Goal: Task Accomplishment & Management: Use online tool/utility

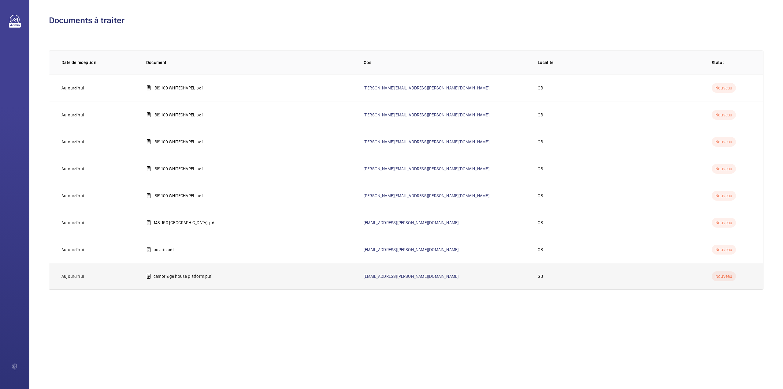
click at [157, 279] on td "cambridge house platform.pdf" at bounding box center [245, 276] width 218 height 27
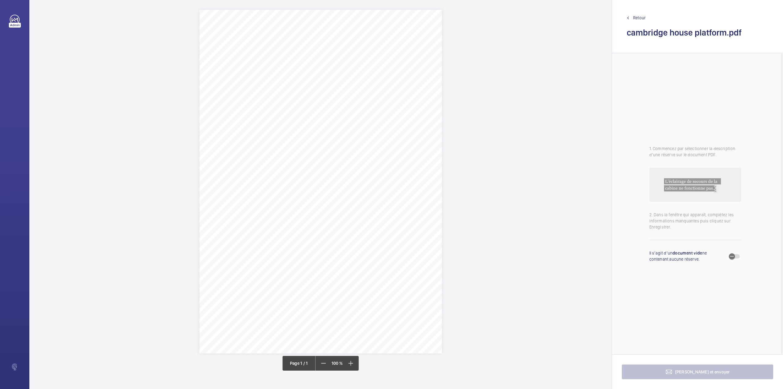
drag, startPoint x: 312, startPoint y: 77, endPoint x: 392, endPoint y: 78, distance: 80.2
click at [349, 78] on span "Cambridge House Wellesley Road 16 CR0 2DD" at bounding box center [330, 78] width 38 height 4
copy span "Cambridge House Wellesley Road 16 CR0 2DD"
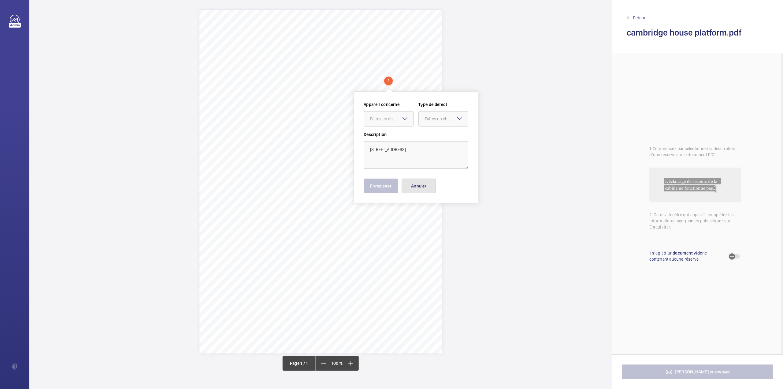
click at [410, 185] on button "Annuler" at bounding box center [419, 185] width 34 height 15
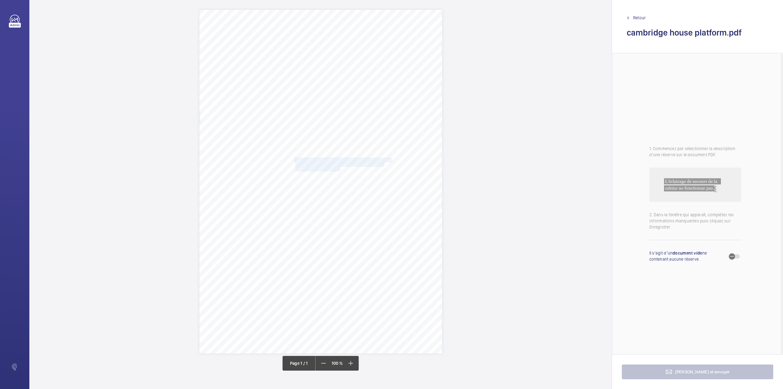
drag, startPoint x: 295, startPoint y: 157, endPoint x: 340, endPoint y: 168, distance: 46.2
click at [340, 168] on div "Signed: Lifting Operations and Lifting Equipment Regulations 1998 Report of Tho…" at bounding box center [321, 181] width 243 height 343
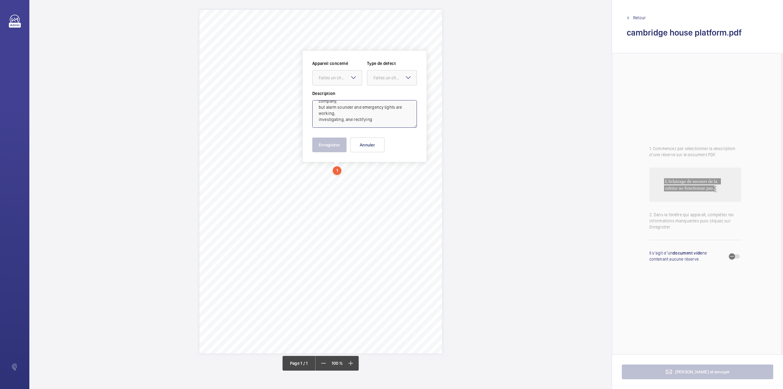
click at [378, 119] on textarea "Autodialler is not connecting to the maintenance company, but alarm sounder and…" at bounding box center [364, 114] width 105 height 28
click at [338, 78] on div "Faites un choix" at bounding box center [340, 78] width 43 height 6
drag, startPoint x: 338, startPoint y: 93, endPoint x: 384, endPoint y: 83, distance: 47.4
click at [346, 93] on div "INS67263" at bounding box center [337, 96] width 49 height 15
click at [387, 80] on div "Faites un choix" at bounding box center [395, 78] width 43 height 6
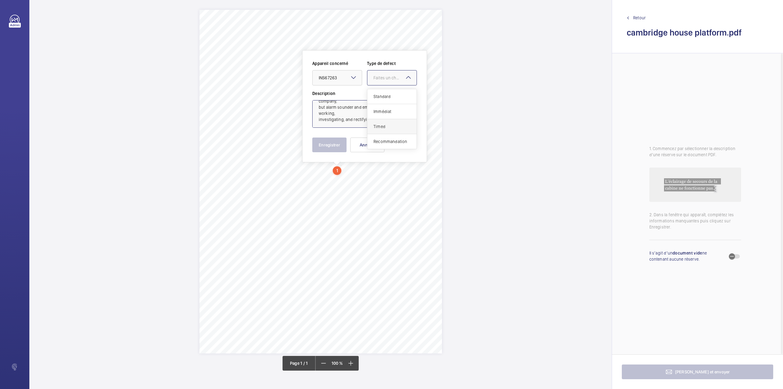
click at [377, 123] on div "Timed" at bounding box center [392, 126] width 49 height 15
type textarea "Autodialler is not connecting to the maintenance company, but alarm sounder and…"
click at [408, 77] on mat-icon "Open calendar" at bounding box center [407, 77] width 7 height 7
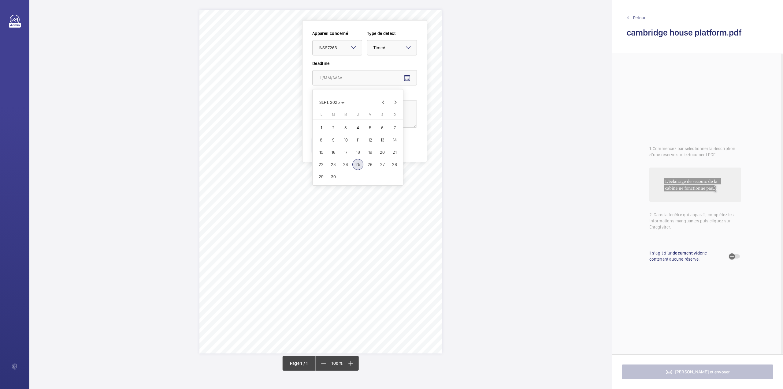
click at [319, 177] on span "29" at bounding box center [321, 176] width 11 height 11
type input "29/09/2025"
click at [323, 144] on button "Enregistrer" at bounding box center [329, 144] width 34 height 15
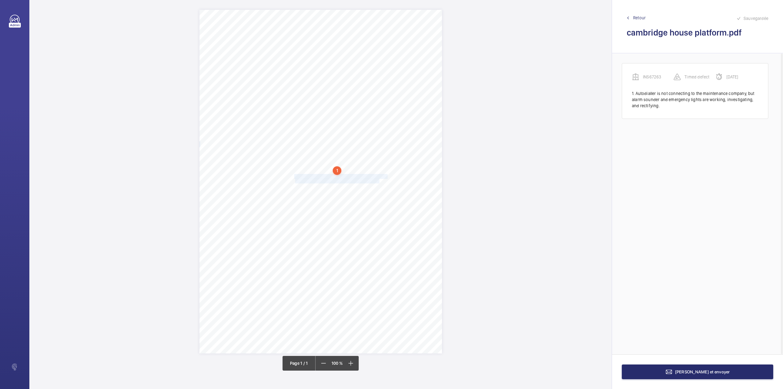
drag, startPoint x: 295, startPoint y: 177, endPoint x: 379, endPoint y: 179, distance: 83.9
click at [379, 179] on div "Signed: Lifting Operations and Lifting Equipment Regulations 1998 Report of Tho…" at bounding box center [321, 181] width 243 height 343
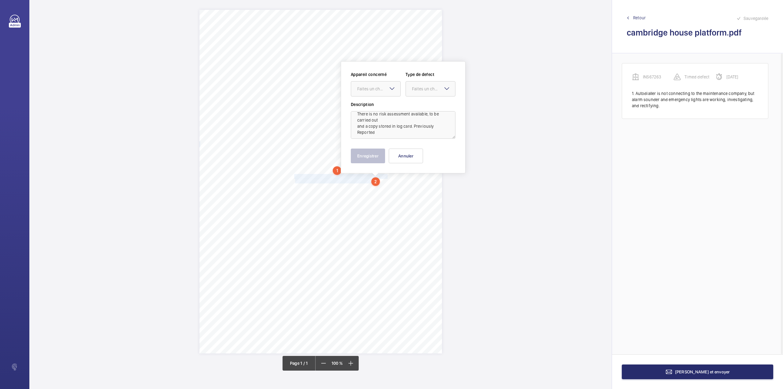
scroll to position [7, 0]
click at [379, 134] on textarea "There is no risk assessment available, to be carried out and a copy stored in l…" at bounding box center [403, 125] width 105 height 28
click at [370, 88] on div "Faites un choix" at bounding box center [378, 89] width 43 height 6
drag, startPoint x: 372, startPoint y: 104, endPoint x: 414, endPoint y: 91, distance: 43.3
click at [380, 104] on div "INS67263" at bounding box center [375, 107] width 49 height 15
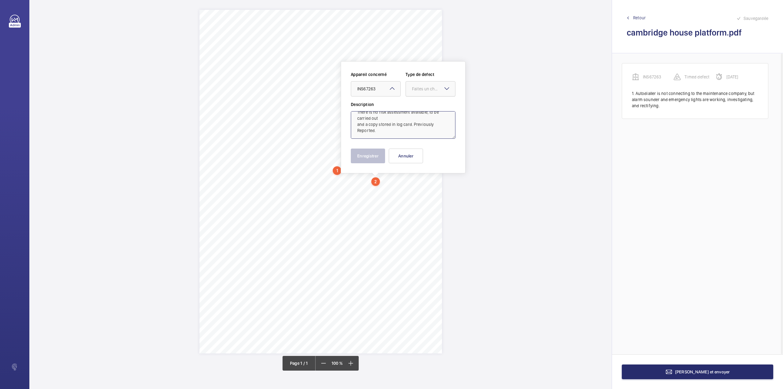
drag, startPoint x: 417, startPoint y: 88, endPoint x: 417, endPoint y: 97, distance: 8.3
click at [417, 92] on div "Faites un choix" at bounding box center [430, 89] width 49 height 6
click at [416, 105] on span "Standard" at bounding box center [430, 107] width 37 height 6
type textarea "There is no risk assessment available, to be carried out and a copy stored in l…"
click at [373, 153] on button "Enregistrer" at bounding box center [368, 155] width 34 height 15
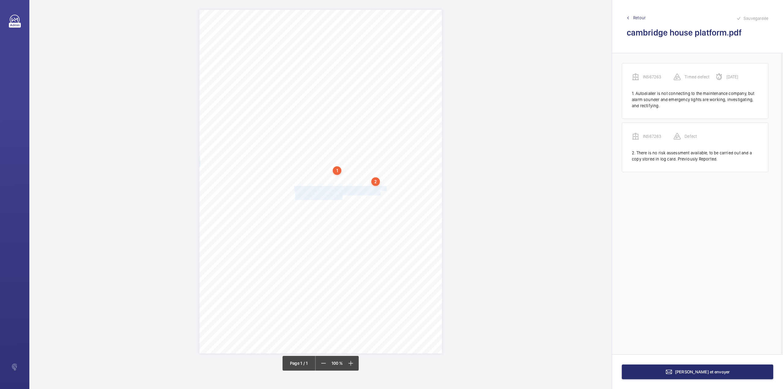
drag, startPoint x: 295, startPoint y: 188, endPoint x: 343, endPoint y: 197, distance: 48.7
click at [343, 197] on div "Signed: Lifting Operations and Lifting Equipment Regulations 1998 Report of Tho…" at bounding box center [321, 181] width 243 height 343
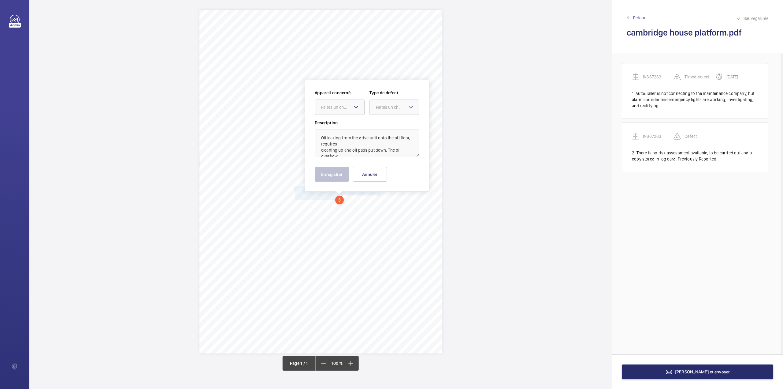
drag, startPoint x: 330, startPoint y: 106, endPoint x: 330, endPoint y: 116, distance: 9.8
click at [330, 108] on div "Faites un choix" at bounding box center [342, 107] width 43 height 6
click at [344, 124] on span "INS67263" at bounding box center [339, 126] width 37 height 6
drag, startPoint x: 378, startPoint y: 107, endPoint x: 376, endPoint y: 118, distance: 11.2
click at [376, 110] on div "Faites un choix" at bounding box center [394, 107] width 49 height 6
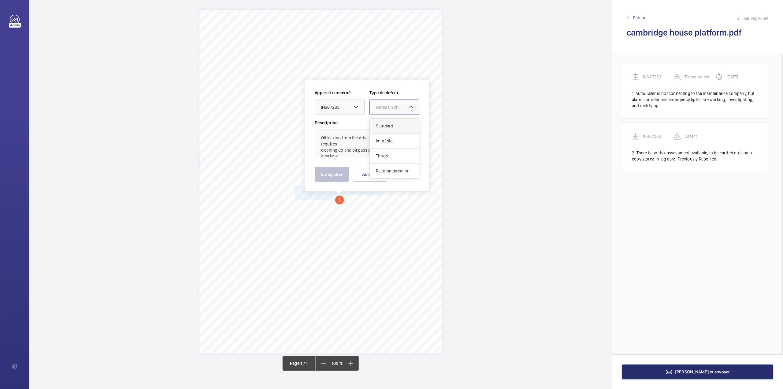
click at [376, 125] on span "Standard" at bounding box center [394, 126] width 37 height 6
click at [331, 175] on button "Enregistrer" at bounding box center [332, 174] width 34 height 15
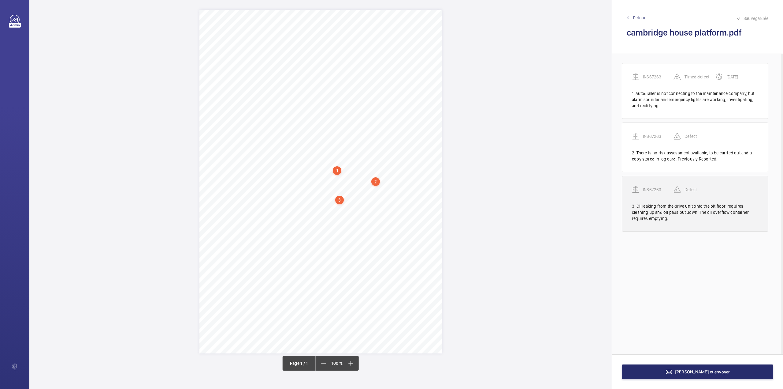
click at [656, 189] on p "INS67263" at bounding box center [658, 189] width 31 height 6
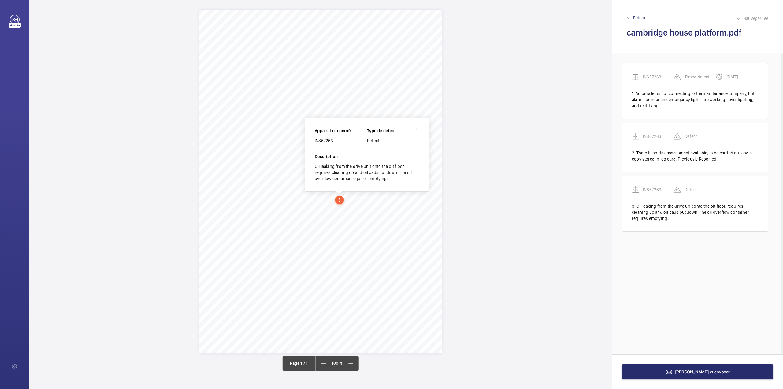
drag, startPoint x: 315, startPoint y: 140, endPoint x: 346, endPoint y: 140, distance: 30.3
click at [346, 140] on div "INS67263" at bounding box center [341, 140] width 52 height 6
copy div "INS67263"
click at [668, 369] on button "Terminer et envoyer" at bounding box center [697, 371] width 151 height 15
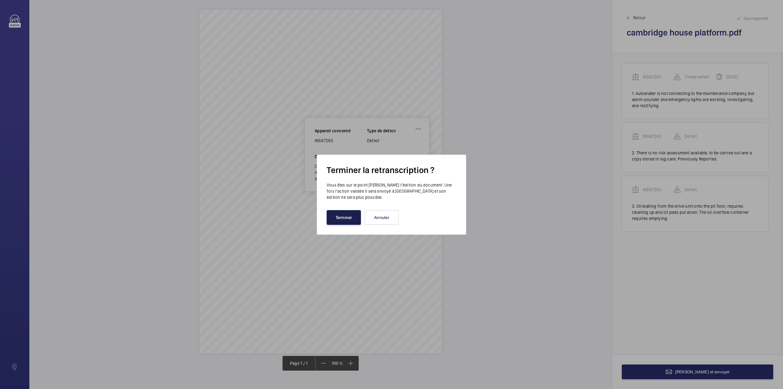
click at [356, 222] on button "Terminer" at bounding box center [344, 217] width 34 height 15
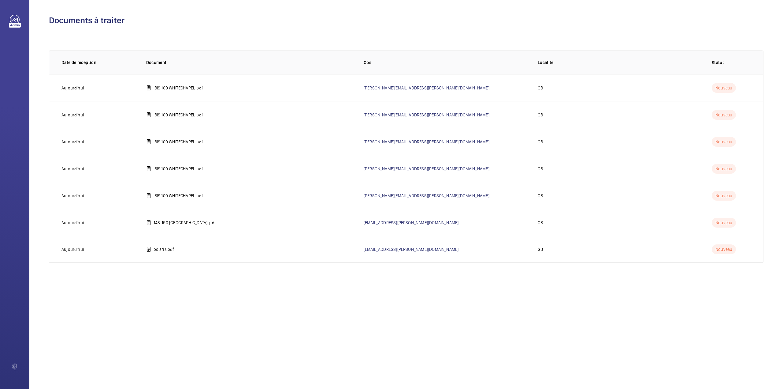
click at [696, 371] on div "Documents à traiter 0 of 0 Date de réception Document Ops Localité Statut Aujou…" at bounding box center [406, 194] width 754 height 389
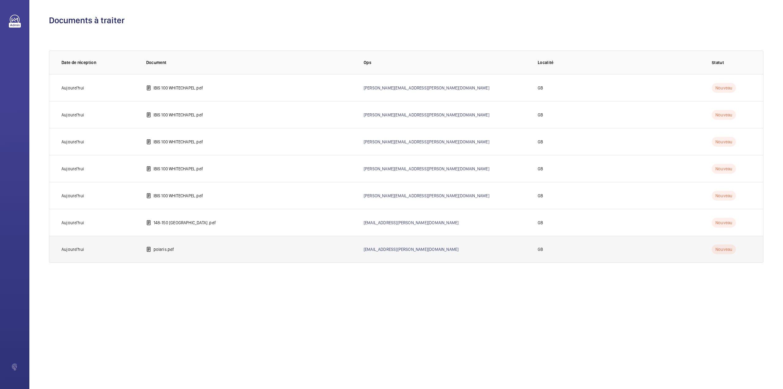
click at [185, 255] on td "polaris.pdf" at bounding box center [245, 249] width 218 height 27
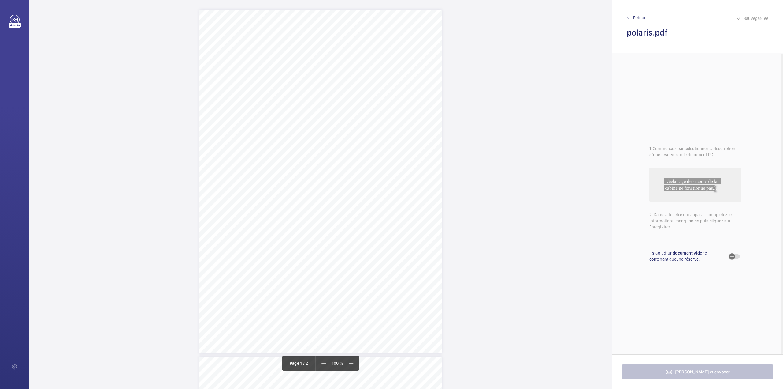
drag, startPoint x: 310, startPoint y: 79, endPoint x: 375, endPoint y: 80, distance: 64.9
click at [382, 77] on span "Polaris Apartments Preston Road London E14 9FU" at bounding box center [346, 78] width 71 height 4
copy span "Polaris Apartments Preston Road London E14 9F"
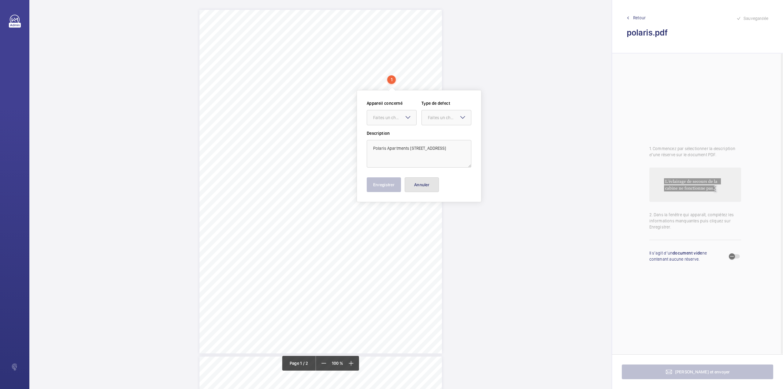
click at [421, 184] on button "Annuler" at bounding box center [422, 184] width 34 height 15
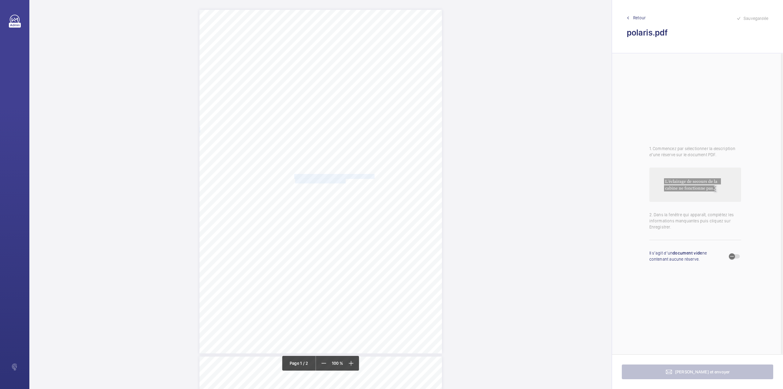
drag, startPoint x: 294, startPoint y: 175, endPoint x: 345, endPoint y: 181, distance: 51.2
click at [345, 181] on div "Signed: Lifting Operations and Lifting Equipment Regulations 1998 Report of Tho…" at bounding box center [321, 181] width 243 height 343
click at [346, 67] on div "Faites un choix" at bounding box center [344, 65] width 43 height 6
drag, startPoint x: 346, startPoint y: 85, endPoint x: 398, endPoint y: 68, distance: 54.8
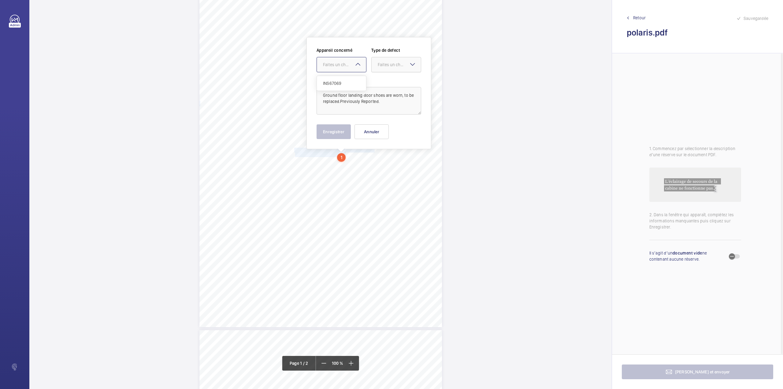
click at [348, 85] on span "INS67069" at bounding box center [341, 83] width 37 height 6
drag, startPoint x: 401, startPoint y: 65, endPoint x: 398, endPoint y: 74, distance: 9.1
click at [398, 68] on div "Faites un choix" at bounding box center [396, 65] width 49 height 6
click at [397, 80] on span "Standard" at bounding box center [396, 83] width 37 height 6
drag, startPoint x: 339, startPoint y: 129, endPoint x: 308, endPoint y: 158, distance: 42.0
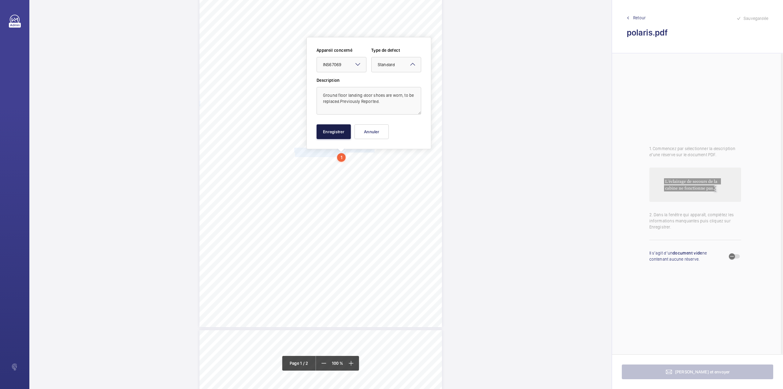
click at [338, 129] on button "Enregistrer" at bounding box center [334, 131] width 34 height 15
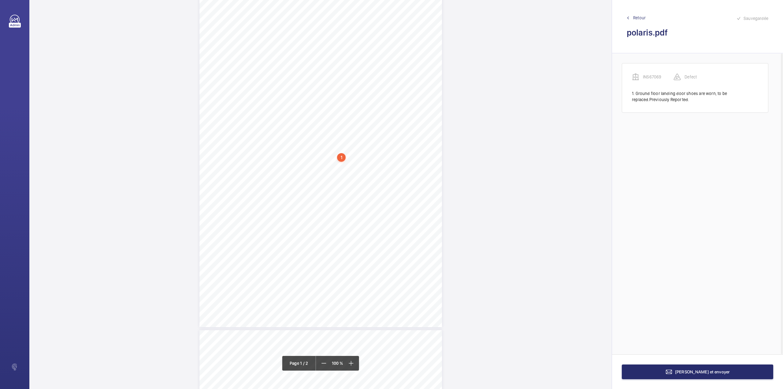
click at [293, 160] on div "Signed: Lifting Operations and Lifting Equipment Regulations 1998 Report of Tho…" at bounding box center [321, 154] width 243 height 343
click at [316, 141] on div "Appareil concerné Faites un choix Type de defect Faites un choix Description En…" at bounding box center [317, 93] width 125 height 112
click at [318, 133] on button "Annuler" at bounding box center [320, 131] width 34 height 15
drag, startPoint x: 295, startPoint y: 155, endPoint x: 347, endPoint y: 159, distance: 52.2
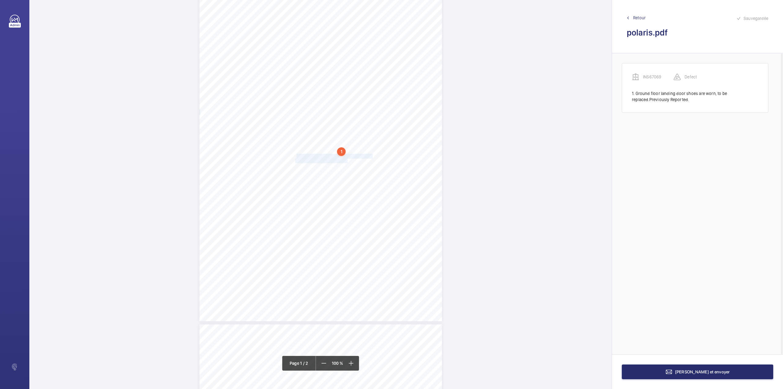
click at [347, 159] on div "Signed: Lifting Operations and Lifting Equipment Regulations 1998 Report of Tho…" at bounding box center [321, 149] width 243 height 343
click at [324, 93] on textarea "he top shaft halogen light is inoperative, to be reinstated.Previously Reported." at bounding box center [371, 101] width 105 height 28
click at [339, 67] on div "Faites un choix" at bounding box center [347, 65] width 43 height 6
drag, startPoint x: 343, startPoint y: 84, endPoint x: 353, endPoint y: 82, distance: 9.9
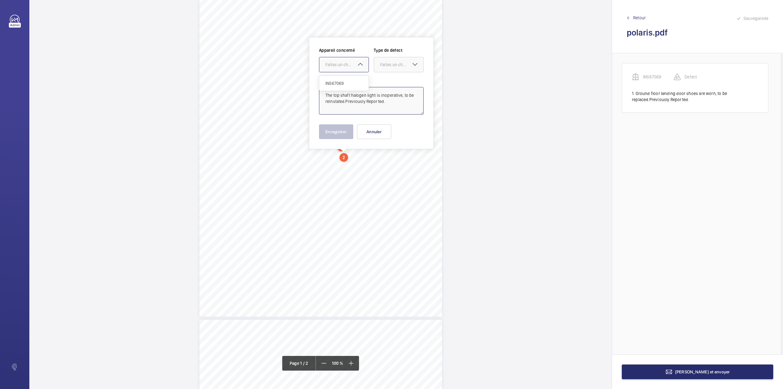
click at [345, 84] on span "INS67069" at bounding box center [344, 83] width 37 height 6
click at [386, 67] on div "Faites un choix" at bounding box center [401, 65] width 43 height 6
click at [386, 82] on span "Standard" at bounding box center [398, 83] width 37 height 6
type textarea "The top shaft halogen light is inoperative, to be reinstated.Previously Reporte…"
click at [341, 129] on button "Enregistrer" at bounding box center [336, 131] width 34 height 15
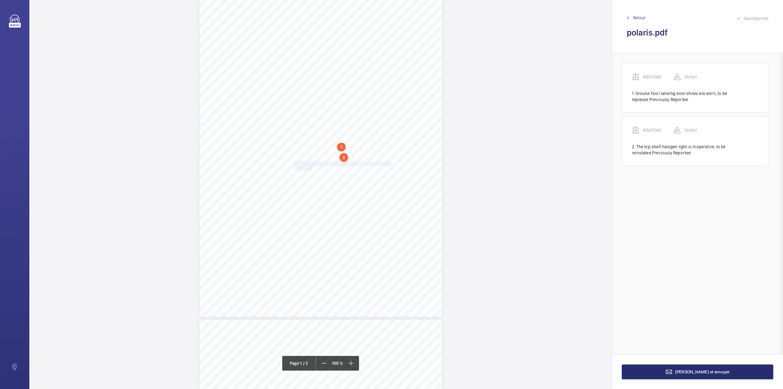
drag, startPoint x: 300, startPoint y: 163, endPoint x: 311, endPoint y: 169, distance: 12.5
click at [311, 169] on div "Signed: Lifting Operations and Lifting Equipment Regulations 1998 Report of Tho…" at bounding box center [321, 144] width 243 height 343
click at [306, 67] on div "Faites un choix" at bounding box center [311, 65] width 43 height 6
click at [307, 80] on div "INS67069" at bounding box center [308, 83] width 49 height 15
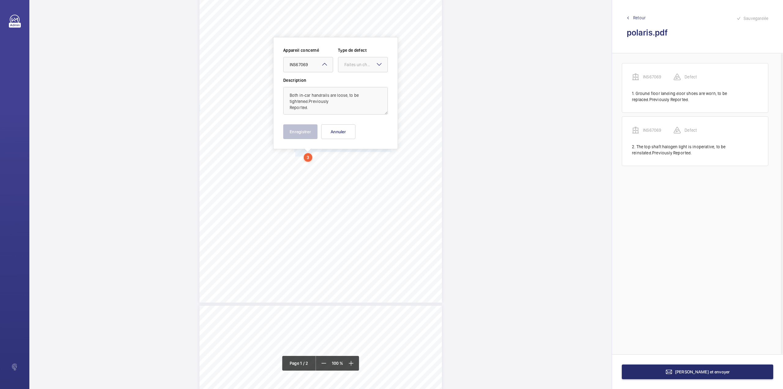
drag, startPoint x: 356, startPoint y: 68, endPoint x: 355, endPoint y: 73, distance: 4.9
click at [355, 70] on div at bounding box center [362, 64] width 49 height 15
click at [353, 84] on span "Standard" at bounding box center [363, 83] width 37 height 6
click at [303, 133] on button "Enregistrer" at bounding box center [300, 131] width 34 height 15
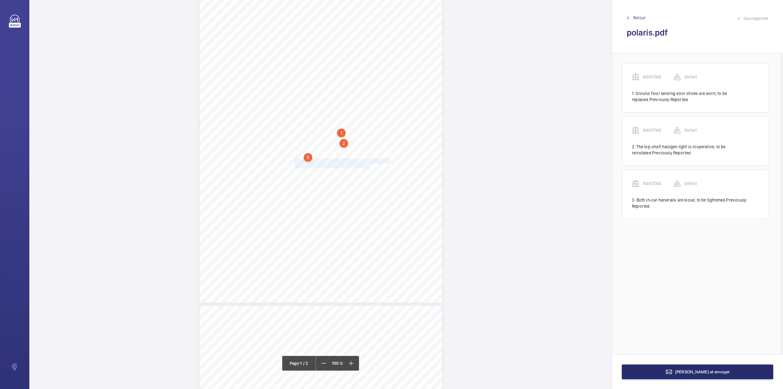
drag, startPoint x: 294, startPoint y: 159, endPoint x: 369, endPoint y: 166, distance: 75.0
click at [369, 166] on div "Signed: Lifting Operations and Lifting Equipment Regulations 1998 Report of Tho…" at bounding box center [321, 130] width 243 height 343
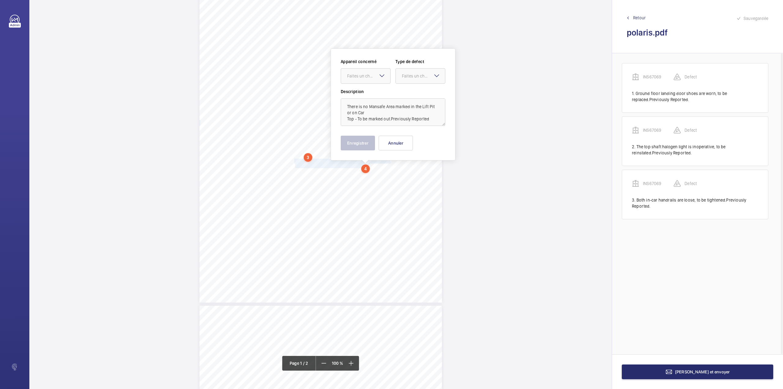
scroll to position [62, 0]
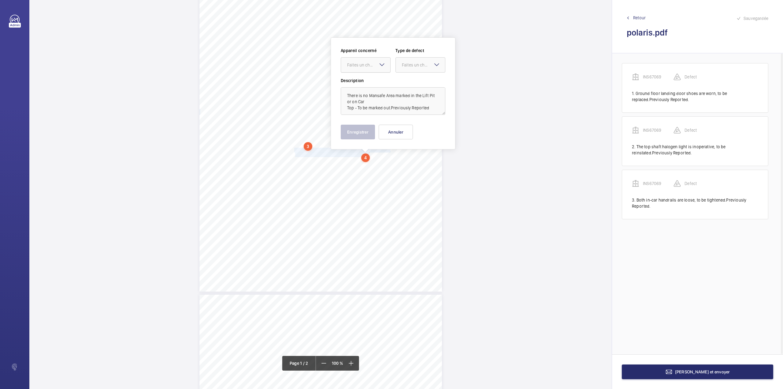
drag, startPoint x: 359, startPoint y: 65, endPoint x: 357, endPoint y: 75, distance: 9.7
click at [358, 65] on div "Faites un choix" at bounding box center [368, 65] width 43 height 6
click at [363, 83] on span "INS67069" at bounding box center [365, 83] width 37 height 6
drag, startPoint x: 407, startPoint y: 68, endPoint x: 407, endPoint y: 71, distance: 3.4
click at [407, 71] on div at bounding box center [420, 65] width 49 height 15
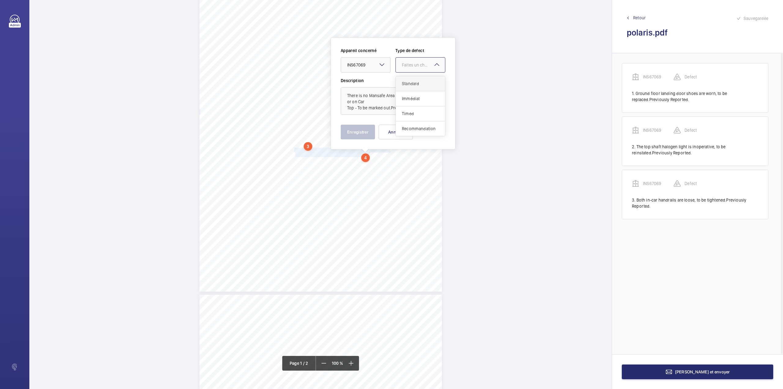
click at [407, 84] on span "Standard" at bounding box center [420, 83] width 37 height 6
click at [431, 110] on textarea "There is no Mansafe Area marked in the Lift Pit or on Car Top - To be marked ou…" at bounding box center [393, 101] width 105 height 28
type textarea "There is no Mansafe Area marked in the Lift Pit or on Car Top - To be marked ou…"
drag, startPoint x: 361, startPoint y: 132, endPoint x: 350, endPoint y: 141, distance: 14.7
click at [361, 131] on button "Enregistrer" at bounding box center [358, 132] width 34 height 15
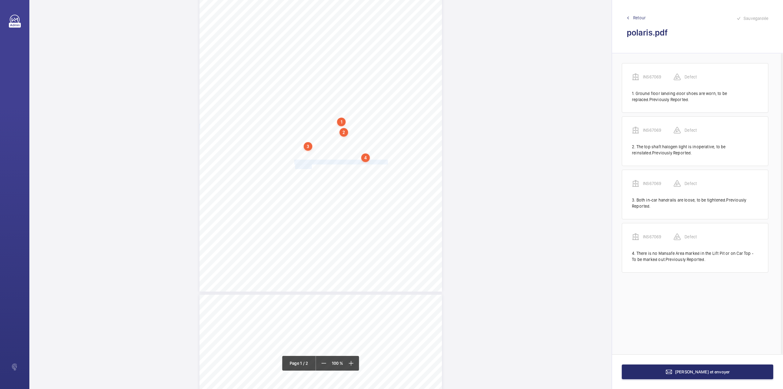
drag, startPoint x: 294, startPoint y: 161, endPoint x: 311, endPoint y: 167, distance: 18.1
click at [311, 167] on div "Signed: Lifting Operations and Lifting Equipment Regulations 1998 Report of Tho…" at bounding box center [321, 119] width 243 height 343
click at [314, 64] on div "Faites un choix" at bounding box center [311, 65] width 43 height 6
click at [315, 81] on span "INS67069" at bounding box center [308, 83] width 37 height 6
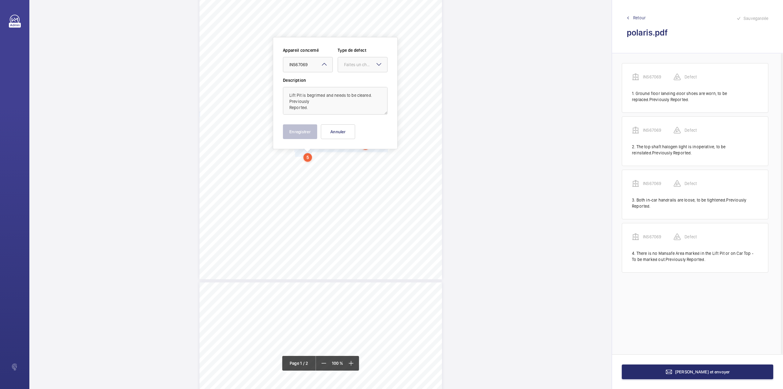
drag, startPoint x: 357, startPoint y: 67, endPoint x: 355, endPoint y: 73, distance: 6.9
click at [357, 68] on div "Faites un choix" at bounding box center [362, 65] width 49 height 6
click at [355, 78] on div "Standard" at bounding box center [362, 83] width 49 height 15
click at [301, 137] on button "Enregistrer" at bounding box center [300, 131] width 34 height 15
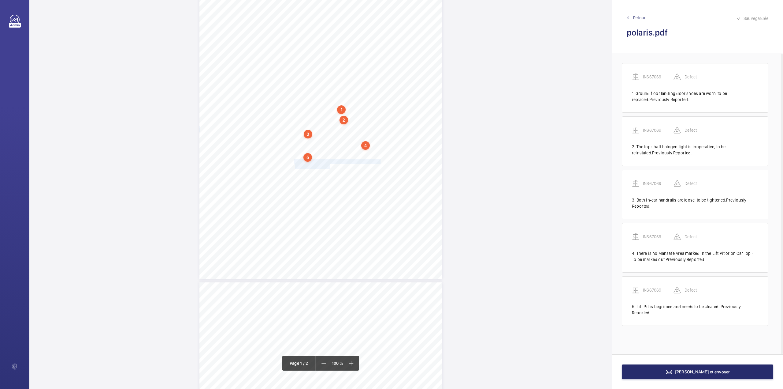
drag, startPoint x: 294, startPoint y: 160, endPoint x: 329, endPoint y: 165, distance: 35.9
click at [329, 165] on div "Signed: Lifting Operations and Lifting Equipment Regulations 1998 Report of Tho…" at bounding box center [321, 107] width 243 height 343
click at [332, 65] on div "Faites un choix" at bounding box center [329, 65] width 43 height 6
click at [334, 84] on span "INS67069" at bounding box center [326, 83] width 37 height 6
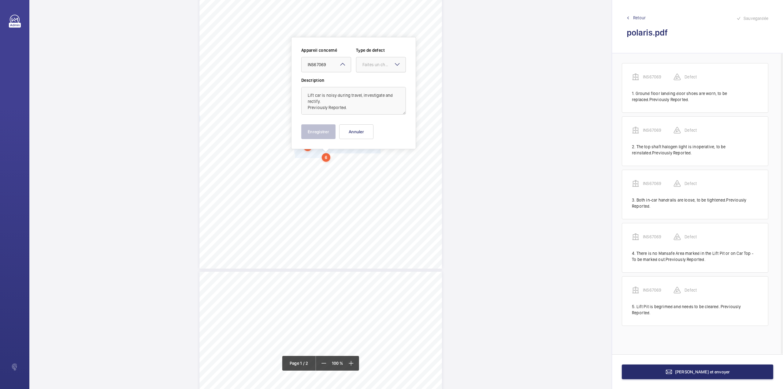
drag, startPoint x: 376, startPoint y: 65, endPoint x: 375, endPoint y: 74, distance: 8.7
click at [376, 68] on div "Faites un choix" at bounding box center [381, 65] width 49 height 6
click at [375, 79] on div "Standard" at bounding box center [381, 83] width 49 height 15
click at [325, 133] on button "Enregistrer" at bounding box center [318, 131] width 34 height 15
drag, startPoint x: 294, startPoint y: 162, endPoint x: 356, endPoint y: 161, distance: 61.5
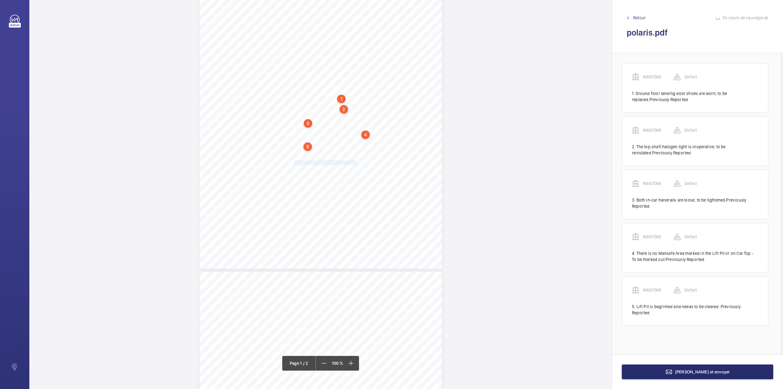
click at [356, 161] on div "Signed: Lifting Operations and Lifting Equipment Regulations 1998 Report of Tho…" at bounding box center [321, 96] width 243 height 343
click at [348, 65] on div "Faites un choix" at bounding box center [355, 65] width 43 height 6
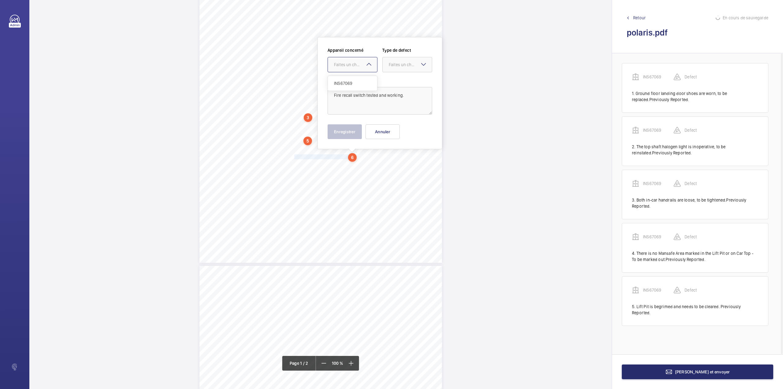
drag, startPoint x: 349, startPoint y: 77, endPoint x: 381, endPoint y: 73, distance: 32.4
click at [349, 77] on div "INS67069" at bounding box center [352, 83] width 49 height 15
click at [398, 64] on div "Faites un choix" at bounding box center [410, 65] width 43 height 6
click at [397, 83] on span "Standard" at bounding box center [407, 83] width 37 height 6
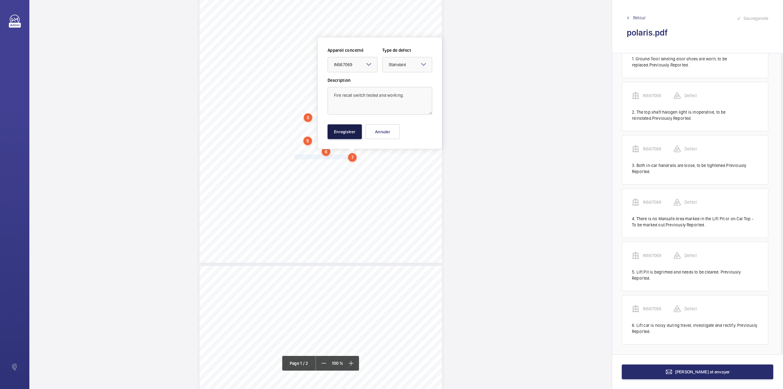
click at [356, 127] on button "Enregistrer" at bounding box center [345, 131] width 34 height 15
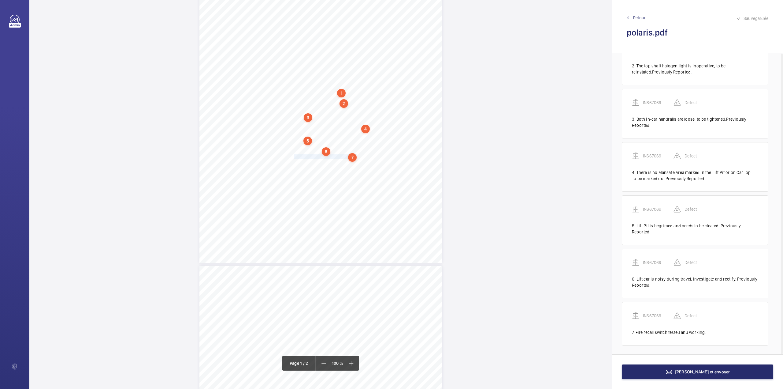
scroll to position [83, 0]
drag, startPoint x: 294, startPoint y: 163, endPoint x: 353, endPoint y: 168, distance: 58.4
click at [353, 168] on div "Signed: Lifting Operations and Lifting Equipment Regulations 1998 Report of Tho…" at bounding box center [321, 90] width 243 height 343
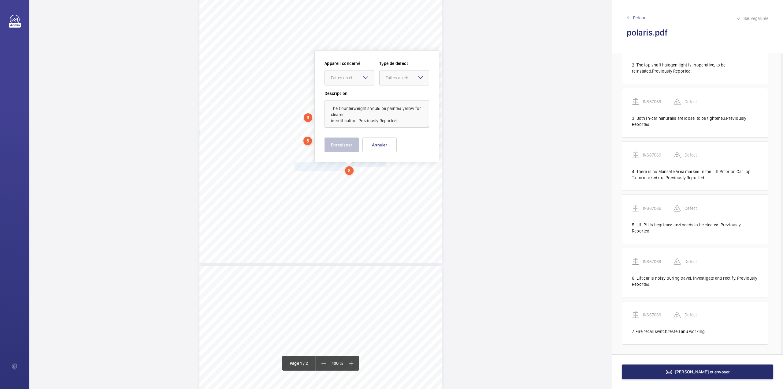
scroll to position [103, 0]
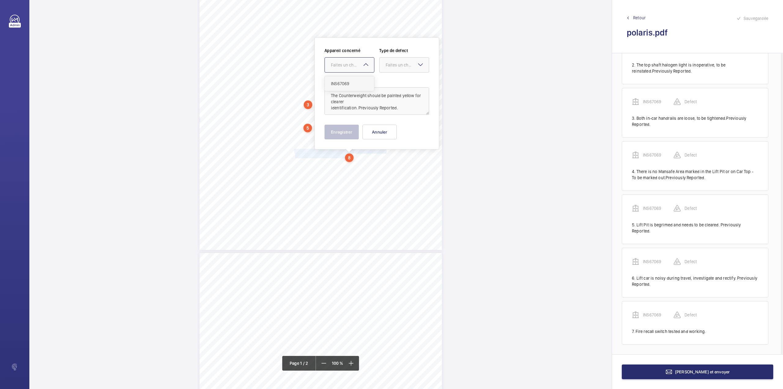
drag, startPoint x: 347, startPoint y: 65, endPoint x: 348, endPoint y: 85, distance: 20.0
click at [348, 73] on ng-select "Faites un choix INS67069" at bounding box center [350, 64] width 50 height 15
click at [349, 84] on span "INS67069" at bounding box center [349, 83] width 37 height 6
drag, startPoint x: 391, startPoint y: 68, endPoint x: 392, endPoint y: 79, distance: 11.2
click at [391, 68] on div "Faites un choix" at bounding box center [404, 65] width 49 height 6
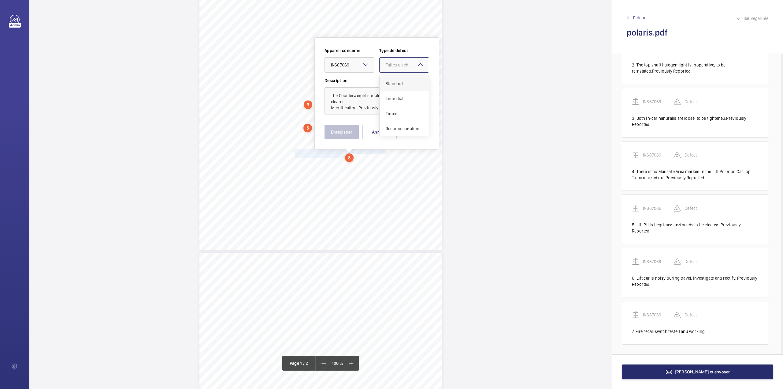
click at [392, 79] on div "Standard" at bounding box center [404, 83] width 49 height 15
click at [349, 136] on button "Enregistrer" at bounding box center [342, 132] width 34 height 15
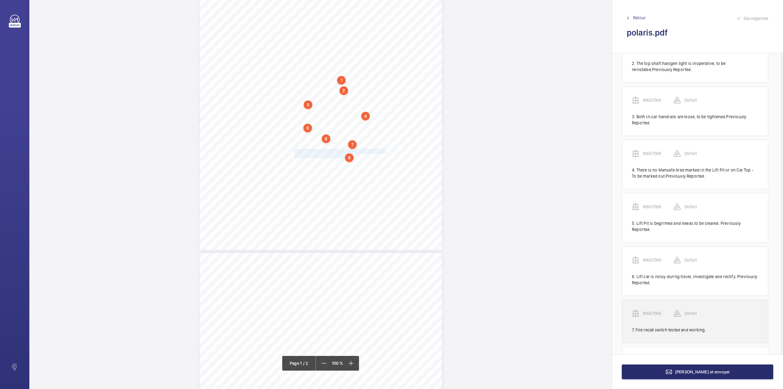
scroll to position [136, 0]
click at [654, 305] on p "INS67069" at bounding box center [658, 308] width 31 height 6
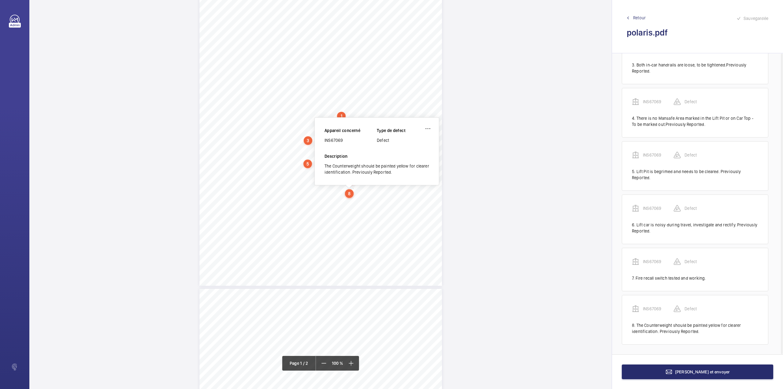
scroll to position [66, 0]
drag, startPoint x: 325, startPoint y: 141, endPoint x: 355, endPoint y: 142, distance: 30.3
click at [355, 142] on div "INS67069" at bounding box center [351, 141] width 52 height 6
copy div "INS67069"
click at [627, 373] on button "Terminer et envoyer" at bounding box center [697, 371] width 151 height 15
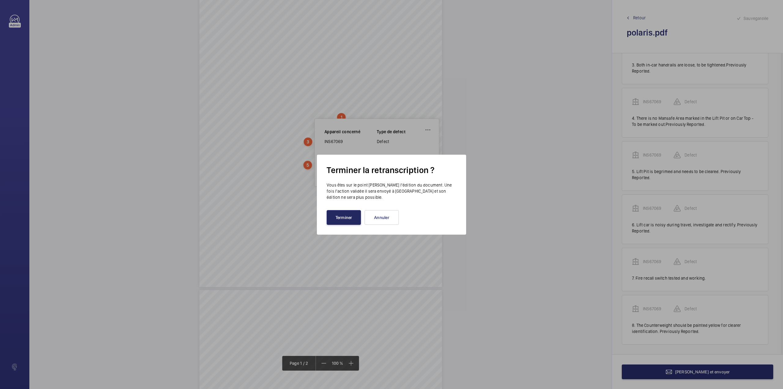
click at [337, 215] on button "Terminer" at bounding box center [344, 217] width 34 height 15
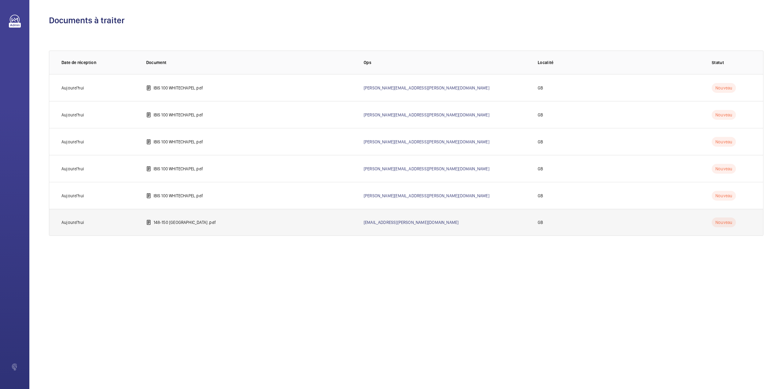
click at [193, 219] on p "148-150 westbourne grove .pdf" at bounding box center [185, 222] width 62 height 6
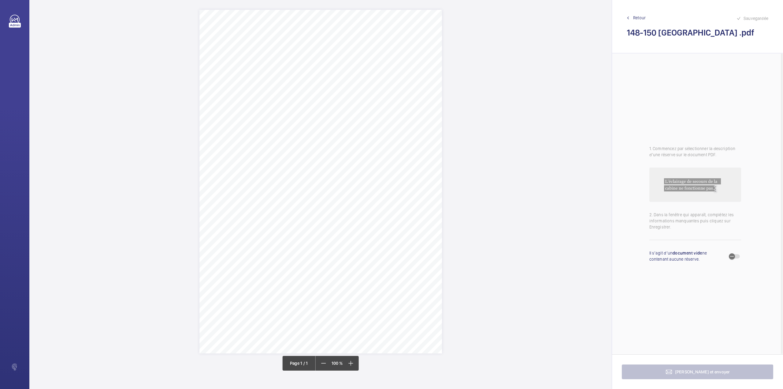
drag, startPoint x: 311, startPoint y: 78, endPoint x: 388, endPoint y: 77, distance: 76.8
click at [349, 77] on span "148-150 Westbourne Grove London W11 2RR" at bounding box center [330, 78] width 38 height 4
copy span "148-150 Westbourne Grove London W11 2RR"
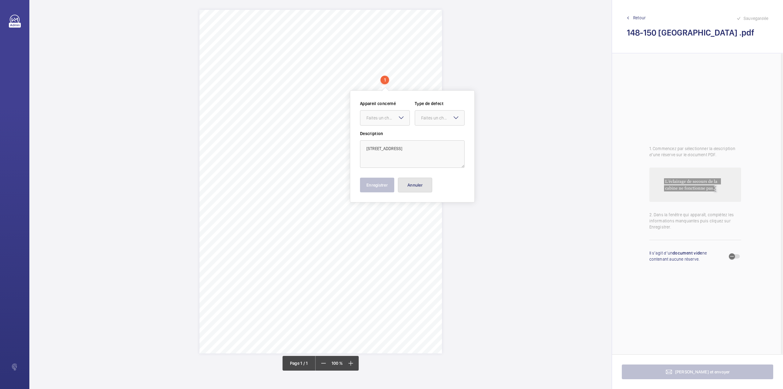
click at [428, 183] on button "Annuler" at bounding box center [415, 185] width 34 height 15
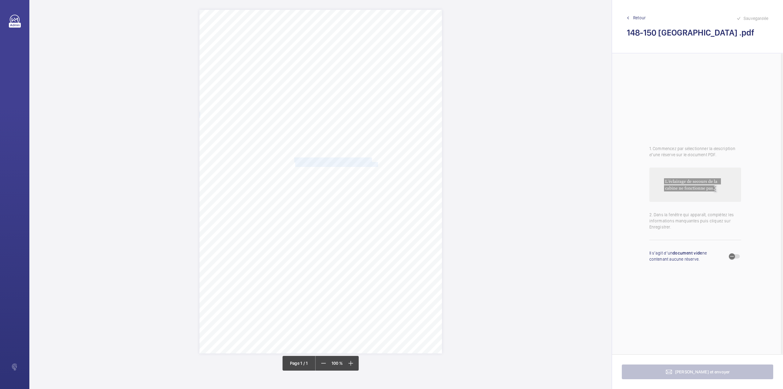
drag, startPoint x: 295, startPoint y: 159, endPoint x: 378, endPoint y: 164, distance: 83.1
click at [378, 164] on div "Signed: Lifting Operations and Lifting Equipment Regulations 1998 Report of Tho…" at bounding box center [321, 181] width 243 height 343
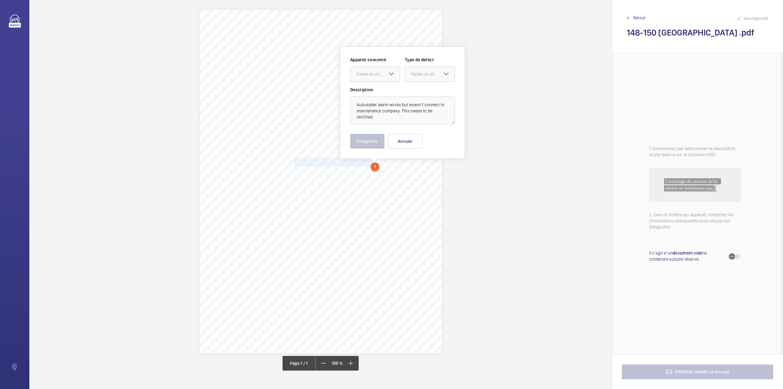
click at [379, 80] on div at bounding box center [375, 74] width 49 height 15
click at [379, 90] on div "INS68640" at bounding box center [375, 92] width 49 height 15
click at [419, 75] on div "Faites un choix" at bounding box center [433, 74] width 43 height 6
click at [415, 121] on span "Timed" at bounding box center [430, 123] width 37 height 6
click at [443, 77] on mat-icon "Open calendar" at bounding box center [445, 74] width 7 height 7
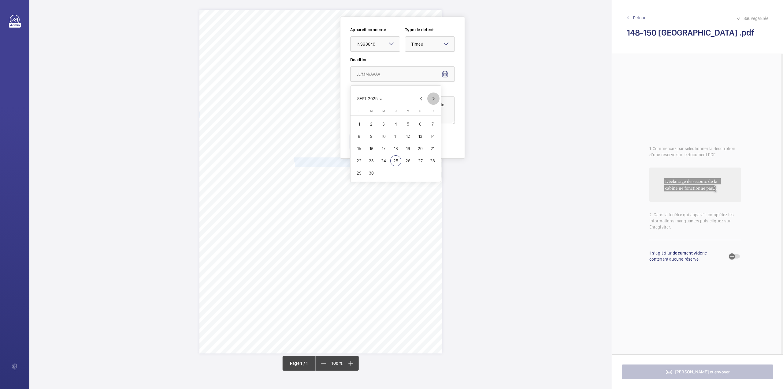
click at [433, 102] on span "Next month" at bounding box center [434, 98] width 12 height 12
click at [396, 157] on span "23" at bounding box center [396, 160] width 11 height 11
type input "23/10/2025"
click at [359, 146] on button "Enregistrer" at bounding box center [367, 141] width 34 height 15
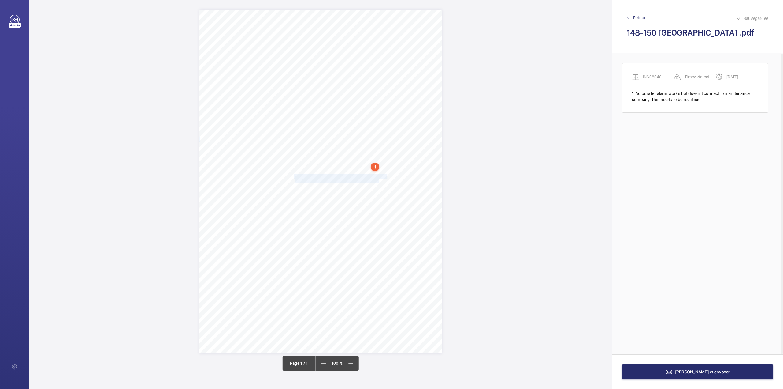
drag, startPoint x: 296, startPoint y: 174, endPoint x: 379, endPoint y: 181, distance: 83.5
click at [379, 181] on div "Signed: Lifting Operations and Lifting Equipment Regulations 1998 Report of Tho…" at bounding box center [321, 181] width 243 height 343
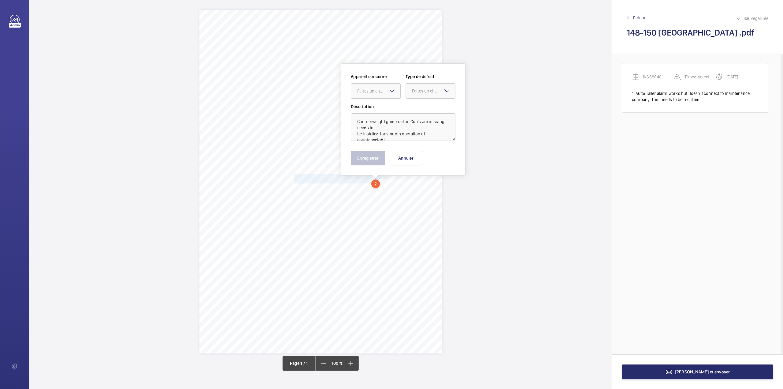
click at [385, 89] on div "Faites un choix" at bounding box center [378, 91] width 43 height 6
drag, startPoint x: 385, startPoint y: 103, endPoint x: 405, endPoint y: 97, distance: 21.5
click at [387, 103] on div "INS68640" at bounding box center [375, 109] width 49 height 15
drag, startPoint x: 416, startPoint y: 91, endPoint x: 416, endPoint y: 100, distance: 9.2
click at [416, 92] on div "Faites un choix" at bounding box center [433, 91] width 43 height 6
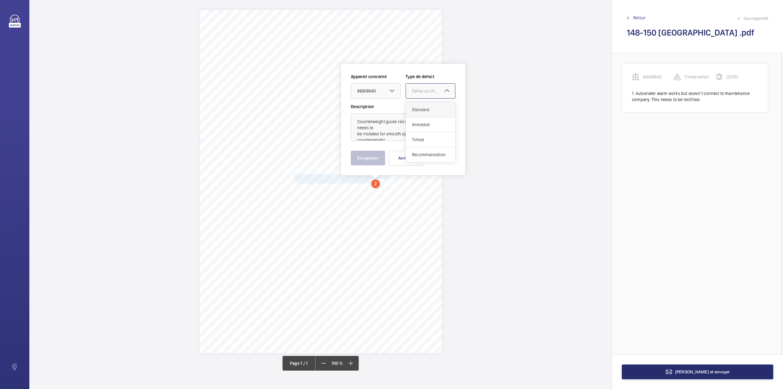
click at [417, 108] on span "Standard" at bounding box center [430, 110] width 37 height 6
click at [377, 151] on button "Enregistrer" at bounding box center [368, 158] width 34 height 15
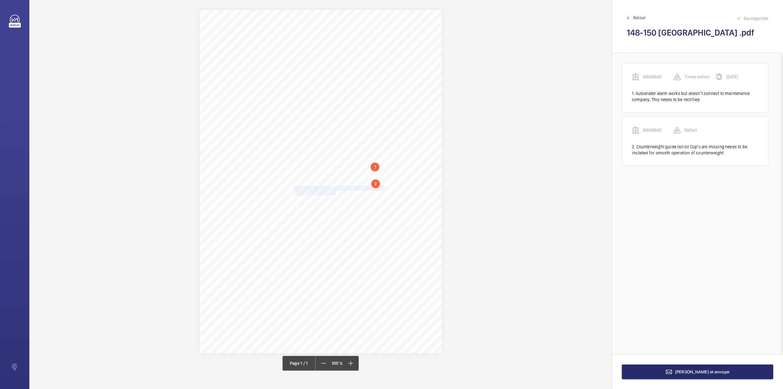
drag, startPoint x: 294, startPoint y: 188, endPoint x: 336, endPoint y: 193, distance: 41.6
click at [336, 193] on div "Signed: Lifting Operations and Lifting Equipment Regulations 1998 Report of Tho…" at bounding box center [321, 181] width 243 height 343
click at [338, 96] on div at bounding box center [332, 102] width 49 height 15
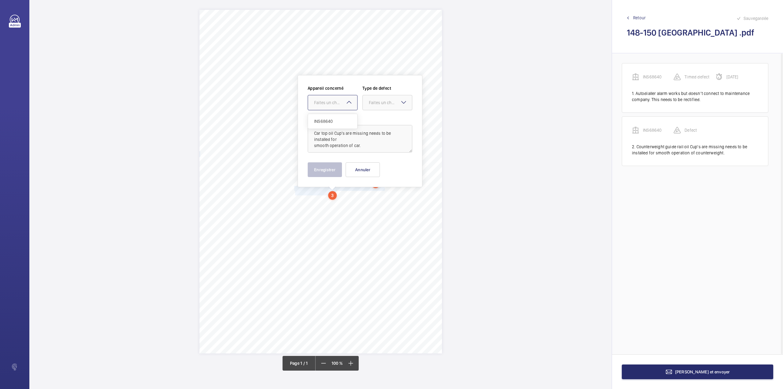
click at [337, 121] on span "INS68640" at bounding box center [332, 121] width 37 height 6
click at [372, 107] on div at bounding box center [387, 102] width 49 height 15
click at [372, 122] on span "Standard" at bounding box center [387, 121] width 37 height 6
click at [328, 172] on button "Enregistrer" at bounding box center [325, 169] width 34 height 15
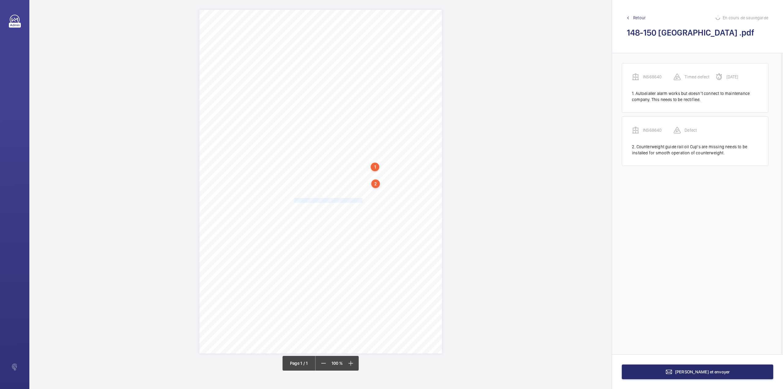
drag, startPoint x: 294, startPoint y: 200, endPoint x: 362, endPoint y: 201, distance: 67.3
click at [362, 201] on div "Signed: Lifting Operations and Lifting Equipment Regulations 1998 Report of Tho…" at bounding box center [321, 181] width 243 height 343
click at [364, 116] on div at bounding box center [358, 110] width 49 height 15
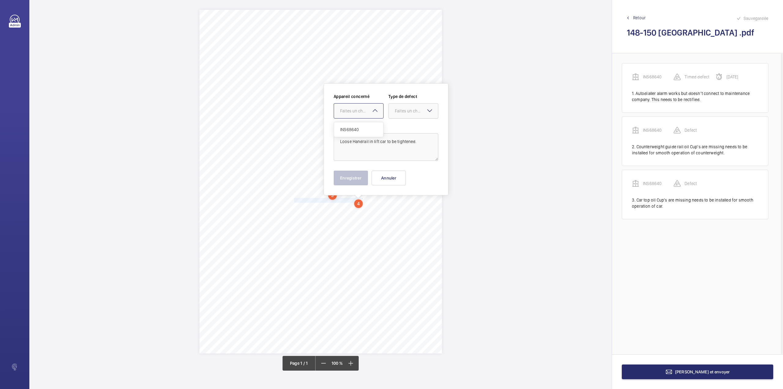
drag, startPoint x: 362, startPoint y: 120, endPoint x: 399, endPoint y: 117, distance: 36.9
click at [366, 124] on div "INS68640" at bounding box center [358, 129] width 49 height 15
drag, startPoint x: 403, startPoint y: 115, endPoint x: 403, endPoint y: 121, distance: 6.1
click at [403, 115] on div at bounding box center [413, 110] width 49 height 15
click at [403, 123] on div "Standard" at bounding box center [413, 129] width 49 height 15
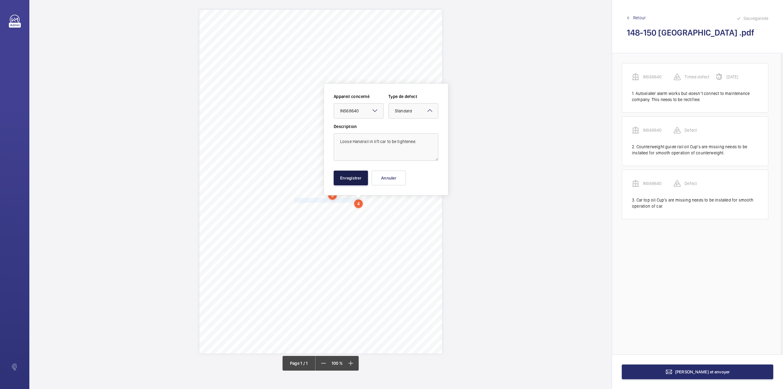
click at [356, 180] on button "Enregistrer" at bounding box center [351, 177] width 34 height 15
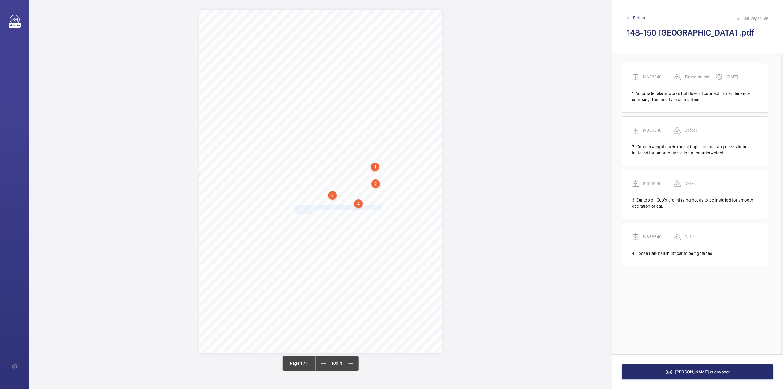
drag, startPoint x: 295, startPoint y: 207, endPoint x: 312, endPoint y: 212, distance: 17.2
click at [312, 212] on div "Signed: Lifting Operations and Lifting Equipment Regulations 1998 Report of Tho…" at bounding box center [321, 181] width 243 height 343
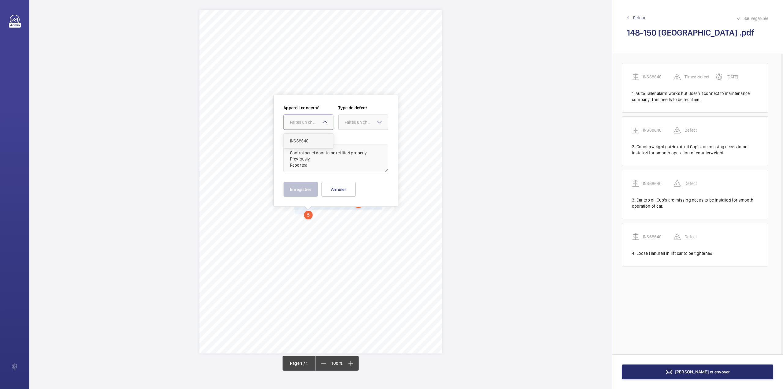
drag, startPoint x: 310, startPoint y: 120, endPoint x: 307, endPoint y: 143, distance: 22.5
click at [310, 122] on div "Faites un choix" at bounding box center [311, 122] width 43 height 6
drag, startPoint x: 307, startPoint y: 143, endPoint x: 318, endPoint y: 140, distance: 10.8
click at [314, 142] on span "INS68640" at bounding box center [308, 141] width 37 height 6
drag, startPoint x: 360, startPoint y: 120, endPoint x: 358, endPoint y: 140, distance: 19.7
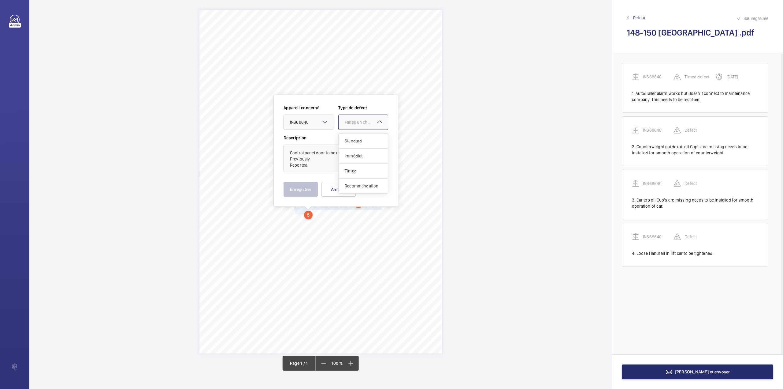
click at [360, 122] on div "Faites un choix" at bounding box center [366, 122] width 43 height 6
click at [358, 140] on span "Standard" at bounding box center [363, 141] width 37 height 6
click at [300, 191] on button "Enregistrer" at bounding box center [301, 189] width 34 height 15
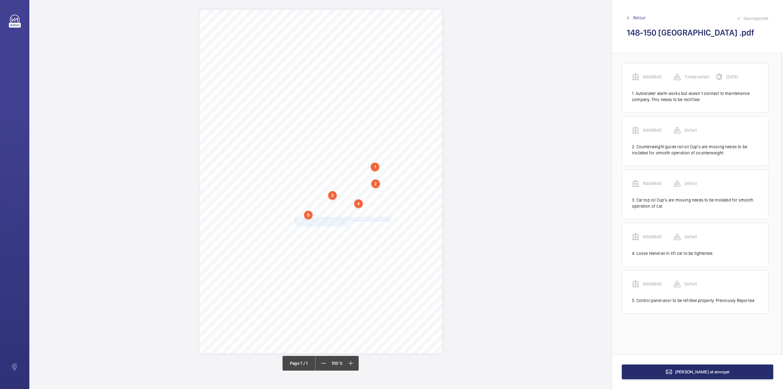
drag, startPoint x: 294, startPoint y: 218, endPoint x: 348, endPoint y: 226, distance: 53.8
click at [348, 226] on div "Signed: Lifting Operations and Lifting Equipment Regulations 1998 Report of Tho…" at bounding box center [321, 181] width 243 height 343
click at [341, 136] on div "Faites un choix" at bounding box center [347, 135] width 43 height 6
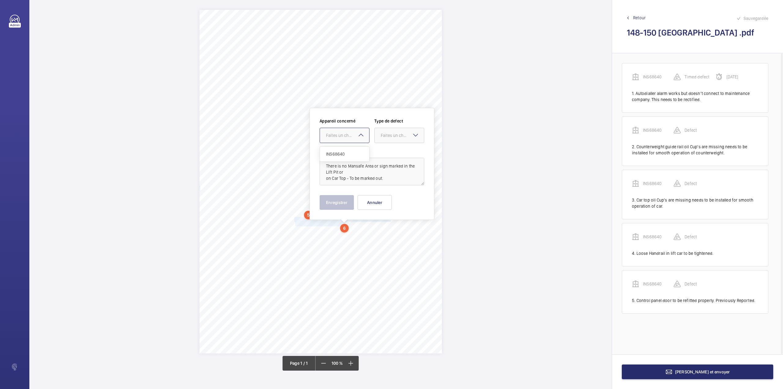
drag, startPoint x: 343, startPoint y: 150, endPoint x: 356, endPoint y: 147, distance: 13.1
click at [345, 150] on div "INS68640" at bounding box center [344, 154] width 49 height 15
drag, startPoint x: 385, startPoint y: 136, endPoint x: 383, endPoint y: 149, distance: 12.9
click at [384, 138] on div "Faites un choix" at bounding box center [402, 135] width 43 height 6
click at [383, 149] on div "Standard" at bounding box center [399, 154] width 49 height 15
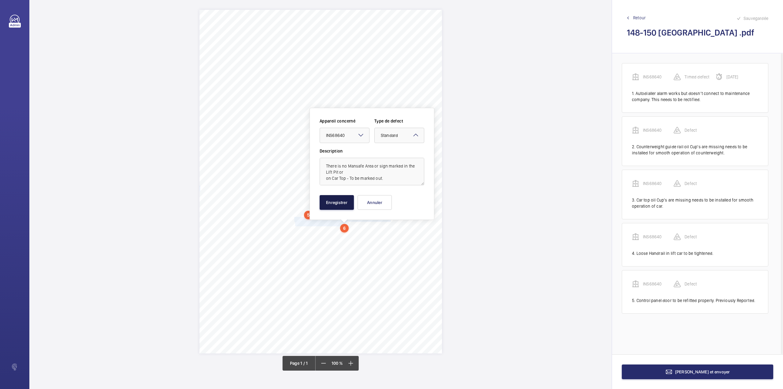
click at [335, 198] on button "Enregistrer" at bounding box center [337, 202] width 34 height 15
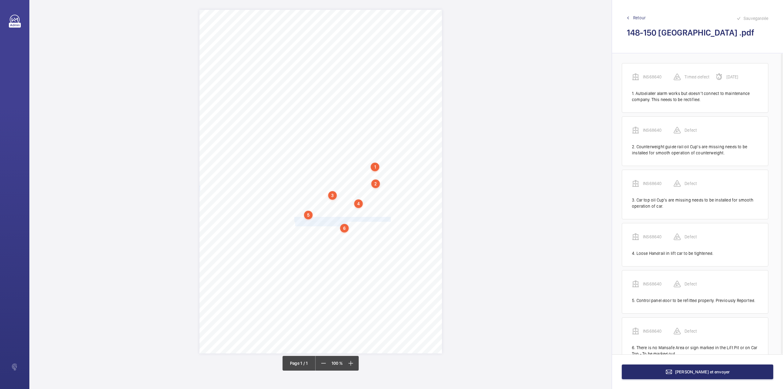
scroll to position [24, 0]
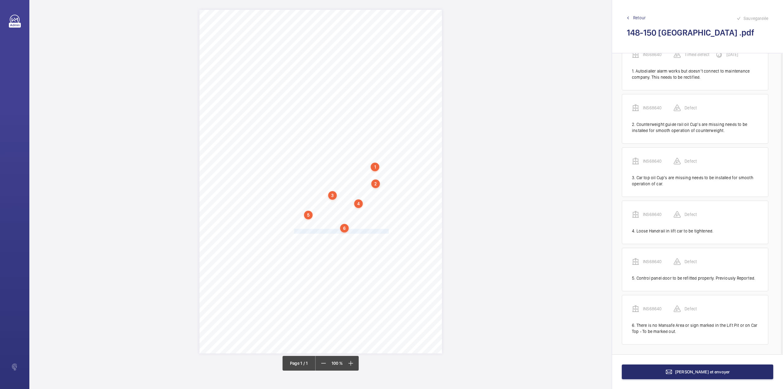
drag, startPoint x: 295, startPoint y: 231, endPoint x: 388, endPoint y: 228, distance: 93.4
click at [388, 230] on div "Signed: Lifting Operations and Lifting Equipment Regulations 1998 Report of Tho…" at bounding box center [321, 181] width 243 height 343
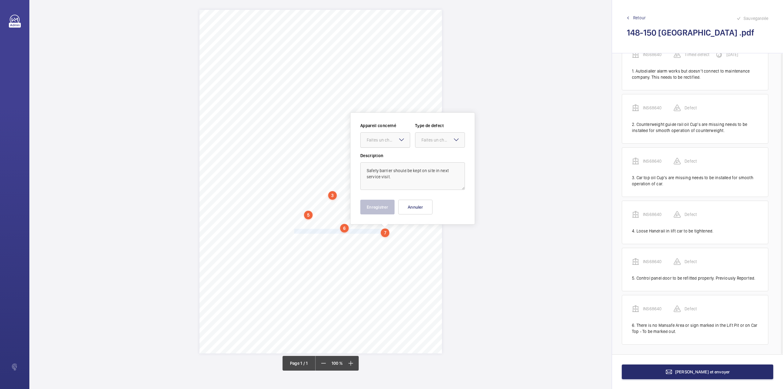
click at [387, 137] on div "Faites un choix" at bounding box center [388, 140] width 43 height 6
click at [387, 159] on span "INS68640" at bounding box center [385, 158] width 37 height 6
drag, startPoint x: 426, startPoint y: 142, endPoint x: 424, endPoint y: 150, distance: 7.7
click at [426, 143] on div "Faites un choix" at bounding box center [440, 140] width 49 height 6
click at [424, 157] on span "Standard" at bounding box center [440, 158] width 37 height 6
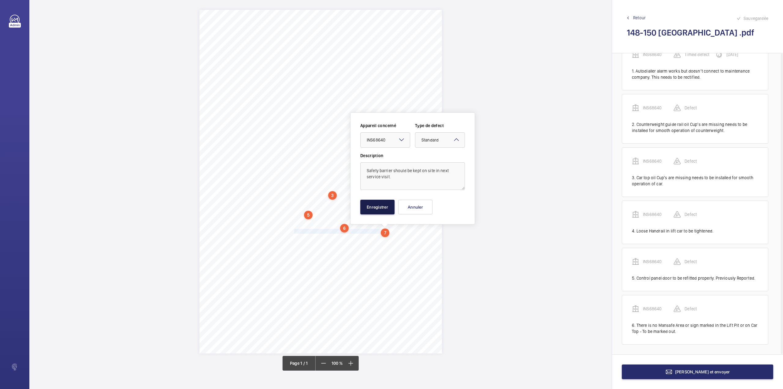
click at [372, 204] on button "Enregistrer" at bounding box center [378, 207] width 34 height 15
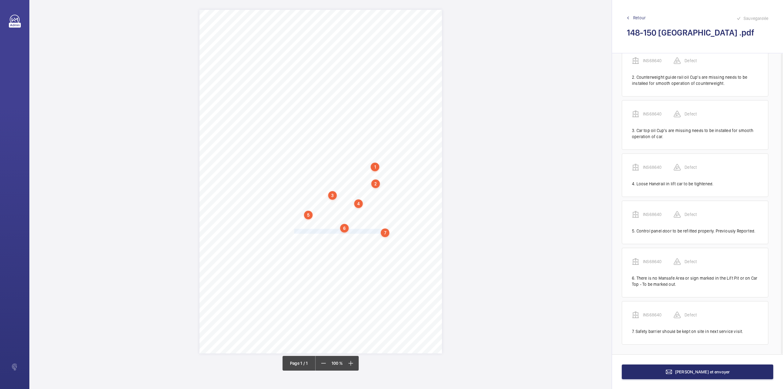
scroll to position [71, 0]
drag, startPoint x: 296, startPoint y: 239, endPoint x: 339, endPoint y: 243, distance: 43.7
click at [339, 243] on div "Signed: Lifting Operations and Lifting Equipment Regulations 1998 Report of Tho…" at bounding box center [321, 181] width 243 height 343
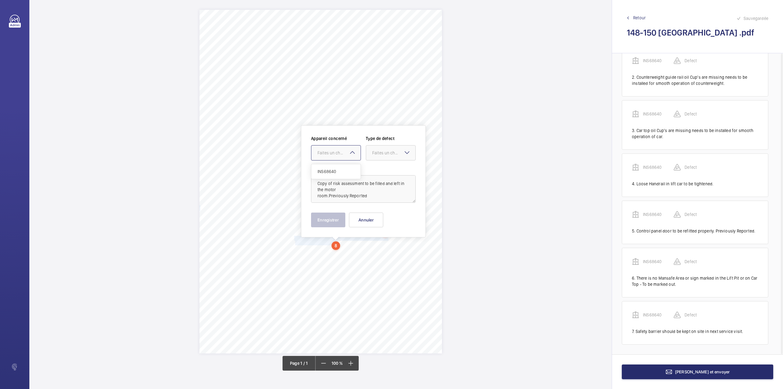
click at [337, 153] on div "Faites un choix" at bounding box center [339, 153] width 43 height 6
drag, startPoint x: 336, startPoint y: 168, endPoint x: 340, endPoint y: 168, distance: 4.6
click at [340, 168] on div "INS68640" at bounding box center [336, 171] width 49 height 15
drag, startPoint x: 381, startPoint y: 151, endPoint x: 381, endPoint y: 157, distance: 5.5
click at [381, 153] on div "Faites un choix" at bounding box center [393, 153] width 43 height 6
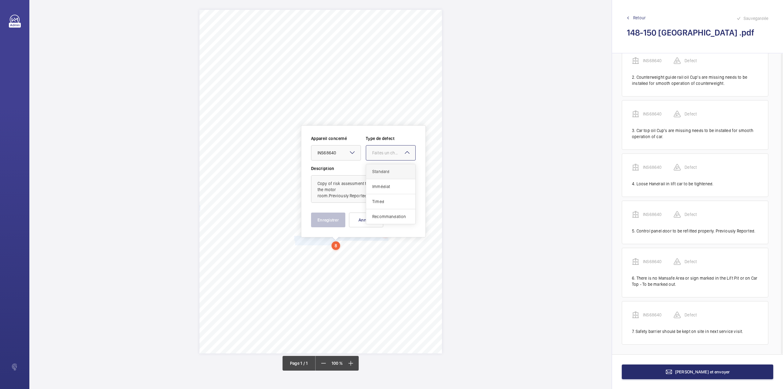
click at [379, 172] on span "Standard" at bounding box center [390, 171] width 37 height 6
click at [334, 217] on button "Enregistrer" at bounding box center [328, 219] width 34 height 15
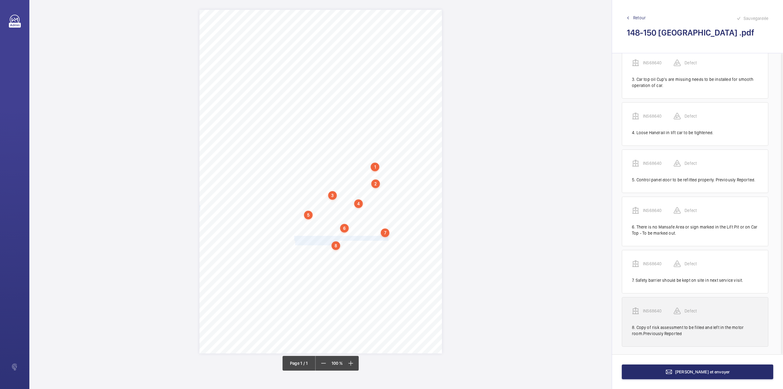
scroll to position [124, 0]
click at [653, 304] on wm-front-transcription-audit-report-line "INS68640 Defect 8. Copy of risk assessment to be filled and left in the motor r…" at bounding box center [695, 320] width 147 height 50
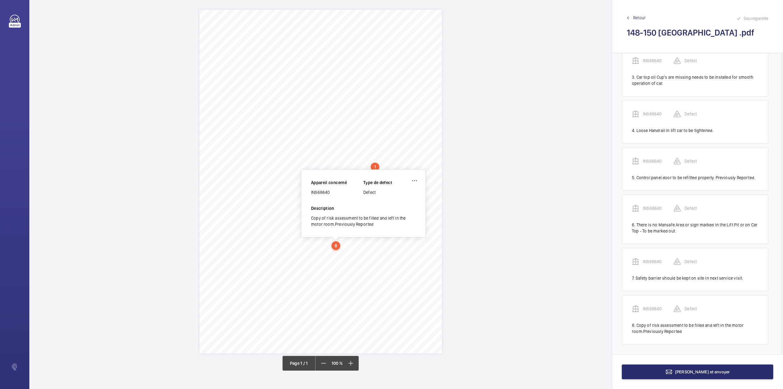
drag, startPoint x: 312, startPoint y: 193, endPoint x: 335, endPoint y: 193, distance: 22.3
click at [335, 193] on div "INS68640" at bounding box center [337, 192] width 52 height 6
drag, startPoint x: 312, startPoint y: 193, endPoint x: 335, endPoint y: 193, distance: 23.9
click at [335, 193] on div "INS68640" at bounding box center [337, 192] width 52 height 6
copy div "INS68640"
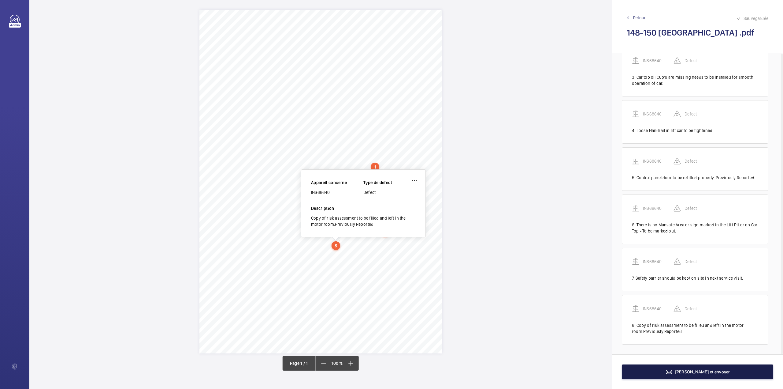
click at [638, 369] on button "Terminer et envoyer" at bounding box center [697, 371] width 151 height 15
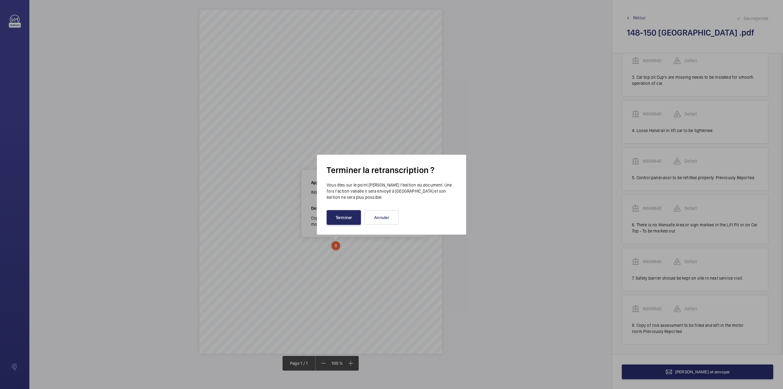
click at [353, 221] on button "Terminer" at bounding box center [344, 217] width 34 height 15
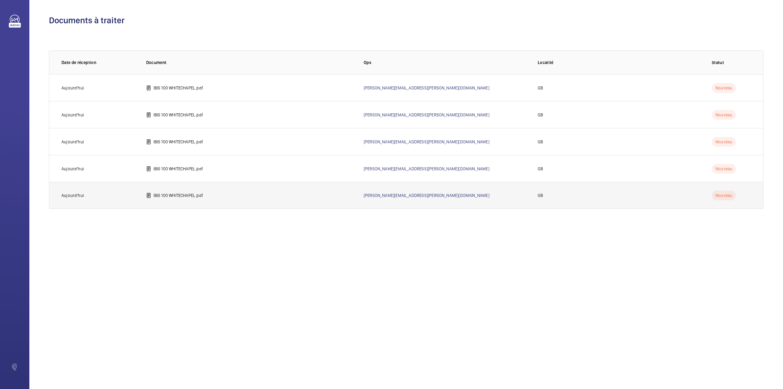
click at [187, 197] on p "IBIS 100 WHITECHAPEL.pdf" at bounding box center [179, 195] width 50 height 6
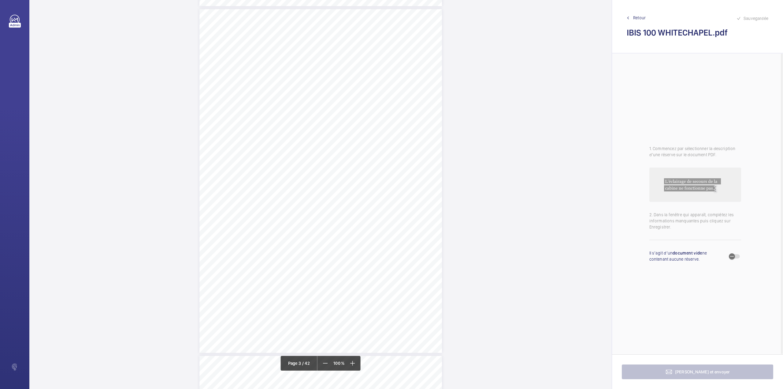
click at [425, 55] on div "Lift Report Lifting Operations & Lifting Equipment Regulation 1998 Provision & …" at bounding box center [321, 180] width 243 height 343
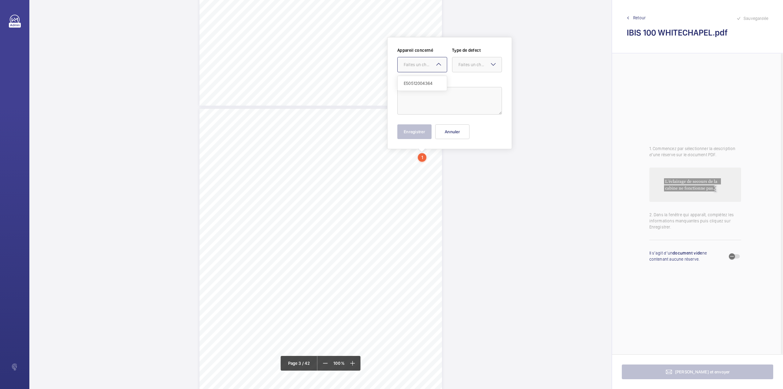
click at [424, 64] on div "Faites un choix" at bounding box center [425, 65] width 43 height 6
click at [450, 136] on button "Annuler" at bounding box center [453, 131] width 34 height 15
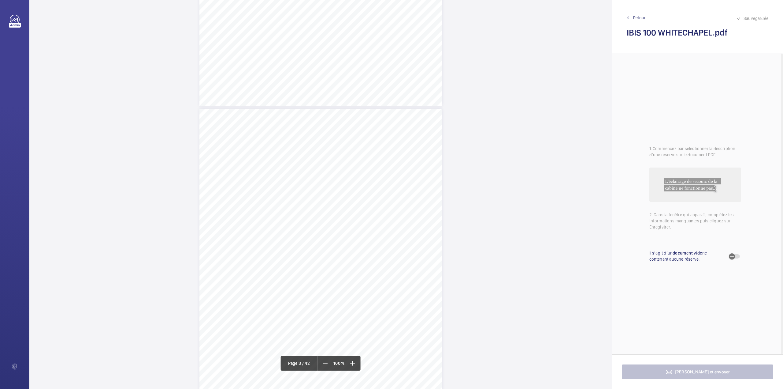
click at [637, 19] on span "Retour" at bounding box center [640, 18] width 13 height 6
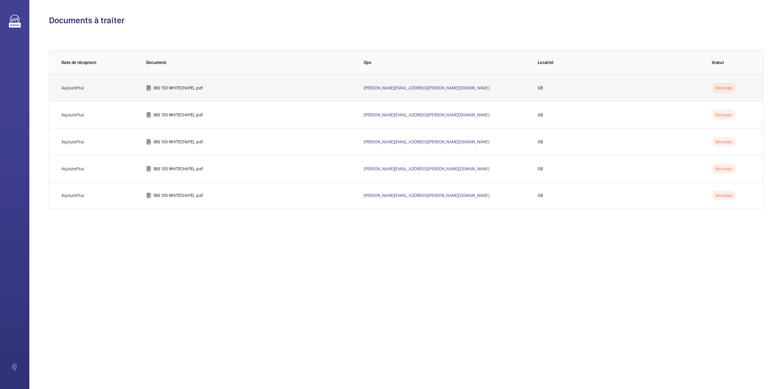
click at [188, 82] on td "IBIS 100 WHITECHAPEL.pdf" at bounding box center [245, 87] width 218 height 27
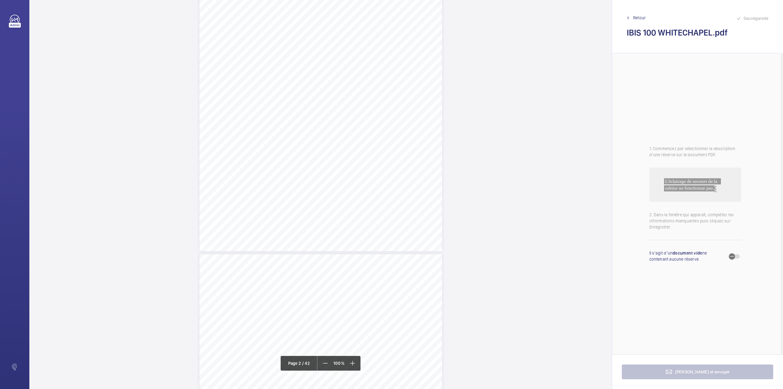
click at [368, 201] on div "Page 2" at bounding box center [321, 79] width 243 height 343
click at [370, 70] on div at bounding box center [364, 65] width 49 height 15
click at [383, 84] on span "ME RH FF -E50512005129" at bounding box center [364, 83] width 37 height 6
click at [421, 65] on div "Faites un choix" at bounding box center [422, 65] width 43 height 6
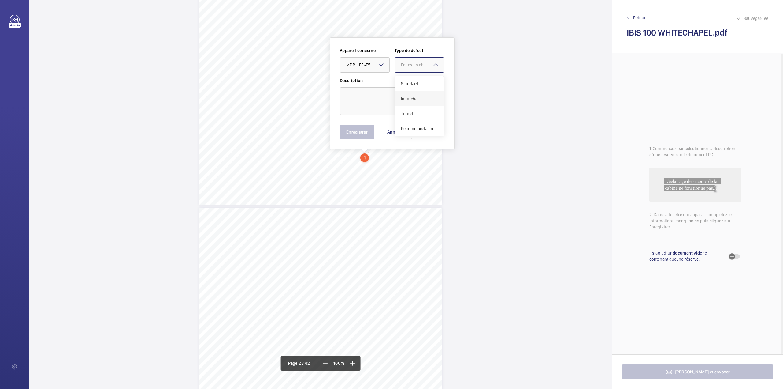
click at [420, 93] on div "Immédiat" at bounding box center [419, 98] width 49 height 15
click at [389, 99] on textarea at bounding box center [392, 101] width 105 height 28
type textarea "e"
click at [359, 129] on button "Enregistrer" at bounding box center [357, 132] width 34 height 15
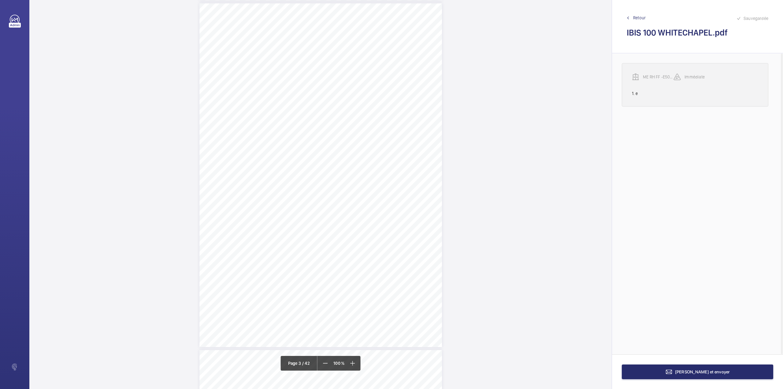
click at [668, 75] on p "ME RH FF -E50512005129" at bounding box center [658, 77] width 31 height 6
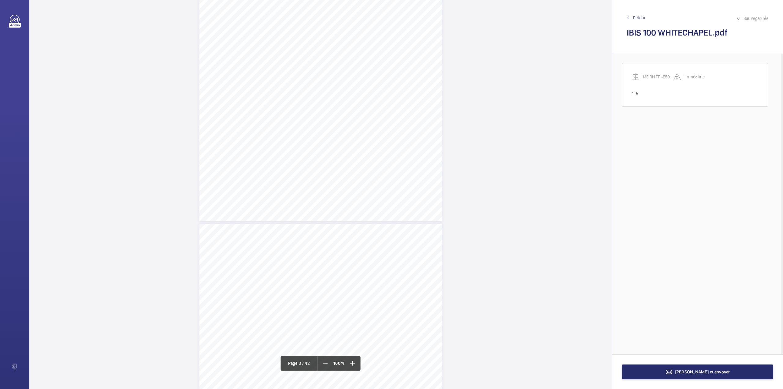
scroll to position [825, 0]
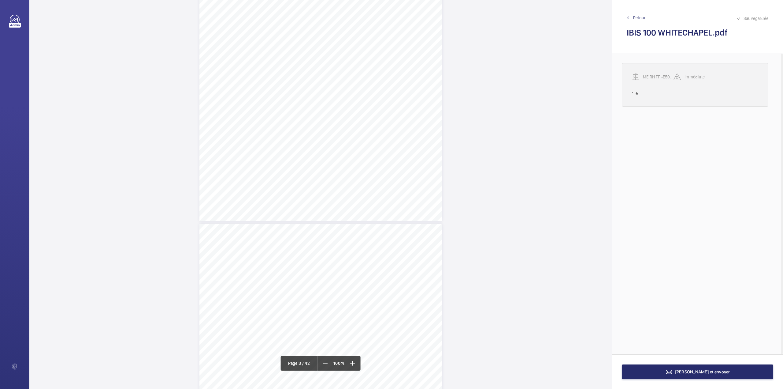
click at [658, 74] on p "ME RH FF -E50512005129" at bounding box center [658, 77] width 31 height 6
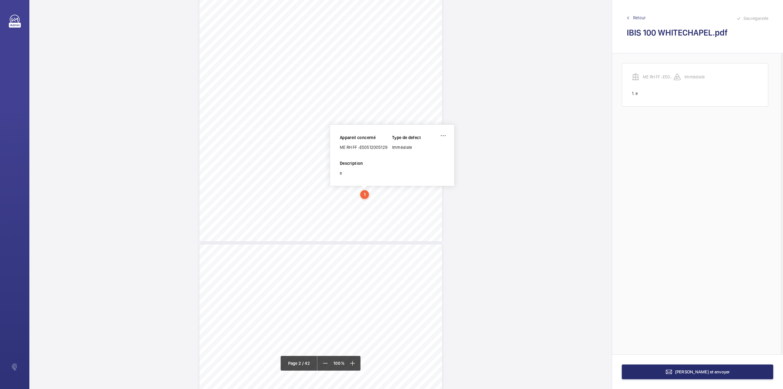
scroll to position [458, 0]
click at [443, 134] on wm-front-icon-button at bounding box center [443, 136] width 15 height 15
click at [417, 163] on div "Supprimer" at bounding box center [426, 164] width 48 height 11
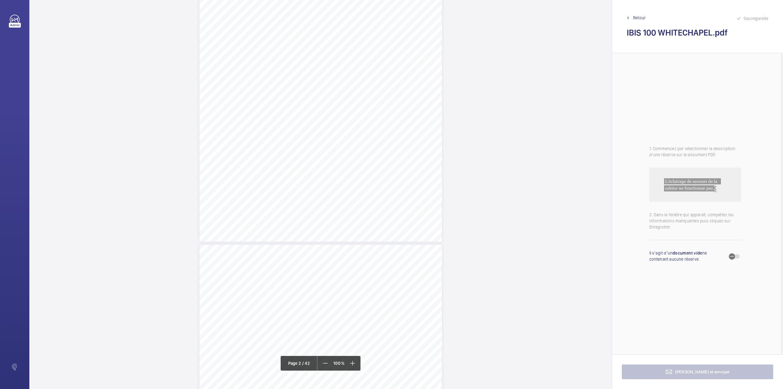
click at [633, 15] on link "Retour" at bounding box center [698, 18] width 142 height 6
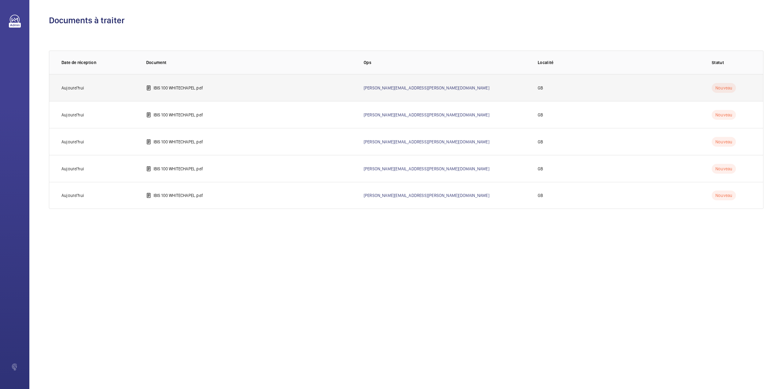
click at [185, 84] on td "IBIS 100 WHITECHAPEL.pdf" at bounding box center [245, 87] width 218 height 27
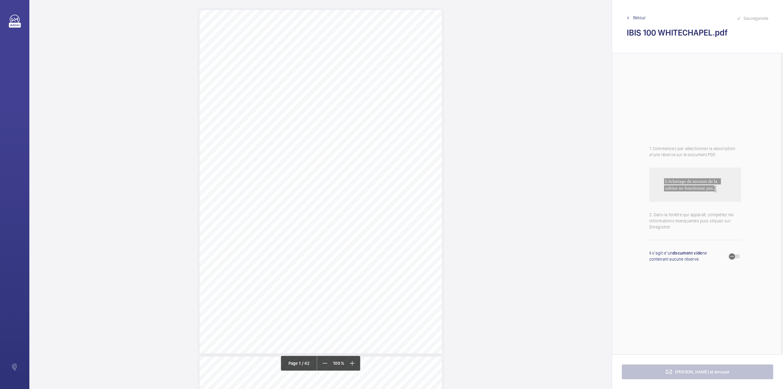
click at [334, 130] on div "Allianz Engineering Inspection Services Ltd, 57 Ladymead, Guildford, Surrey, GU…" at bounding box center [321, 181] width 243 height 343
click at [334, 41] on div "Faites un choix" at bounding box center [334, 40] width 43 height 6
click at [357, 100] on button "Annuler" at bounding box center [361, 107] width 34 height 15
click at [636, 16] on span "Retour" at bounding box center [640, 18] width 13 height 6
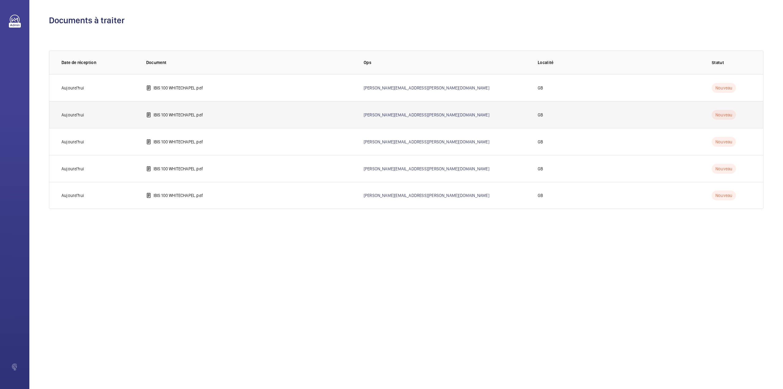
click at [207, 118] on td "IBIS 100 WHITECHAPEL.pdf" at bounding box center [245, 114] width 218 height 27
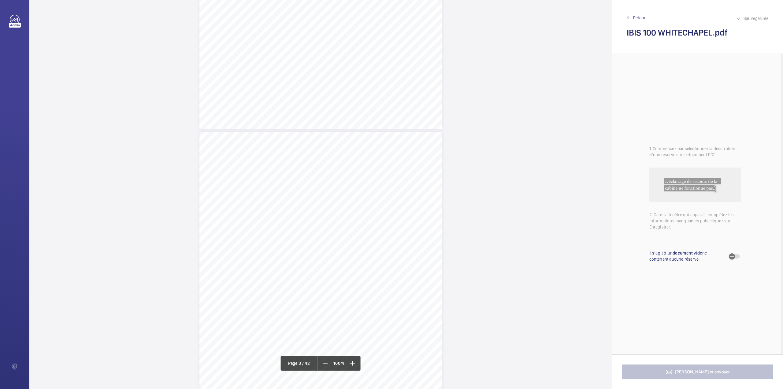
click at [348, 143] on div "Lift Report Lifting Operations & Lifting Equipment Regulation 1998 Provision & …" at bounding box center [321, 303] width 243 height 343
click at [352, 65] on div "Faites un choix" at bounding box center [348, 65] width 43 height 6
click at [369, 133] on button "Annuler" at bounding box center [375, 132] width 34 height 15
click at [375, 128] on div "Lift Report Lifting Operations & Lifting Equipment Regulation 1998 Provision & …" at bounding box center [321, 70] width 243 height 343
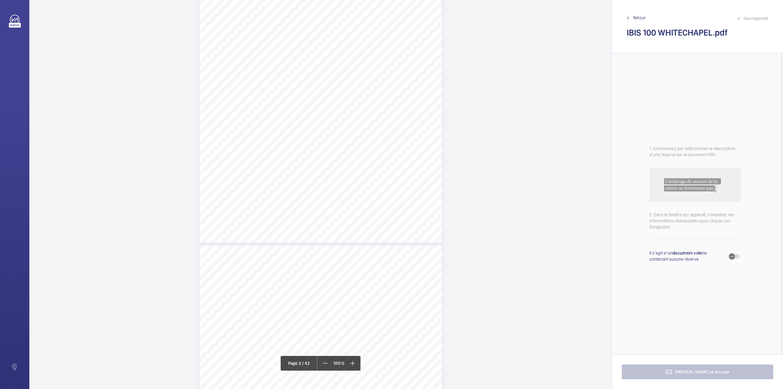
scroll to position [777, 0]
click at [381, 70] on div at bounding box center [371, 64] width 49 height 15
click at [399, 133] on button "Annuler" at bounding box center [402, 131] width 34 height 15
click at [640, 16] on span "Retour" at bounding box center [640, 18] width 13 height 6
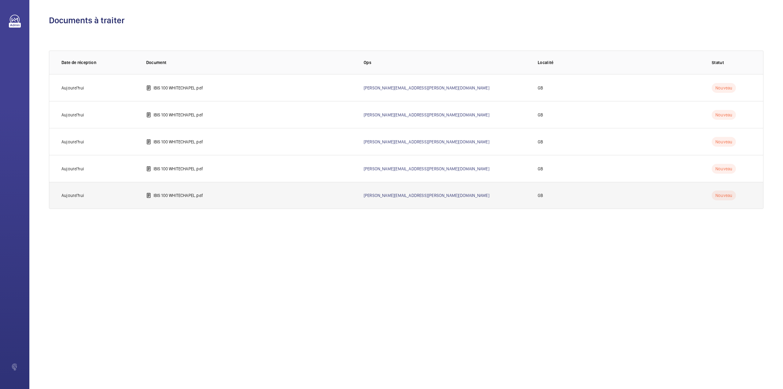
click at [206, 201] on td "IBIS 100 WHITECHAPEL.pdf" at bounding box center [245, 195] width 218 height 27
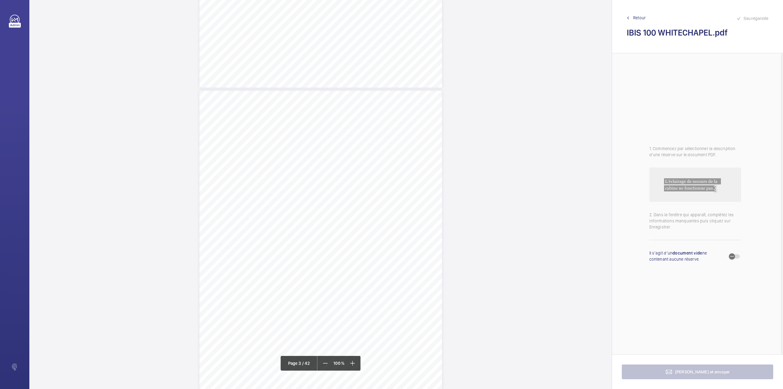
click at [403, 146] on div "Lift Report Lifting Operations & Lifting Equipment Regulation 1998 Provision & …" at bounding box center [321, 262] width 243 height 343
click at [414, 63] on mat-icon at bounding box center [416, 64] width 7 height 7
click at [436, 14] on button "Annuler" at bounding box center [430, 9] width 34 height 15
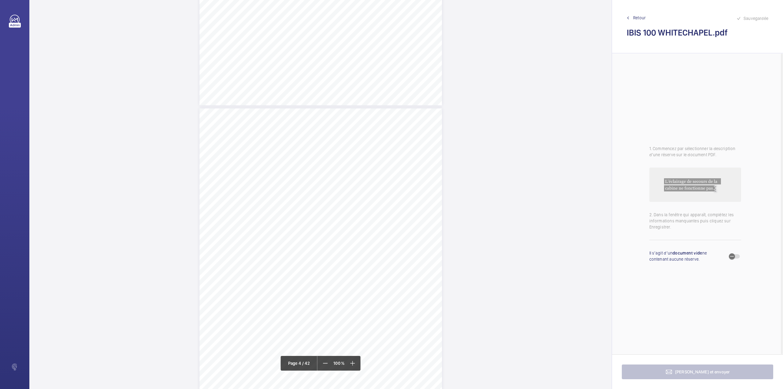
scroll to position [929, 0]
click at [635, 18] on span "Retour" at bounding box center [640, 18] width 13 height 6
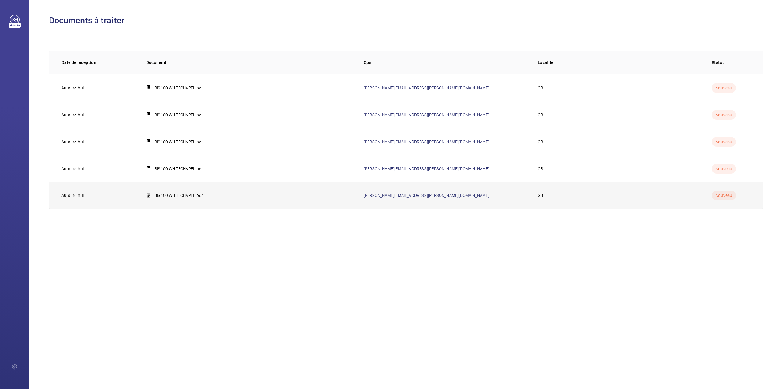
click at [192, 194] on p "IBIS 100 WHITECHAPEL.pdf" at bounding box center [179, 195] width 50 height 6
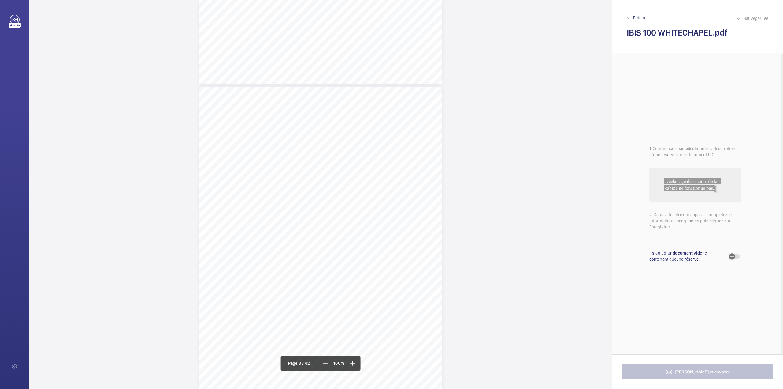
scroll to position [653, 0]
click at [644, 17] on span "Retour" at bounding box center [640, 18] width 13 height 6
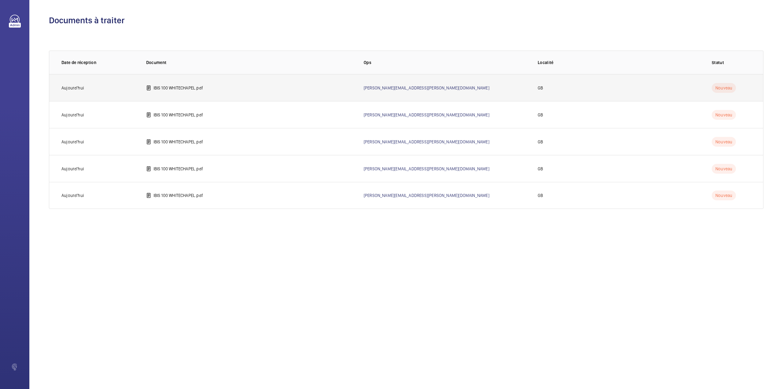
click at [205, 89] on td "IBIS 100 WHITECHAPEL.pdf" at bounding box center [245, 87] width 218 height 27
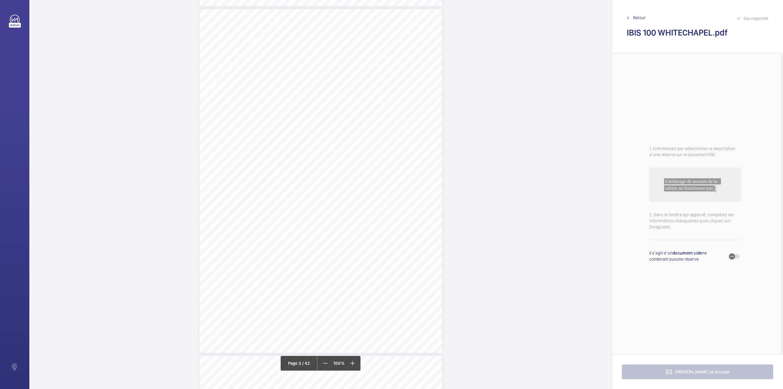
click at [381, 118] on div "Lift Report Lifting Operations & Lifting Equipment Regulation 1998 Provision & …" at bounding box center [321, 180] width 243 height 343
click at [393, 64] on mat-icon at bounding box center [394, 64] width 7 height 7
click at [394, 81] on span "ME RH FF -E50512005129" at bounding box center [378, 83] width 37 height 6
click at [392, 94] on textarea at bounding box center [405, 101] width 105 height 28
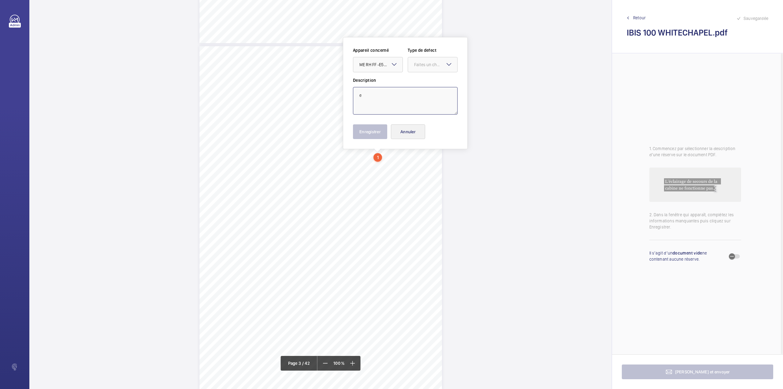
type textarea "e"
drag, startPoint x: 411, startPoint y: 125, endPoint x: 596, endPoint y: 46, distance: 201.6
click at [414, 124] on div "Appareil concerné Faites un choix × ME RH FF -E50512005129 × Type de defect Fai…" at bounding box center [405, 93] width 105 height 92
click at [634, 13] on div "Sauvegardée Retour IBIS 100 WHITECHAPEL.pdf" at bounding box center [697, 26] width 171 height 53
click at [632, 18] on link "Retour" at bounding box center [698, 18] width 142 height 6
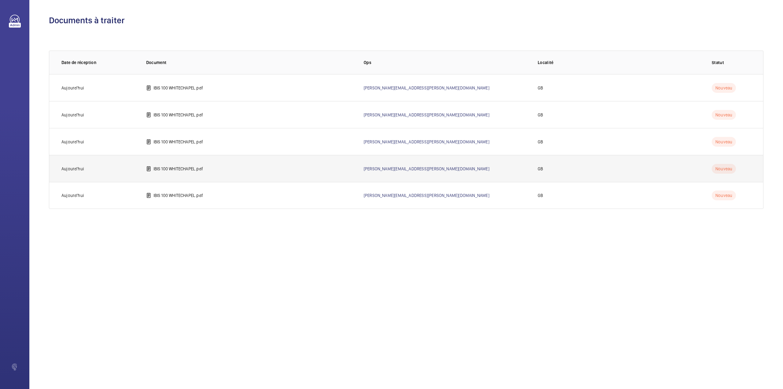
click at [199, 168] on p "IBIS 100 WHITECHAPEL.pdf" at bounding box center [179, 169] width 50 height 6
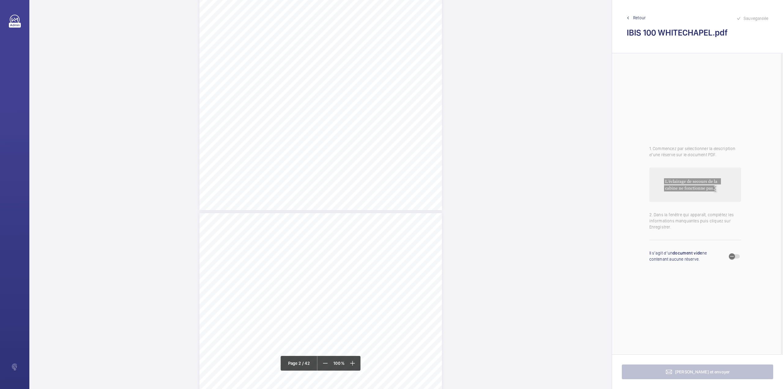
click at [369, 180] on div "Page 2" at bounding box center [321, 38] width 243 height 343
click at [369, 64] on div "Faites un choix" at bounding box center [369, 65] width 43 height 6
click at [408, 130] on button "Annuler" at bounding box center [396, 132] width 34 height 15
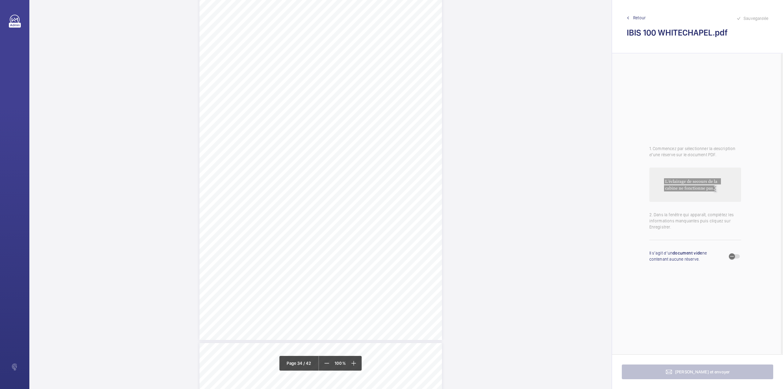
click at [639, 17] on span "Retour" at bounding box center [640, 18] width 13 height 6
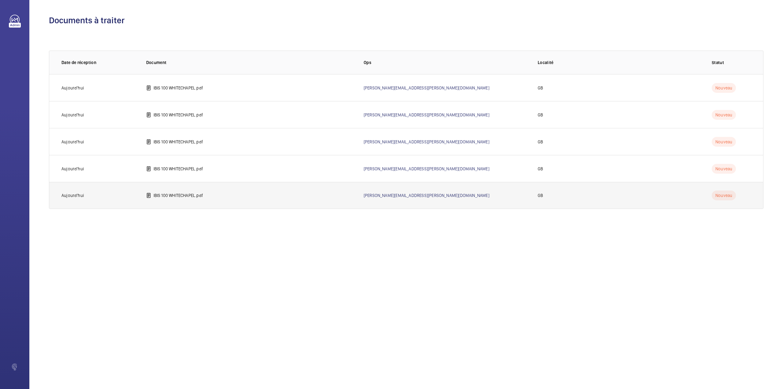
click at [172, 192] on p "IBIS 100 WHITECHAPEL.pdf" at bounding box center [179, 195] width 50 height 6
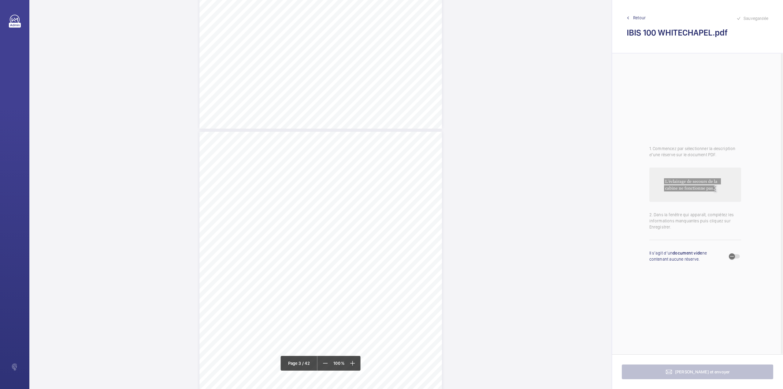
scroll to position [653, 0]
drag, startPoint x: 258, startPoint y: 116, endPoint x: 19, endPoint y: 111, distance: 239.4
click at [375, 115] on span "H8033 IBIS BUDGET LONDON WHITECHAPEL, 100 WHITECHAPEL ROAD, LONDON, E1 1JG" at bounding box center [317, 117] width 116 height 4
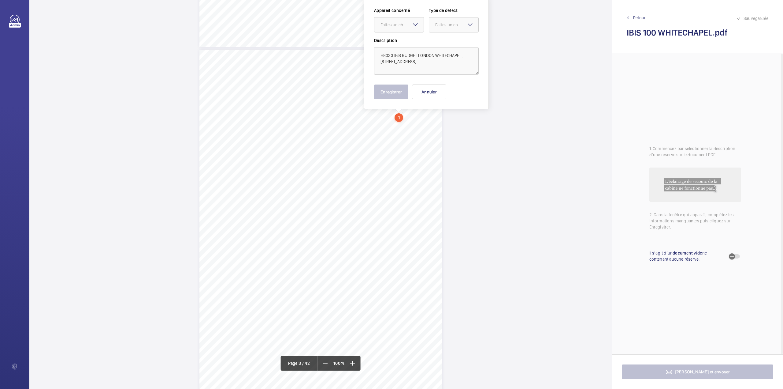
copy span "H8033 IBIS BUDGET LONDON WHITECHAPEL, 100 WHITECHAPEL ROAD, LONDON, E1 1JG"
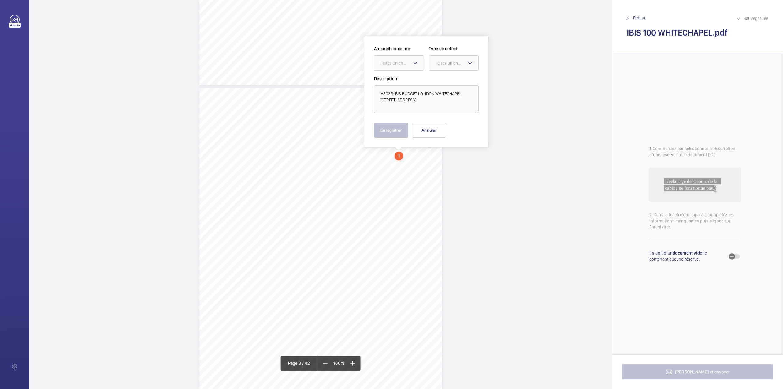
scroll to position [613, 0]
drag, startPoint x: 431, startPoint y: 135, endPoint x: 409, endPoint y: 155, distance: 29.2
click at [431, 135] on button "Annuler" at bounding box center [429, 132] width 34 height 15
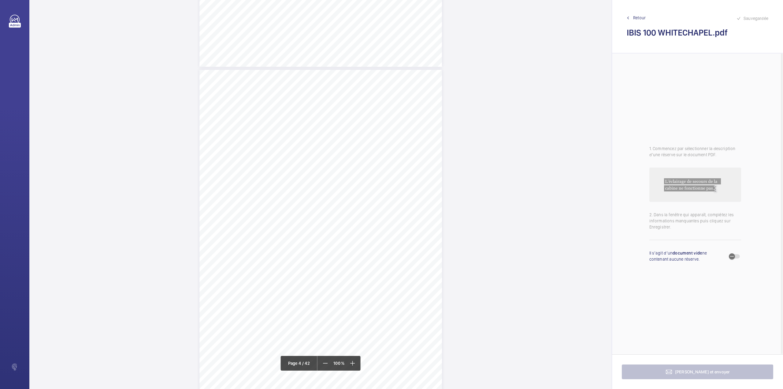
scroll to position [1061, 0]
drag, startPoint x: 320, startPoint y: 110, endPoint x: 392, endPoint y: 119, distance: 73.0
click at [392, 119] on div "Lift Report Lifting Operations & Lifting Equipment Regulation 1998 Provision & …" at bounding box center [321, 159] width 243 height 343
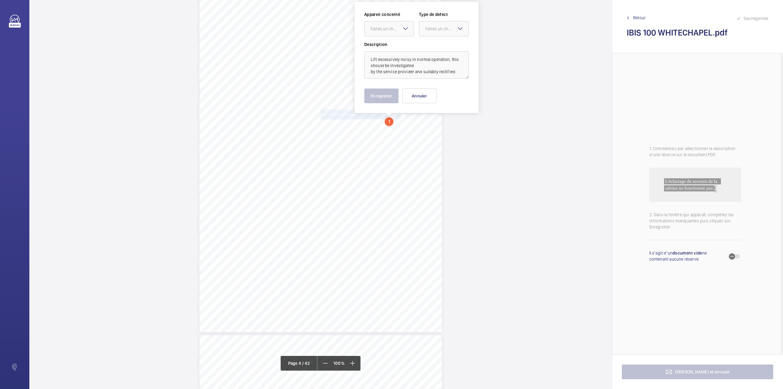
scroll to position [1025, 0]
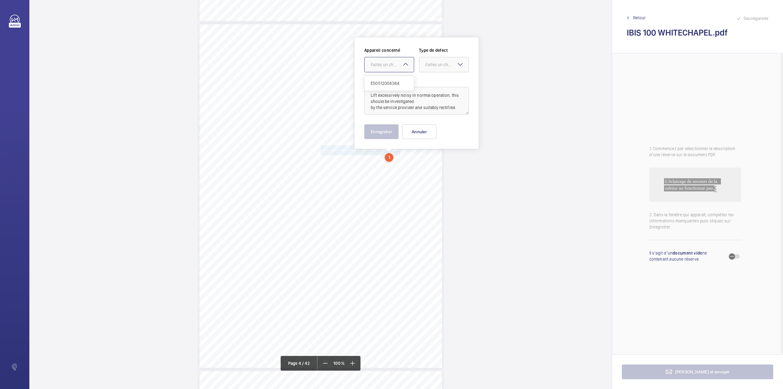
click at [391, 64] on div "Faites un choix" at bounding box center [392, 65] width 43 height 6
drag, startPoint x: 390, startPoint y: 78, endPoint x: 421, endPoint y: 69, distance: 32.7
click at [390, 78] on div "E50512004364" at bounding box center [389, 83] width 49 height 15
click at [427, 65] on div "Faites un choix" at bounding box center [447, 65] width 43 height 6
click at [428, 129] on span "Recommandation" at bounding box center [444, 128] width 37 height 6
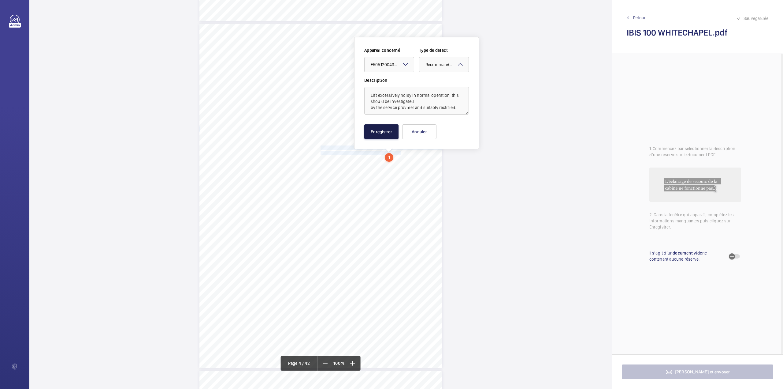
click at [390, 129] on button "Enregistrer" at bounding box center [382, 131] width 34 height 15
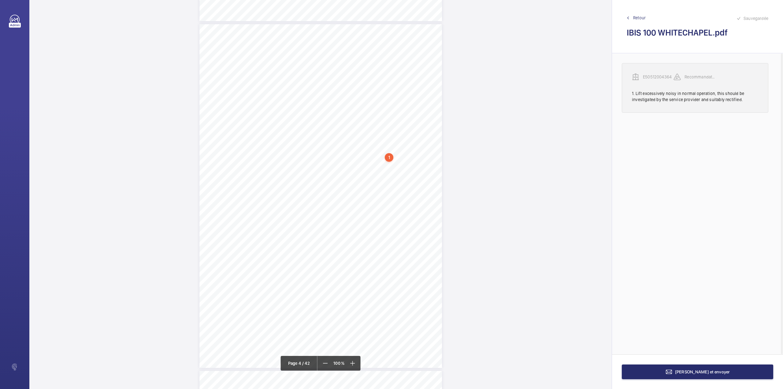
click at [654, 77] on p "E50512004364" at bounding box center [658, 77] width 31 height 6
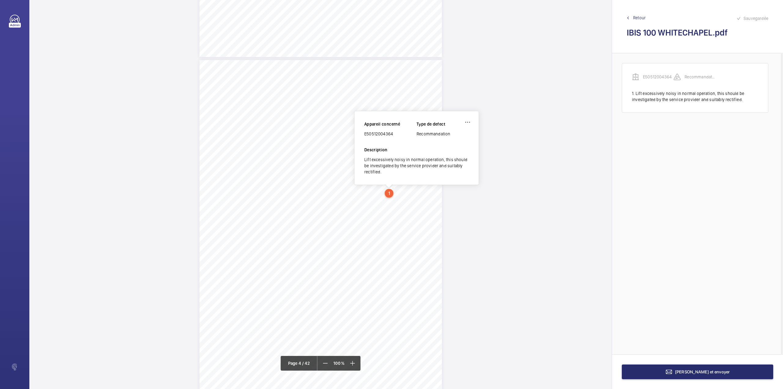
scroll to position [988, 0]
drag, startPoint x: 365, startPoint y: 136, endPoint x: 394, endPoint y: 136, distance: 28.8
click at [394, 136] on div "E50512004364" at bounding box center [391, 135] width 52 height 6
copy div "E50512004364"
click at [644, 373] on button "Terminer et envoyer" at bounding box center [697, 371] width 151 height 15
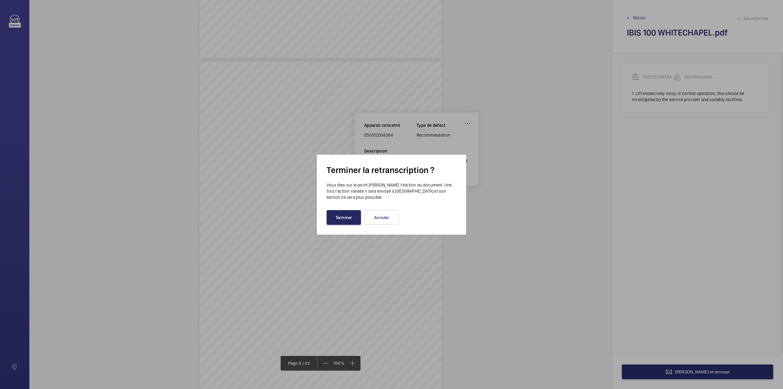
click at [332, 217] on button "Terminer" at bounding box center [344, 217] width 34 height 15
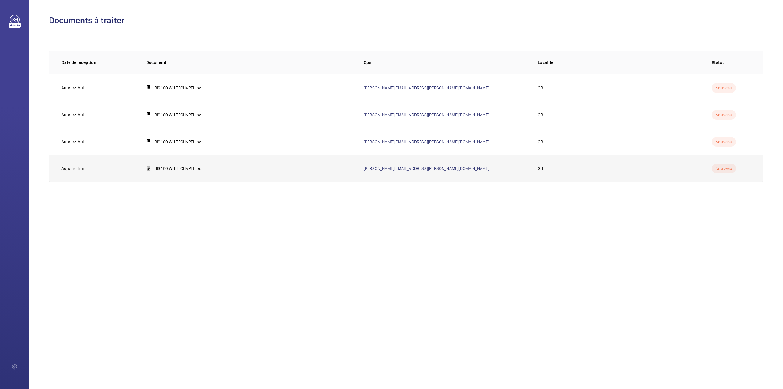
click at [166, 167] on p "IBIS 100 WHITECHAPEL.pdf" at bounding box center [179, 168] width 50 height 6
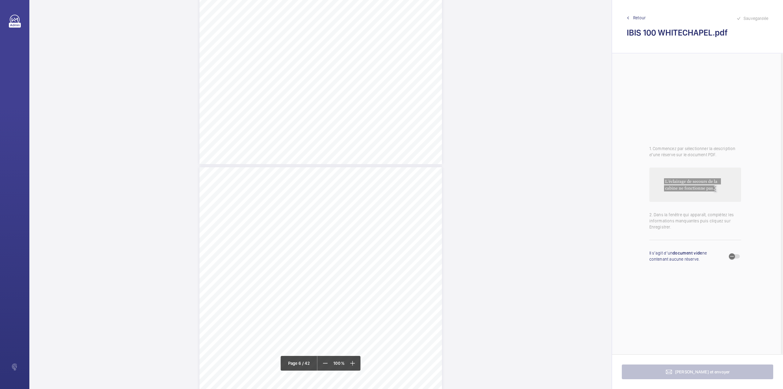
scroll to position [1550, 0]
drag, startPoint x: 321, startPoint y: 290, endPoint x: 388, endPoint y: 288, distance: 67.7
click at [388, 289] on span "7th floor landing door header is damaged." at bounding box center [359, 291] width 76 height 4
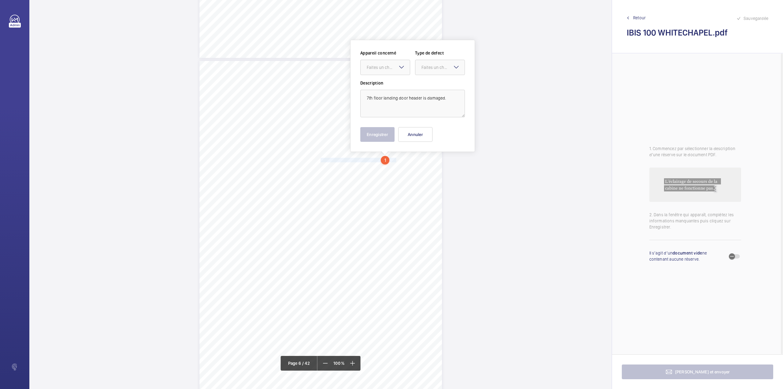
scroll to position [1684, 0]
drag, startPoint x: 392, startPoint y: 65, endPoint x: 392, endPoint y: 70, distance: 5.2
click at [392, 65] on div "Faites un choix" at bounding box center [388, 65] width 43 height 6
drag, startPoint x: 392, startPoint y: 90, endPoint x: 417, endPoint y: 74, distance: 29.2
click at [398, 88] on div "E50512004365" at bounding box center [385, 83] width 49 height 15
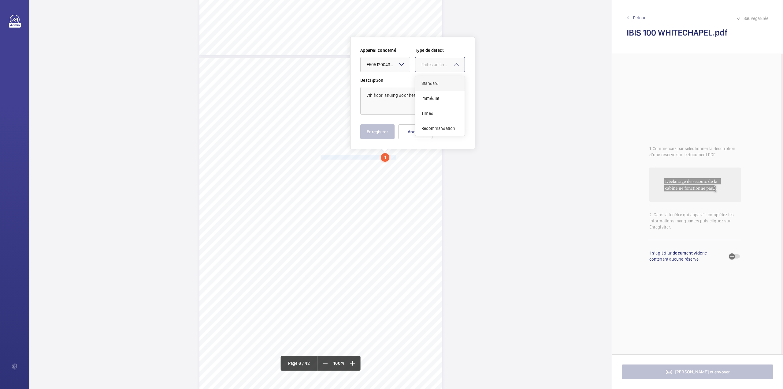
drag, startPoint x: 426, startPoint y: 65, endPoint x: 426, endPoint y: 86, distance: 20.5
click at [426, 72] on ng-select "Faites un choix Standard Immédiat Timed Recommandation" at bounding box center [440, 64] width 50 height 15
click at [426, 86] on span "Standard" at bounding box center [440, 83] width 37 height 6
click at [373, 131] on button "Enregistrer" at bounding box center [378, 131] width 34 height 15
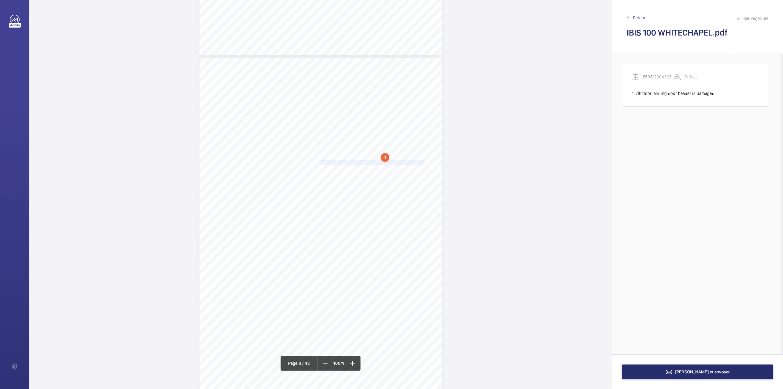
drag, startPoint x: 321, startPoint y: 162, endPoint x: 415, endPoint y: 162, distance: 94.3
click at [415, 162] on span "Loose counterweight weight on car top must be removed." at bounding box center [373, 162] width 104 height 4
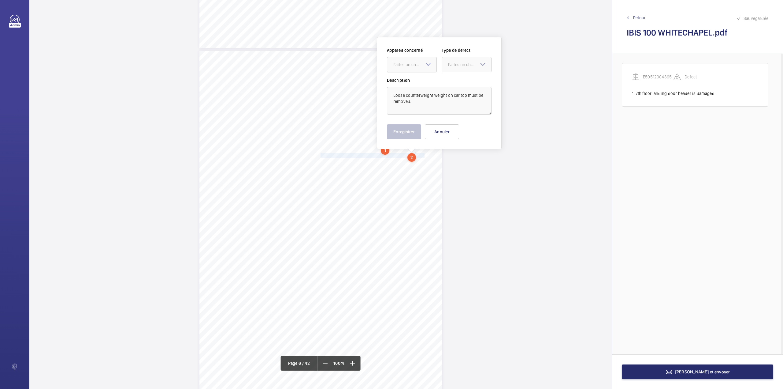
drag, startPoint x: 410, startPoint y: 64, endPoint x: 407, endPoint y: 70, distance: 7.1
click at [410, 68] on div "Faites un choix" at bounding box center [411, 65] width 49 height 6
click at [414, 83] on span "E50512004365" at bounding box center [412, 83] width 37 height 6
drag, startPoint x: 459, startPoint y: 65, endPoint x: 459, endPoint y: 70, distance: 4.9
click at [459, 68] on div "Faites un choix" at bounding box center [466, 65] width 49 height 6
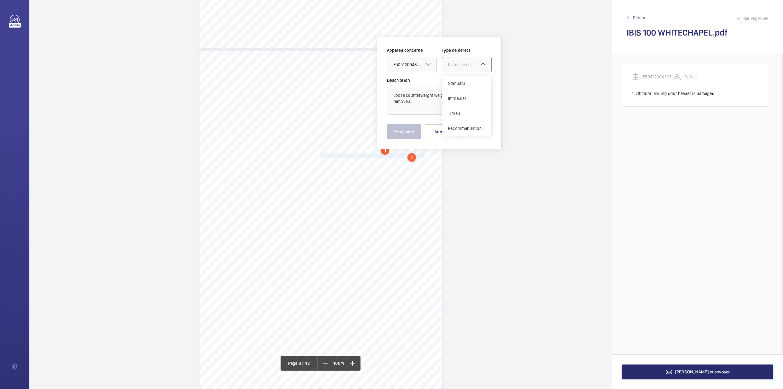
click at [457, 84] on span "Standard" at bounding box center [466, 83] width 37 height 6
click at [403, 133] on button "Enregistrer" at bounding box center [404, 131] width 34 height 15
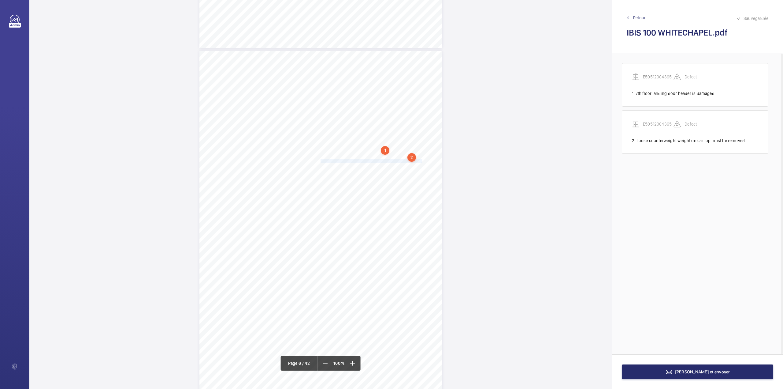
drag, startPoint x: 320, startPoint y: 161, endPoint x: 413, endPoint y: 162, distance: 92.7
click at [413, 162] on span "Various floors forced entry gap breaks door safety circuit." at bounding box center [372, 161] width 102 height 4
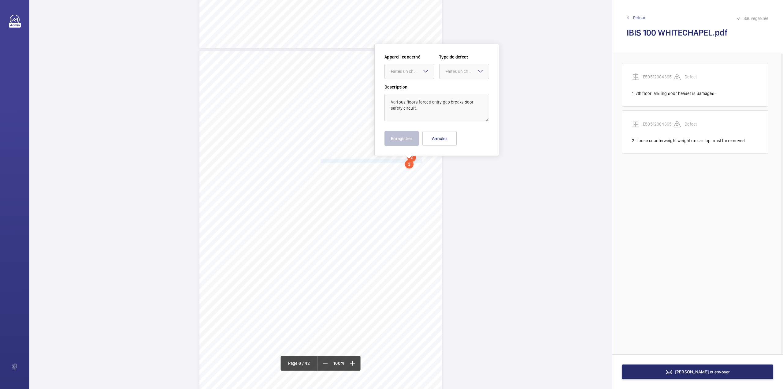
scroll to position [1697, 0]
drag, startPoint x: 414, startPoint y: 64, endPoint x: 413, endPoint y: 70, distance: 6.6
click at [414, 65] on div "Faites un choix" at bounding box center [412, 65] width 43 height 6
click at [413, 87] on div "E50512004365" at bounding box center [409, 83] width 49 height 15
click at [449, 70] on div at bounding box center [464, 65] width 49 height 15
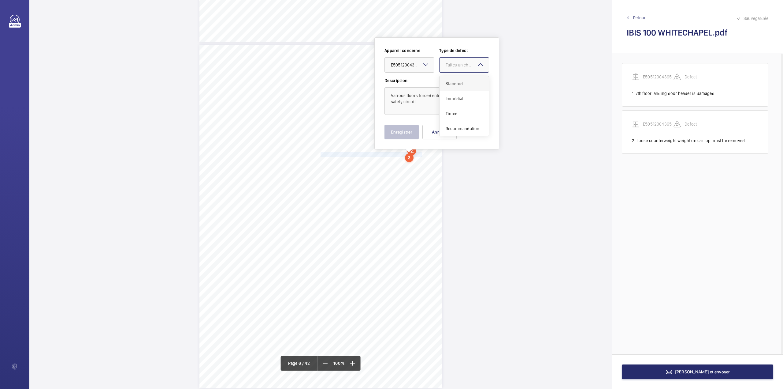
click at [448, 78] on div "Standard" at bounding box center [464, 83] width 49 height 15
click at [398, 133] on button "Enregistrer" at bounding box center [402, 132] width 34 height 15
drag, startPoint x: 320, startPoint y: 167, endPoint x: 372, endPoint y: 165, distance: 51.8
click at [376, 172] on div "Lift Report Lifting Operations & Lifting Equipment Regulation 1998 Provision & …" at bounding box center [321, 216] width 243 height 343
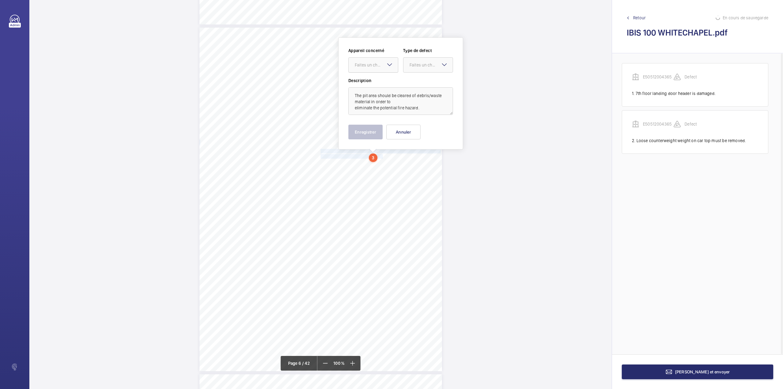
click at [374, 61] on div at bounding box center [373, 65] width 49 height 15
drag, startPoint x: 373, startPoint y: 82, endPoint x: 400, endPoint y: 77, distance: 27.5
click at [377, 82] on span "E50512004365" at bounding box center [373, 83] width 37 height 6
drag, startPoint x: 425, startPoint y: 59, endPoint x: 420, endPoint y: 97, distance: 38.3
click at [425, 59] on div at bounding box center [428, 65] width 49 height 15
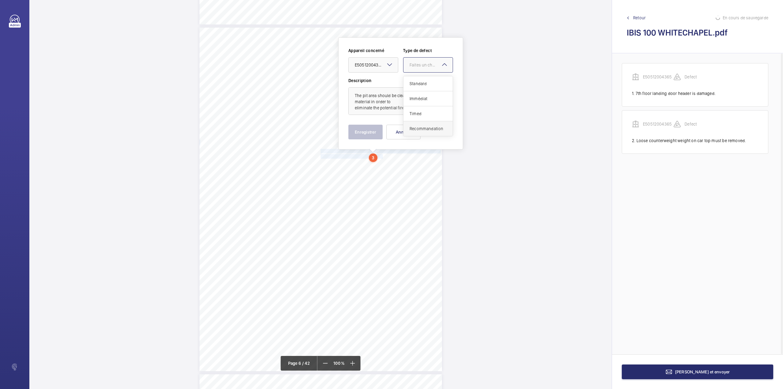
click at [413, 128] on span "Recommandation" at bounding box center [428, 128] width 37 height 6
click at [361, 131] on button "Enregistrer" at bounding box center [366, 132] width 34 height 15
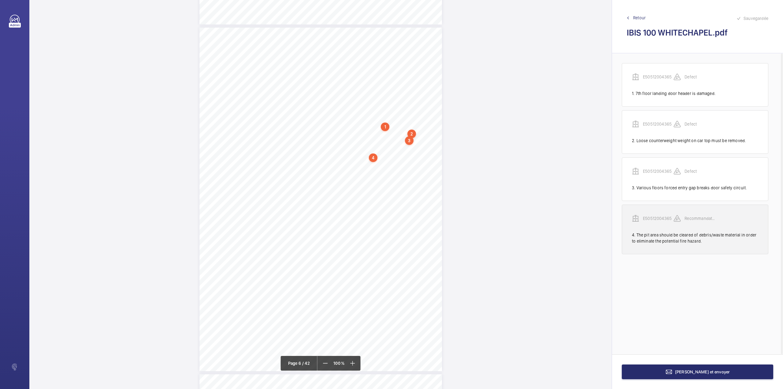
click at [654, 219] on p "E50512004365" at bounding box center [658, 218] width 31 height 6
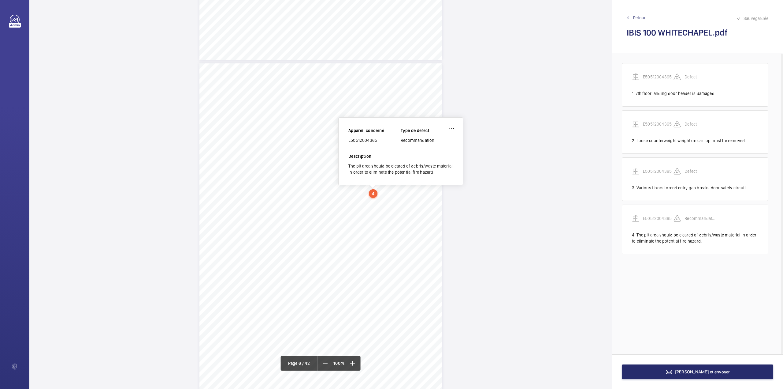
scroll to position [1677, 0]
drag, startPoint x: 350, startPoint y: 142, endPoint x: 385, endPoint y: 141, distance: 35.2
click at [385, 141] on div "E50512004365" at bounding box center [375, 141] width 52 height 6
copy div "E50512004365"
click at [653, 365] on button "Terminer et envoyer" at bounding box center [697, 371] width 151 height 15
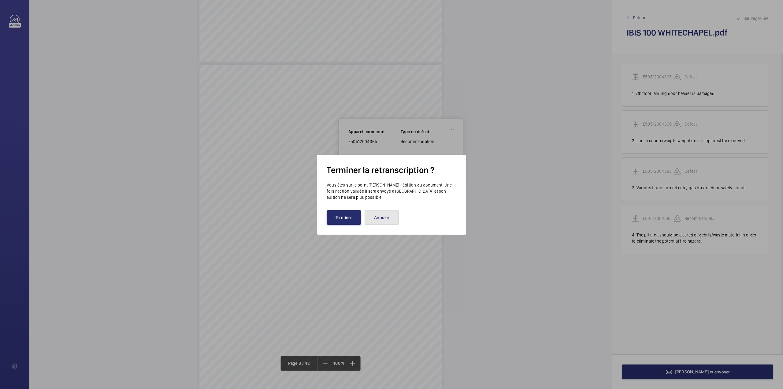
click at [390, 212] on button "Annuler" at bounding box center [382, 217] width 34 height 15
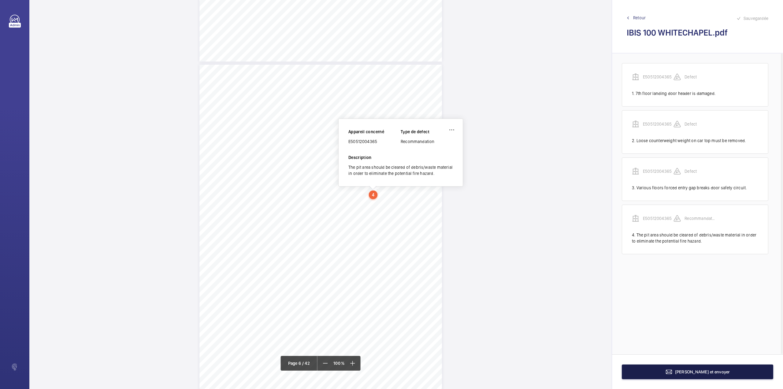
click at [716, 369] on span "Terminer et envoyer" at bounding box center [702, 371] width 55 height 5
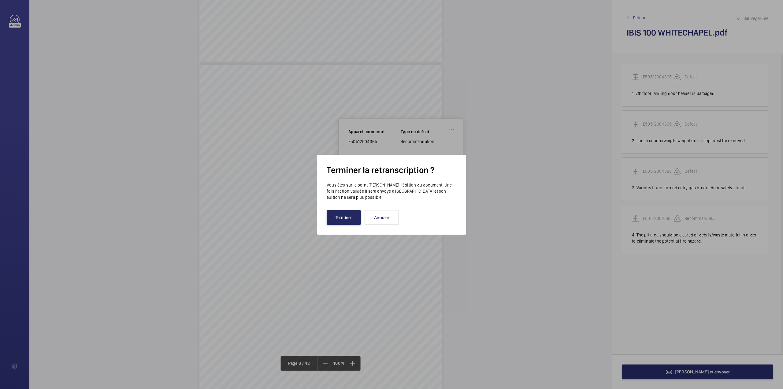
drag, startPoint x: 345, startPoint y: 212, endPoint x: 348, endPoint y: 210, distance: 3.3
click at [346, 212] on button "Terminer" at bounding box center [344, 217] width 34 height 15
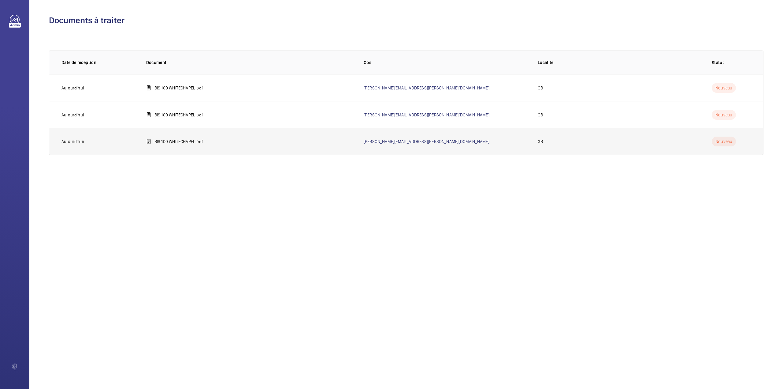
click at [192, 146] on td "IBIS 100 WHITECHAPEL.pdf" at bounding box center [245, 141] width 218 height 27
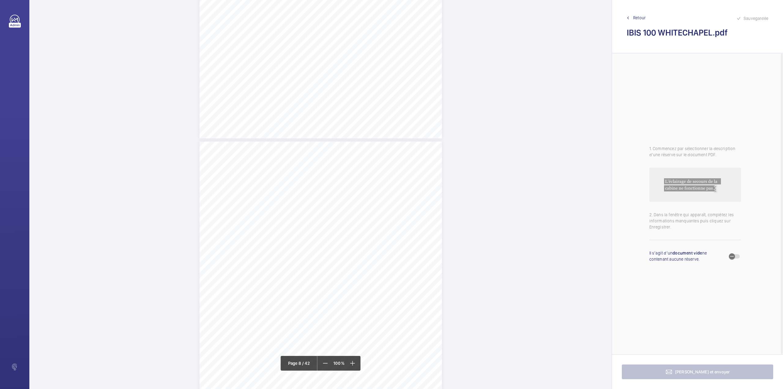
scroll to position [2367, 0]
drag, startPoint x: 320, startPoint y: 167, endPoint x: 420, endPoint y: 168, distance: 99.8
click at [420, 168] on span "Guide rail oil collection pots in lift pit are full and overflowing." at bounding box center [376, 167] width 110 height 4
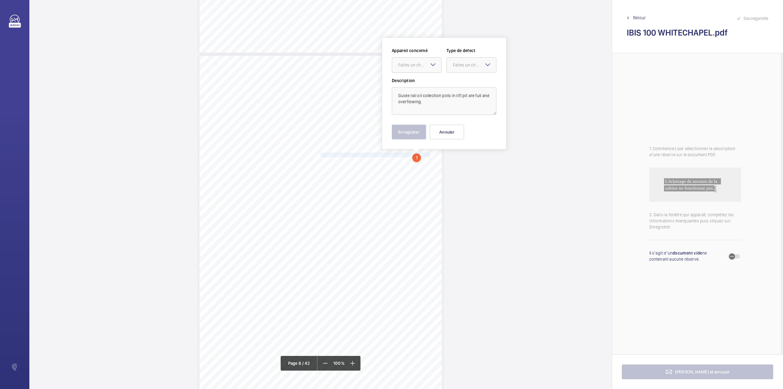
click at [414, 65] on div "Faites un choix" at bounding box center [419, 65] width 43 height 6
drag, startPoint x: 415, startPoint y: 78, endPoint x: 443, endPoint y: 78, distance: 28.5
click at [424, 78] on div "E50512004366" at bounding box center [416, 83] width 49 height 15
click at [461, 70] on div at bounding box center [471, 65] width 49 height 15
click at [458, 83] on span "Standard" at bounding box center [471, 83] width 37 height 6
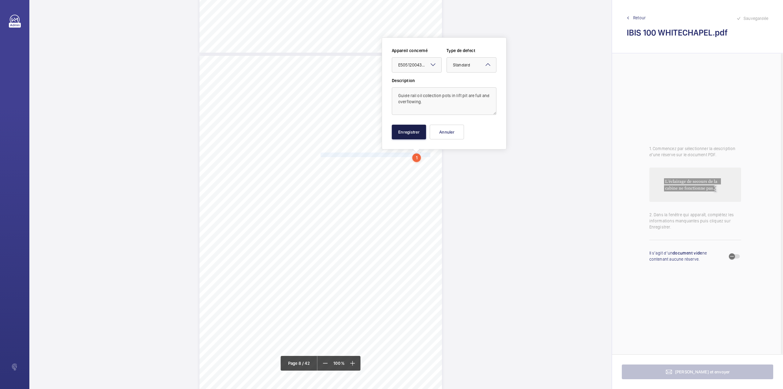
click at [411, 130] on button "Enregistrer" at bounding box center [409, 132] width 34 height 15
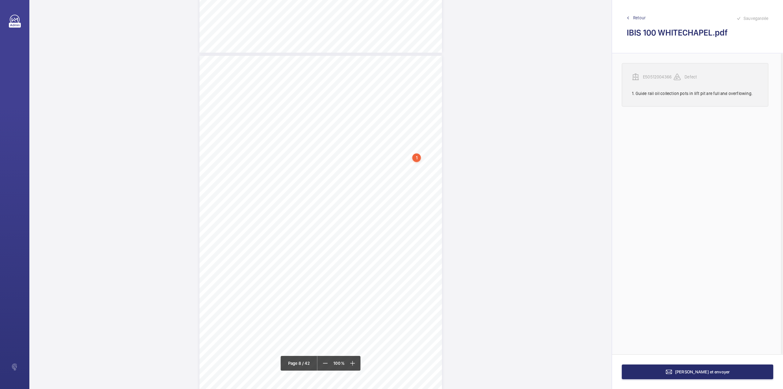
click at [665, 73] on wm-front-transcription-audit-report-line "E50512004366 Defect 1. Guide rail oil collection pots in lift pit are full and …" at bounding box center [695, 84] width 147 height 43
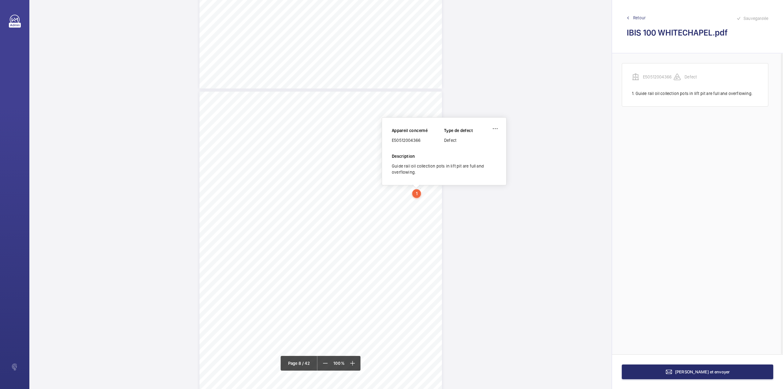
scroll to position [2342, 0]
drag, startPoint x: 392, startPoint y: 143, endPoint x: 423, endPoint y: 140, distance: 30.7
click at [423, 140] on div "E50512004366" at bounding box center [418, 141] width 52 height 6
copy div "E50512004366"
click at [666, 378] on button "Terminer et envoyer" at bounding box center [697, 371] width 151 height 15
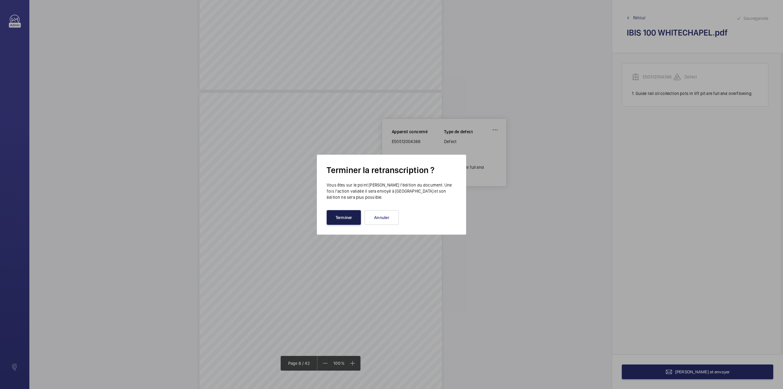
click at [338, 219] on button "Terminer" at bounding box center [344, 217] width 34 height 15
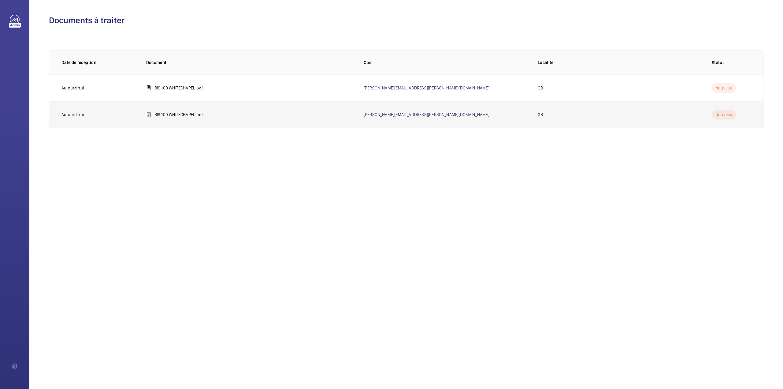
click at [191, 119] on td "IBIS 100 WHITECHAPEL.pdf" at bounding box center [245, 114] width 218 height 27
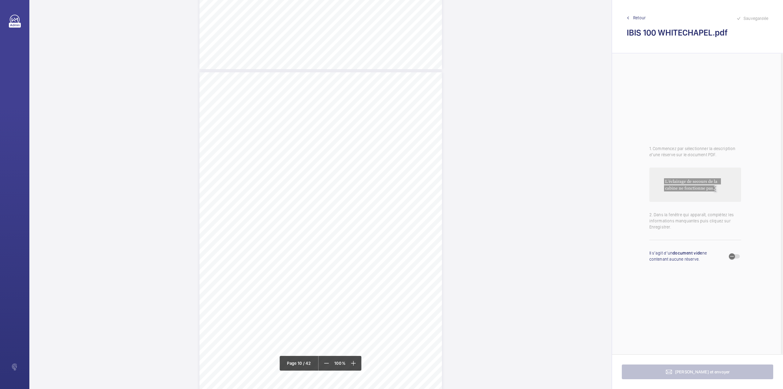
scroll to position [3060, 0]
drag, startPoint x: 321, startPoint y: 135, endPoint x: 397, endPoint y: 163, distance: 80.8
click at [397, 163] on div "Lift Report Lifting Operations & Lifting Equipment Regulation 1998 Provision & …" at bounding box center [321, 238] width 243 height 343
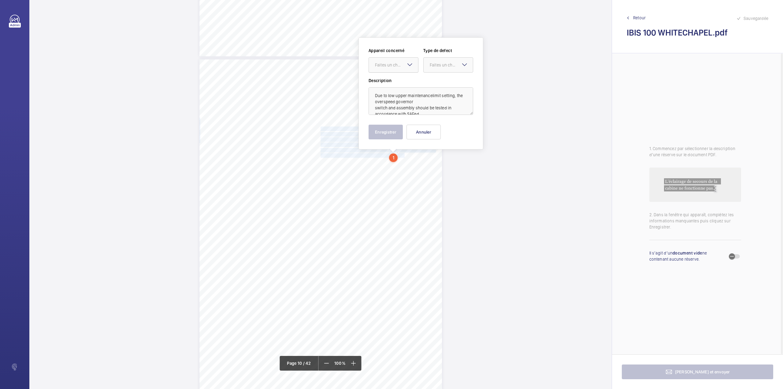
click at [395, 62] on div "Faites un choix" at bounding box center [393, 65] width 49 height 6
drag, startPoint x: 393, startPoint y: 75, endPoint x: 397, endPoint y: 75, distance: 3.7
click at [394, 75] on div "Appareil concerné Faites un choix Type de defect Faites un choix" at bounding box center [421, 62] width 105 height 30
click at [410, 73] on div "Appareil concerné Faites un choix Type de defect Faites un choix" at bounding box center [421, 62] width 105 height 30
drag, startPoint x: 407, startPoint y: 84, endPoint x: 429, endPoint y: 79, distance: 22.6
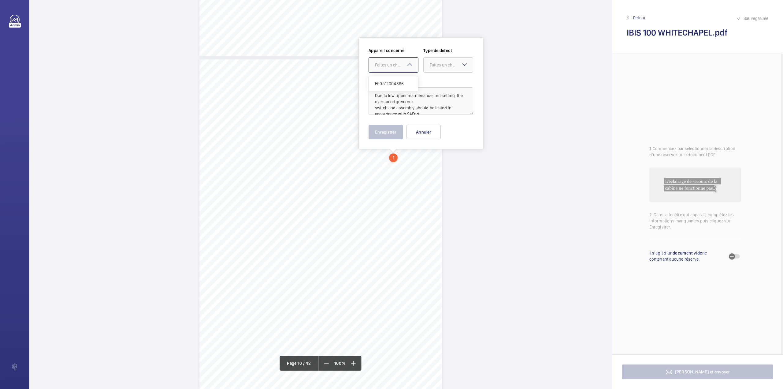
click at [410, 85] on span "E50512004366" at bounding box center [393, 83] width 37 height 6
click at [439, 71] on div at bounding box center [448, 65] width 49 height 15
drag, startPoint x: 439, startPoint y: 81, endPoint x: 433, endPoint y: 92, distance: 12.5
click at [439, 82] on span "Standard" at bounding box center [448, 83] width 37 height 6
click at [389, 129] on button "Enregistrer" at bounding box center [386, 132] width 34 height 15
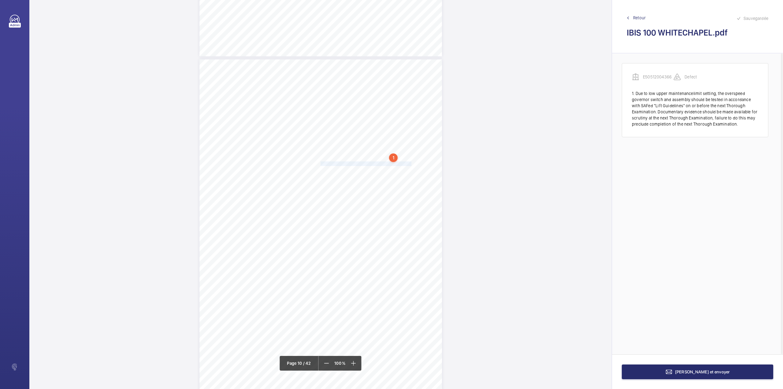
drag, startPoint x: 320, startPoint y: 163, endPoint x: 403, endPoint y: 164, distance: 82.6
click at [403, 164] on span "Pit floor is contaminated with oil and rubbish bags." at bounding box center [366, 164] width 91 height 4
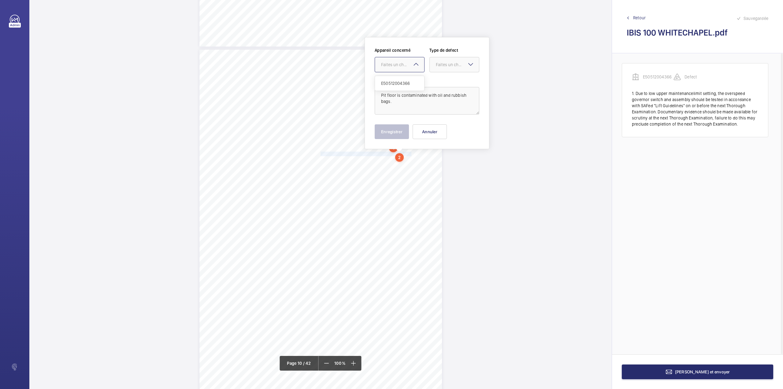
click at [398, 62] on div "Faites un choix" at bounding box center [402, 65] width 43 height 6
drag, startPoint x: 398, startPoint y: 78, endPoint x: 416, endPoint y: 77, distance: 17.1
click at [398, 79] on div "E50512004366" at bounding box center [399, 83] width 49 height 15
click at [437, 70] on div at bounding box center [454, 64] width 49 height 15
click at [438, 81] on span "Standard" at bounding box center [454, 83] width 37 height 6
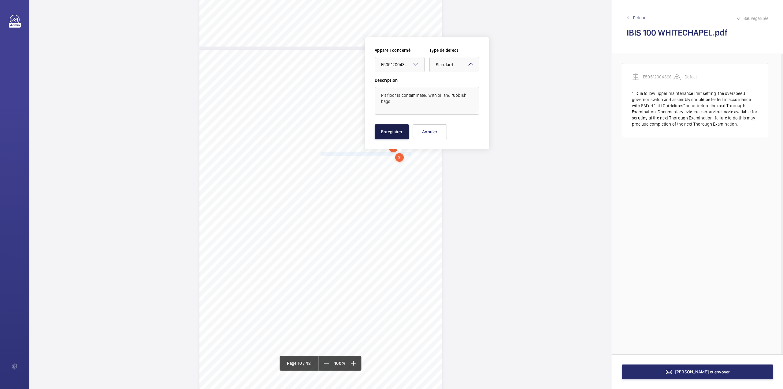
click at [393, 135] on button "Enregistrer" at bounding box center [392, 131] width 34 height 15
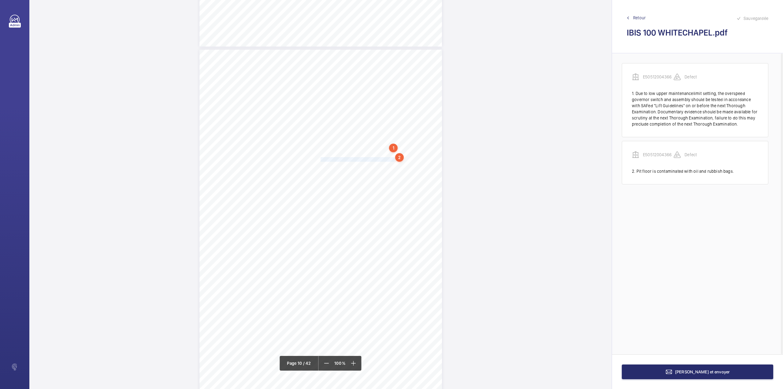
drag, startPoint x: 320, startPoint y: 159, endPoint x: 387, endPoint y: 159, distance: 67.0
click at [387, 159] on span "1st floor landing call up button damaged." at bounding box center [358, 159] width 74 height 4
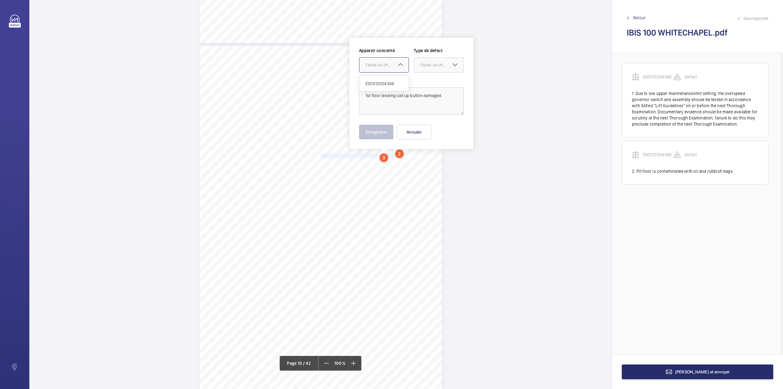
drag, startPoint x: 374, startPoint y: 63, endPoint x: 375, endPoint y: 75, distance: 12.3
click at [374, 65] on div "Faites un choix" at bounding box center [387, 65] width 43 height 6
drag, startPoint x: 375, startPoint y: 75, endPoint x: 387, endPoint y: 77, distance: 12.3
click at [376, 76] on ng-dropdown-panel "E50512004366" at bounding box center [384, 83] width 50 height 15
click at [387, 79] on div "E50512004366" at bounding box center [384, 83] width 49 height 15
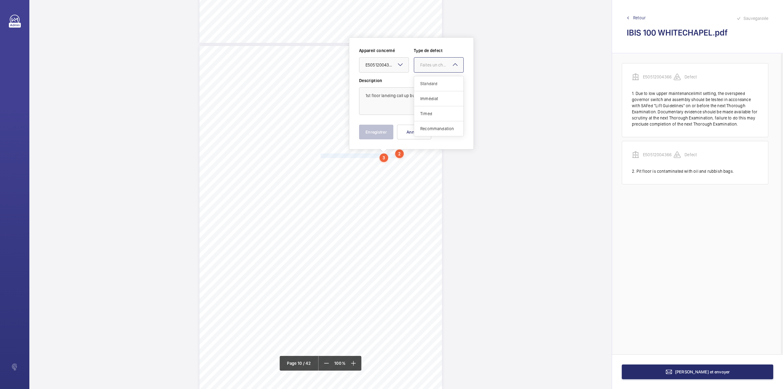
click at [426, 70] on div at bounding box center [438, 65] width 49 height 15
click at [426, 79] on div "Standard" at bounding box center [438, 83] width 49 height 15
click at [386, 125] on button "Enregistrer" at bounding box center [376, 132] width 34 height 15
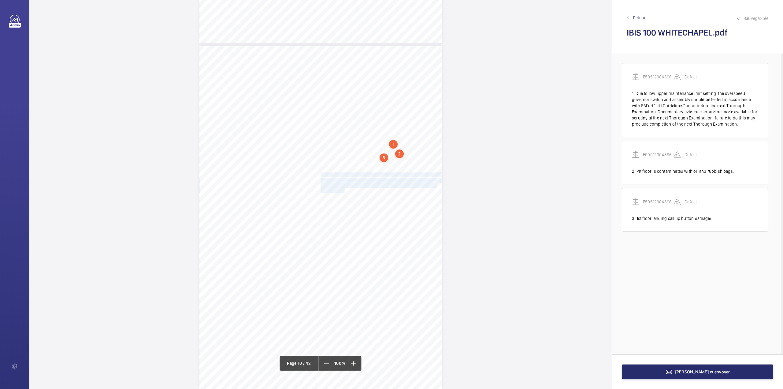
drag, startPoint x: 320, startPoint y: 174, endPoint x: 342, endPoint y: 192, distance: 28.1
click at [342, 192] on div "Lift Report Lifting Operations & Lifting Equipment Regulation 1998 Provision & …" at bounding box center [321, 217] width 243 height 343
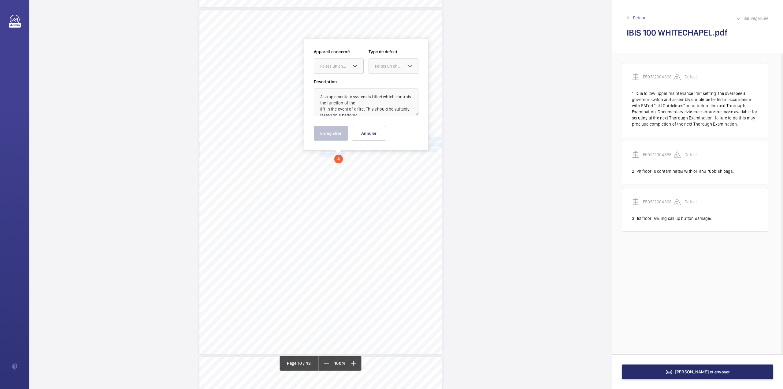
scroll to position [3119, 0]
click at [343, 65] on div "Faites un choix" at bounding box center [341, 65] width 43 height 6
click at [343, 78] on div "E50512004366" at bounding box center [338, 83] width 49 height 15
click at [387, 68] on div "Faites un choix" at bounding box center [396, 65] width 43 height 6
click at [391, 126] on span "Recommandation" at bounding box center [393, 128] width 37 height 6
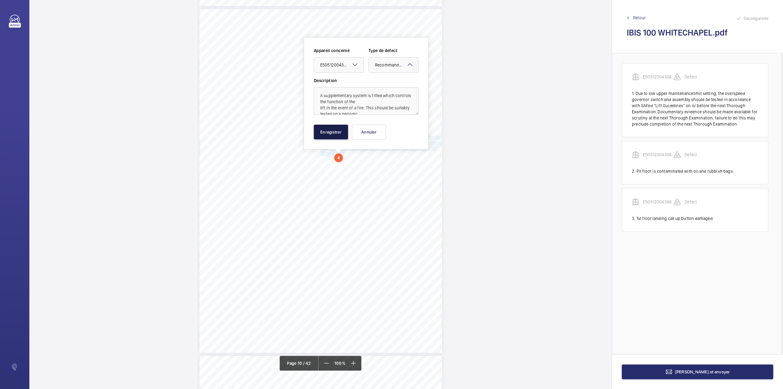
click at [329, 127] on button "Enregistrer" at bounding box center [331, 132] width 34 height 15
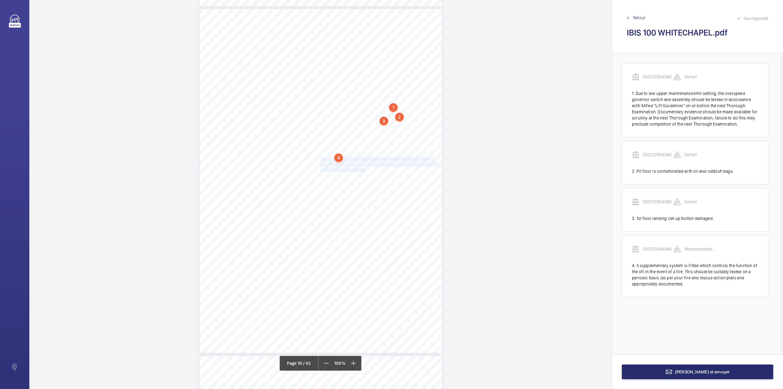
drag, startPoint x: 320, startPoint y: 158, endPoint x: 360, endPoint y: 168, distance: 41.3
click at [360, 168] on div "Lift Report Lifting Operations & Lifting Equipment Regulation 1998 Provision & …" at bounding box center [321, 180] width 243 height 343
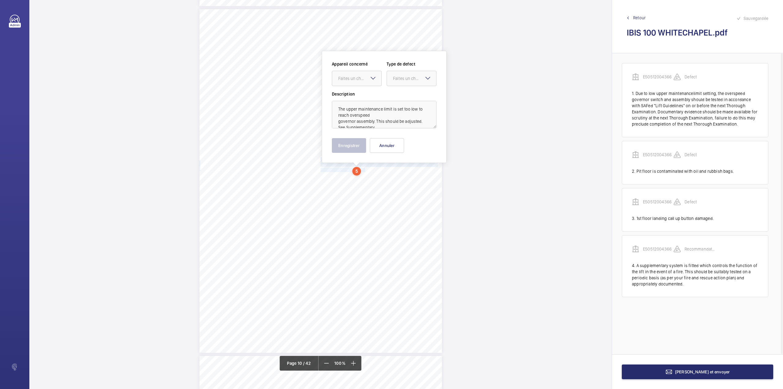
scroll to position [3132, 0]
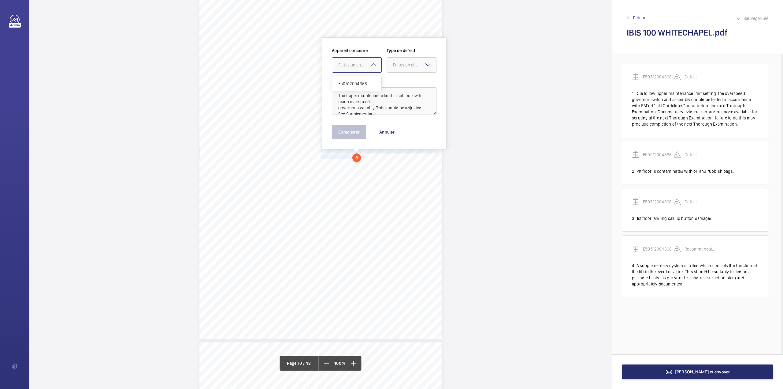
click at [360, 73] on ng-select "Faites un choix E50512004366" at bounding box center [357, 64] width 50 height 15
drag, startPoint x: 360, startPoint y: 86, endPoint x: 411, endPoint y: 67, distance: 54.2
click at [361, 86] on span "E50512004366" at bounding box center [356, 83] width 37 height 6
click at [411, 65] on div "Faites un choix" at bounding box center [414, 65] width 43 height 6
click at [408, 132] on span "Recommandation" at bounding box center [411, 128] width 37 height 6
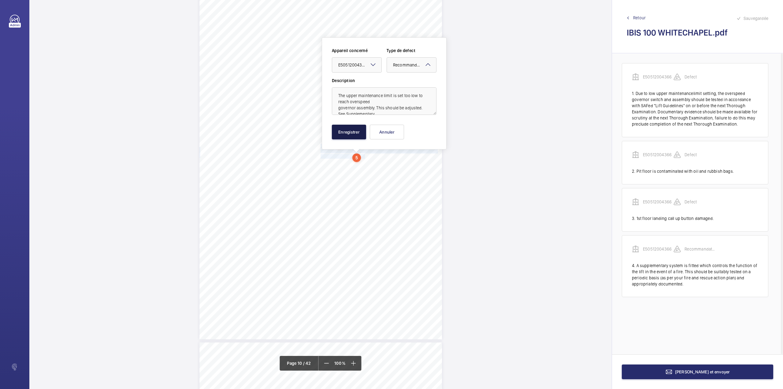
click at [352, 130] on button "Enregistrer" at bounding box center [349, 132] width 34 height 15
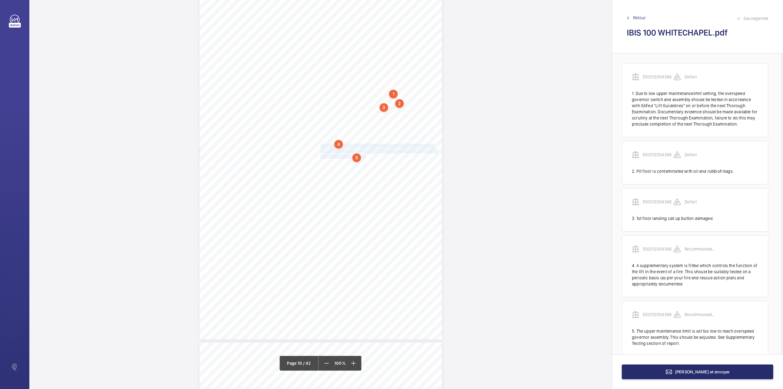
scroll to position [13, 0]
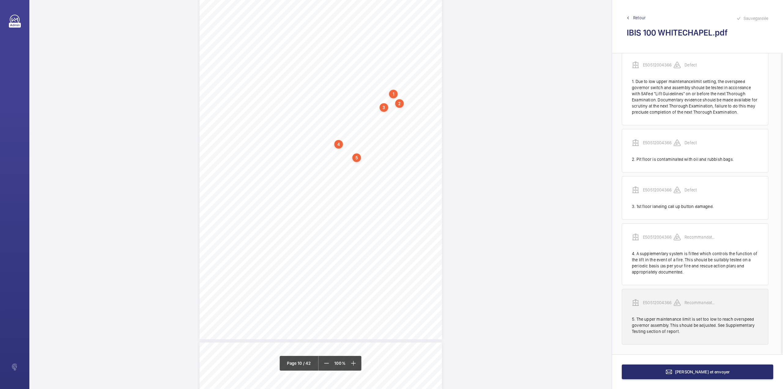
click at [664, 301] on p "E50512004366" at bounding box center [658, 302] width 31 height 6
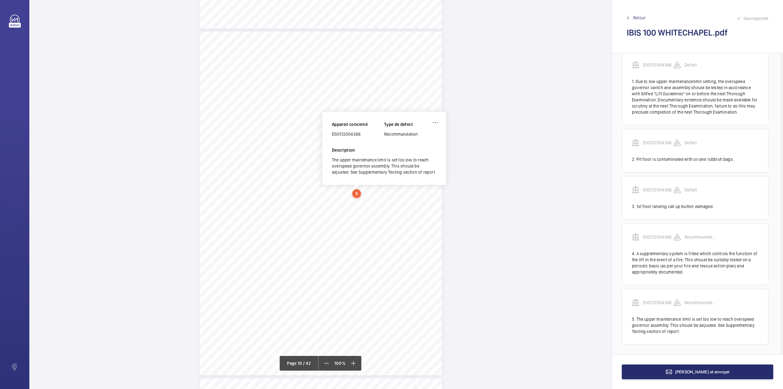
scroll to position [3095, 0]
drag, startPoint x: 332, startPoint y: 135, endPoint x: 362, endPoint y: 135, distance: 29.7
click at [362, 135] on div "E50512004366" at bounding box center [358, 135] width 52 height 6
click at [683, 375] on button "Terminer et envoyer" at bounding box center [697, 371] width 151 height 15
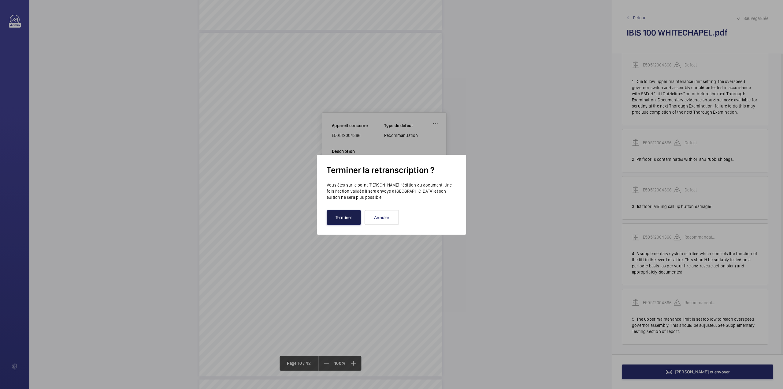
click at [343, 219] on button "Terminer" at bounding box center [344, 217] width 34 height 15
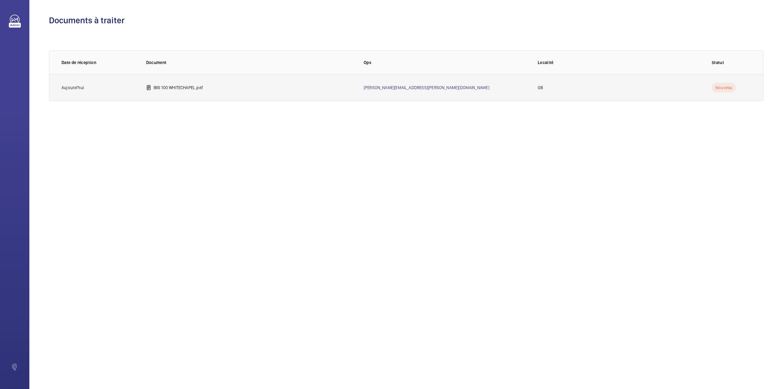
click at [175, 86] on p "IBIS 100 WHITECHAPEL.pdf" at bounding box center [179, 87] width 50 height 6
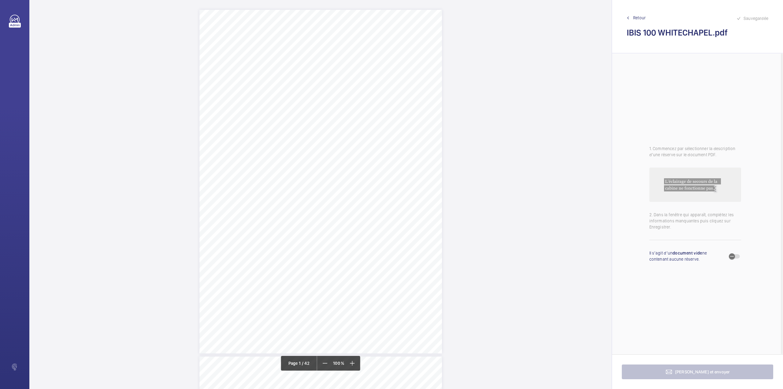
click at [424, 135] on span "For any enquiries about your reports or policy please refer to the contact deta…" at bounding box center [337, 136] width 226 height 4
click at [417, 41] on div at bounding box center [420, 44] width 49 height 15
drag, startPoint x: 436, startPoint y: 67, endPoint x: 456, endPoint y: 56, distance: 22.5
click at [436, 66] on div "ME RH FF -E50512005129" at bounding box center [420, 63] width 49 height 15
click at [460, 50] on div at bounding box center [475, 44] width 49 height 15
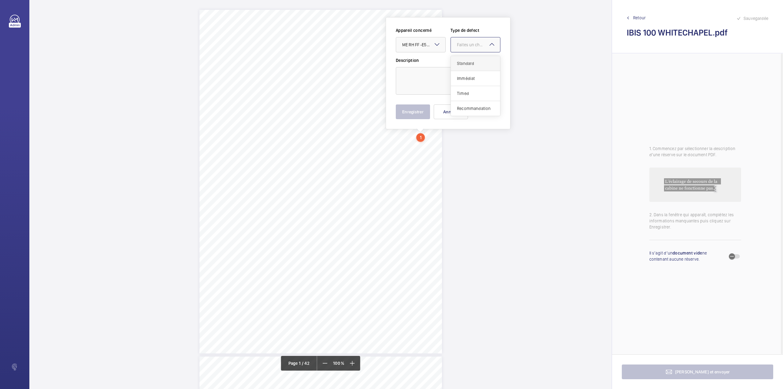
click at [459, 64] on span "Standard" at bounding box center [475, 63] width 37 height 6
click at [428, 89] on textarea at bounding box center [448, 81] width 105 height 28
type textarea "v"
click at [404, 112] on button "Enregistrer" at bounding box center [413, 111] width 34 height 15
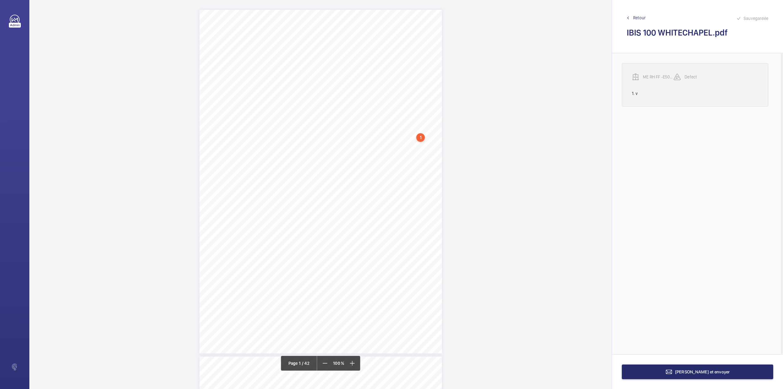
click at [648, 77] on p "ME RH FF -E50512005129" at bounding box center [658, 77] width 31 height 6
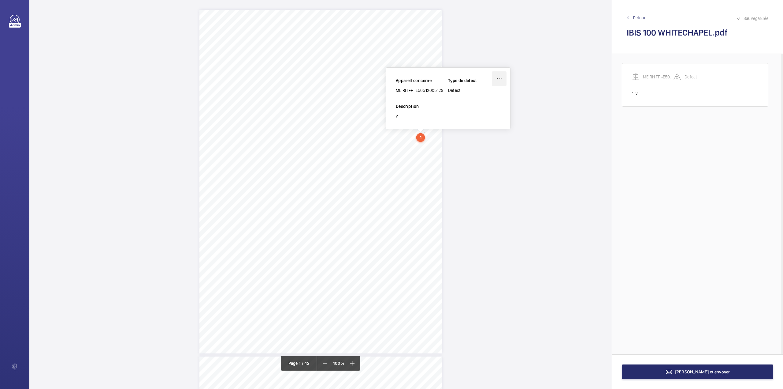
click at [502, 74] on wm-front-icon-button at bounding box center [499, 78] width 15 height 15
click at [483, 108] on div "Supprimer" at bounding box center [482, 107] width 48 height 11
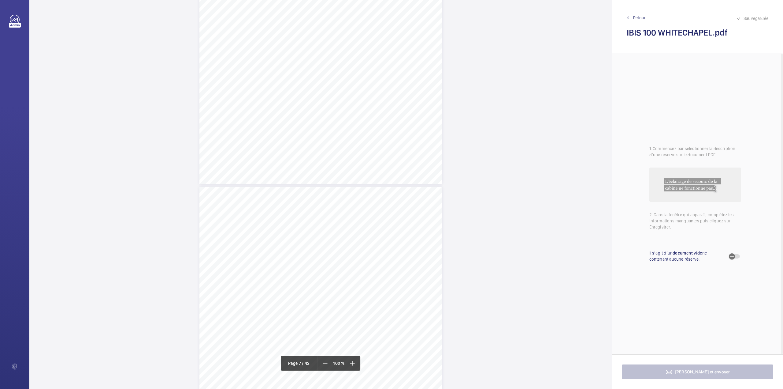
scroll to position [2040, 0]
click at [392, 193] on div "Lift Report Lifting Operations & Lifting Equipment Regulation 1998 Provision & …" at bounding box center [321, 259] width 243 height 343
click at [394, 69] on div at bounding box center [389, 65] width 49 height 15
click at [423, 129] on button "Annuler" at bounding box center [419, 132] width 34 height 15
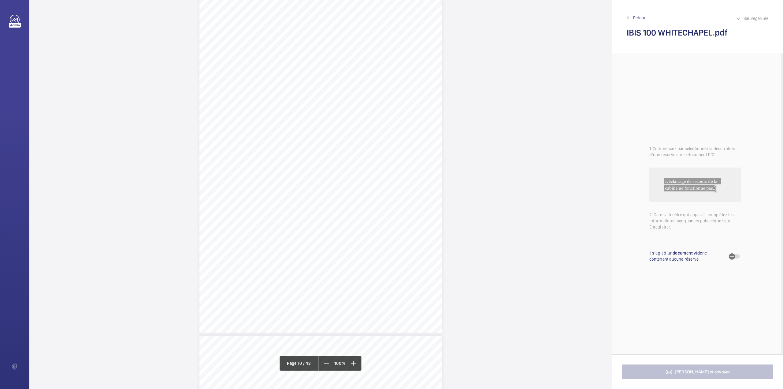
scroll to position [3098, 0]
drag, startPoint x: 320, startPoint y: 98, endPoint x: 397, endPoint y: 125, distance: 81.3
click at [397, 125] on div "Lift Report Lifting Operations & Lifting Equipment Regulation 1998 Provision & …" at bounding box center [321, 201] width 243 height 343
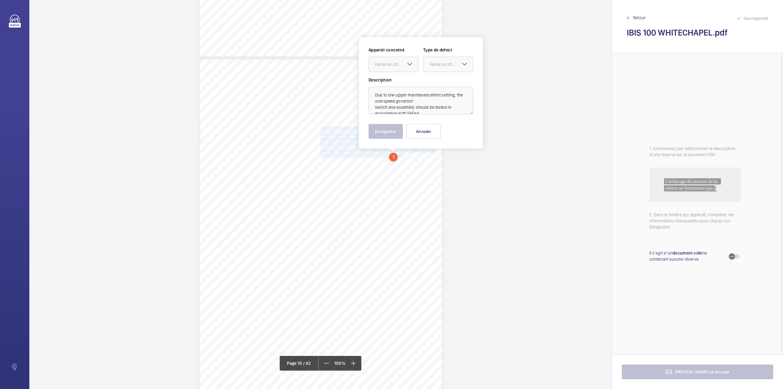
scroll to position [3068, 0]
click at [397, 67] on div "Faites un choix" at bounding box center [396, 65] width 43 height 6
click at [399, 80] on div "ME RH FF -E50512005129" at bounding box center [393, 83] width 49 height 15
drag, startPoint x: 441, startPoint y: 66, endPoint x: 441, endPoint y: 72, distance: 5.5
click at [441, 66] on div "Faites un choix" at bounding box center [451, 65] width 43 height 6
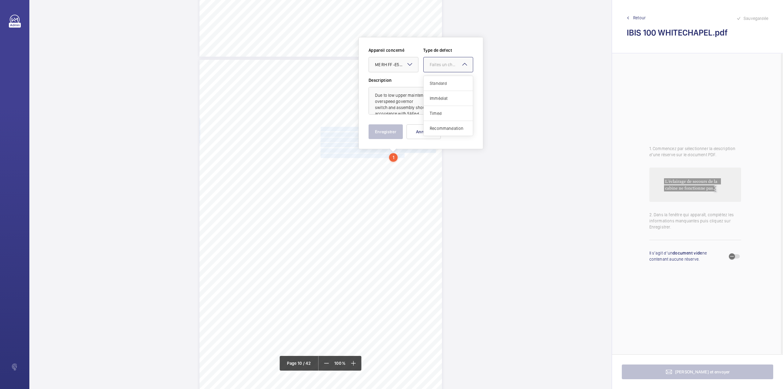
click at [440, 82] on span "Standard" at bounding box center [448, 83] width 37 height 6
drag, startPoint x: 397, startPoint y: 129, endPoint x: 337, endPoint y: 158, distance: 67.3
click at [396, 129] on button "Enregistrer" at bounding box center [386, 131] width 34 height 15
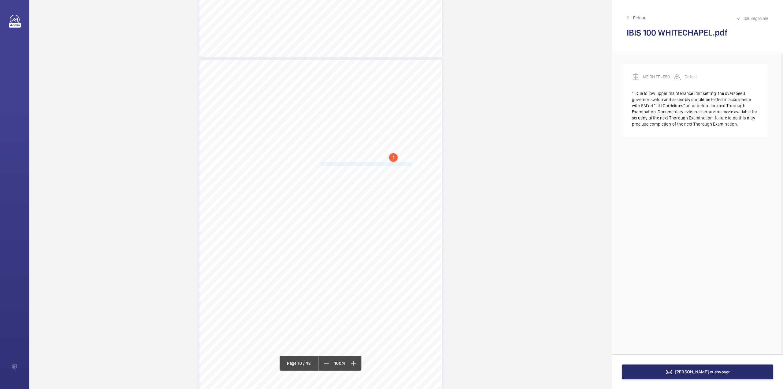
drag, startPoint x: 320, startPoint y: 163, endPoint x: 402, endPoint y: 162, distance: 82.0
click at [402, 162] on span "Pit floor is contaminated with oil and rubbish bags." at bounding box center [366, 164] width 91 height 4
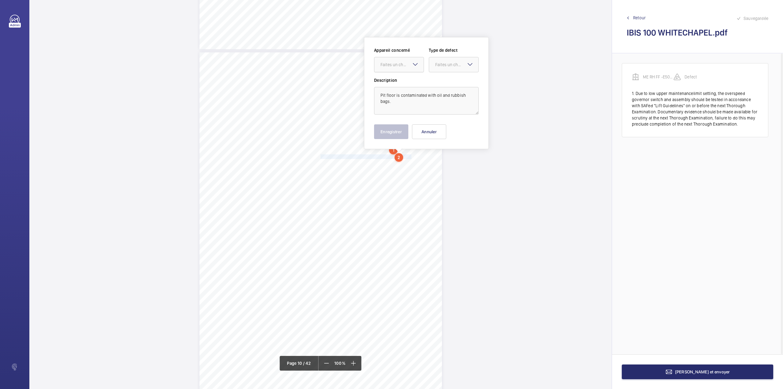
click at [400, 69] on div at bounding box center [399, 64] width 49 height 15
drag, startPoint x: 400, startPoint y: 82, endPoint x: 414, endPoint y: 79, distance: 14.5
click at [410, 80] on span "ME RH FF -E50512005129" at bounding box center [399, 83] width 37 height 6
drag, startPoint x: 443, startPoint y: 68, endPoint x: 443, endPoint y: 71, distance: 3.4
click at [443, 71] on div at bounding box center [453, 64] width 49 height 15
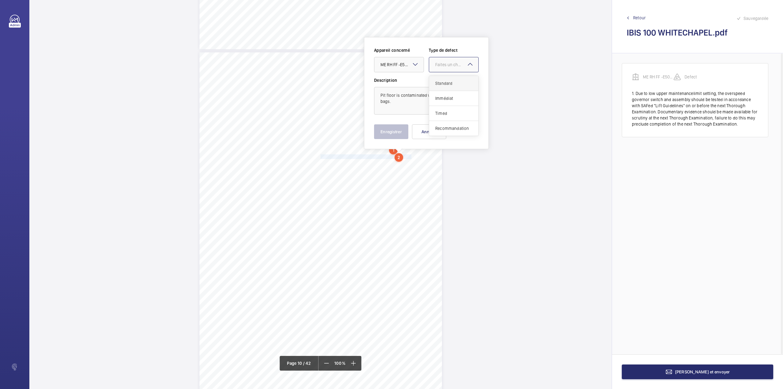
click at [441, 81] on span "Standard" at bounding box center [454, 83] width 37 height 6
click at [397, 131] on button "Enregistrer" at bounding box center [391, 131] width 34 height 15
drag, startPoint x: 320, startPoint y: 163, endPoint x: 387, endPoint y: 163, distance: 67.6
click at [387, 163] on span "1st floor landing call up button damaged." at bounding box center [358, 162] width 74 height 4
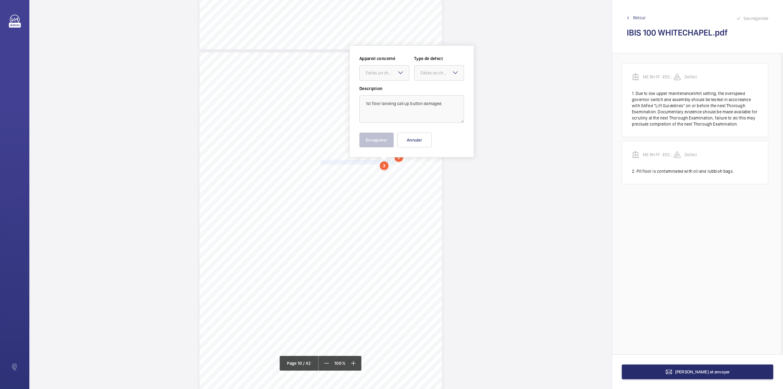
scroll to position [3084, 0]
click at [390, 67] on div "Faites un choix" at bounding box center [387, 65] width 43 height 6
click at [394, 81] on span "ME RH FF -E50512005129" at bounding box center [384, 83] width 37 height 6
drag, startPoint x: 429, startPoint y: 66, endPoint x: 428, endPoint y: 75, distance: 8.7
click at [429, 68] on div "Faites un choix" at bounding box center [439, 65] width 49 height 6
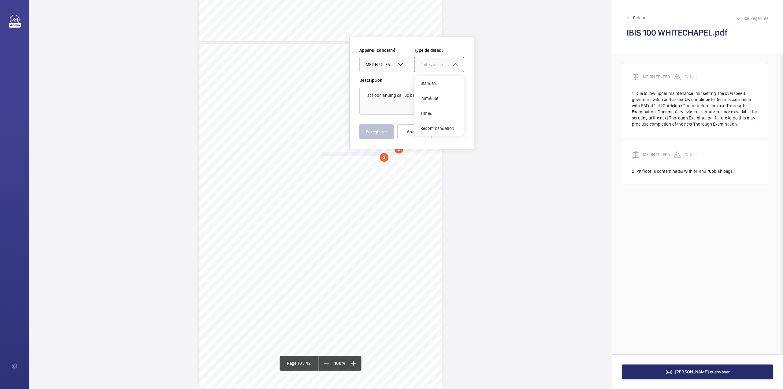
click at [428, 80] on span "Standard" at bounding box center [439, 83] width 37 height 6
click at [377, 133] on button "Enregistrer" at bounding box center [377, 131] width 34 height 15
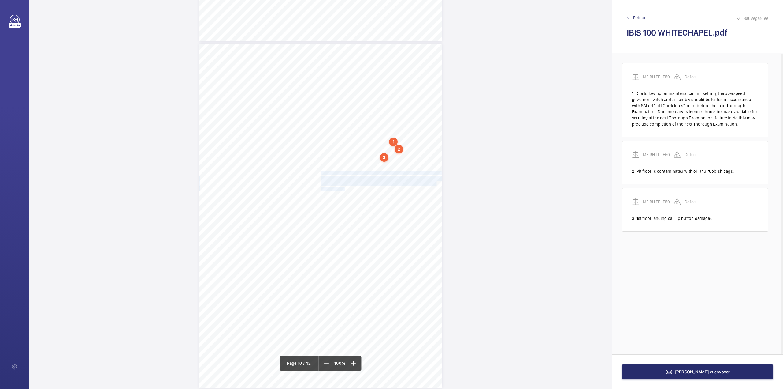
drag, startPoint x: 320, startPoint y: 173, endPoint x: 342, endPoint y: 188, distance: 26.6
click at [342, 188] on div "Lift Report Lifting Operations & Lifting Equipment Regulation 1998 Provision & …" at bounding box center [321, 215] width 243 height 343
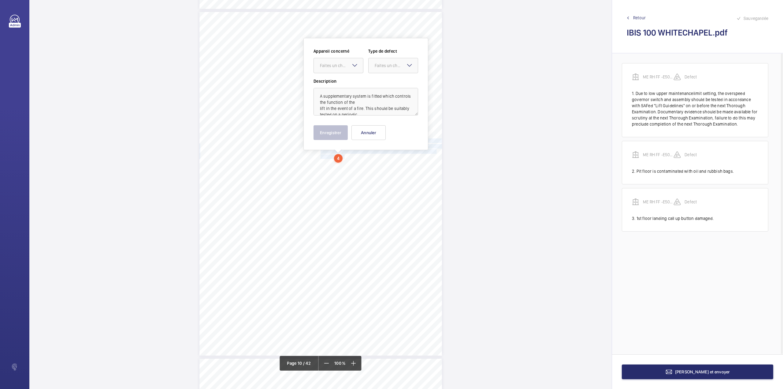
scroll to position [3117, 0]
click at [336, 65] on div "Faites un choix" at bounding box center [341, 65] width 43 height 6
drag, startPoint x: 338, startPoint y: 83, endPoint x: 358, endPoint y: 78, distance: 20.8
click at [339, 84] on span "ME RH FF -E50512005129" at bounding box center [338, 83] width 37 height 6
click at [378, 69] on div at bounding box center [393, 64] width 49 height 15
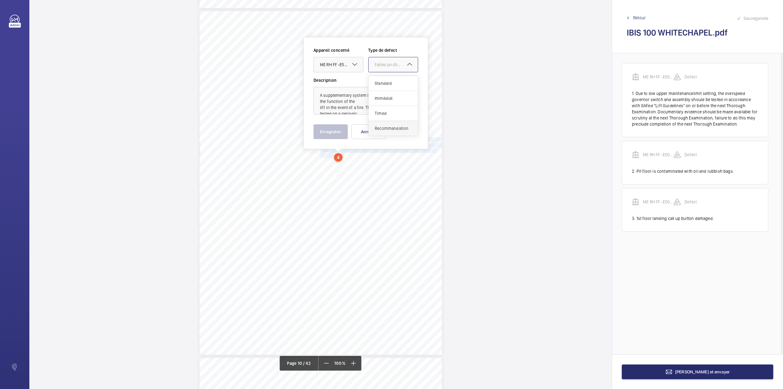
click at [373, 130] on div "Recommandation" at bounding box center [393, 128] width 49 height 15
drag, startPoint x: 334, startPoint y: 129, endPoint x: 334, endPoint y: 166, distance: 37.3
click at [334, 129] on button "Enregistrer" at bounding box center [331, 131] width 34 height 15
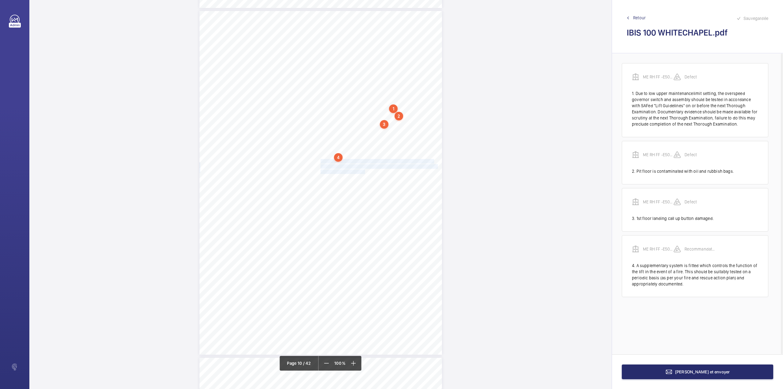
drag, startPoint x: 321, startPoint y: 162, endPoint x: 360, endPoint y: 172, distance: 40.5
click at [360, 172] on div "Lift Report Lifting Operations & Lifting Equipment Regulation 1998 Provision & …" at bounding box center [321, 182] width 243 height 343
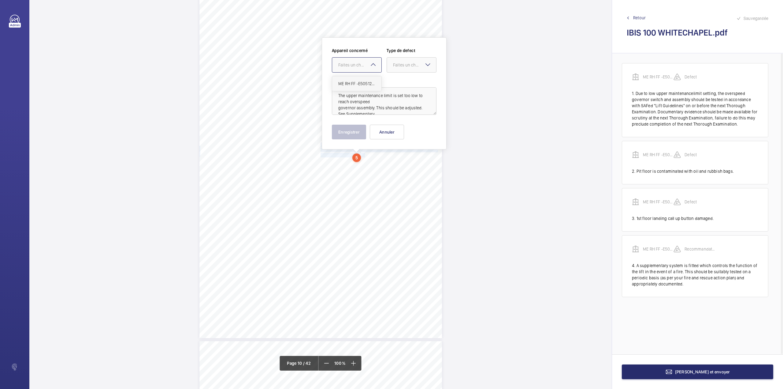
drag, startPoint x: 357, startPoint y: 62, endPoint x: 357, endPoint y: 81, distance: 19.9
click at [357, 65] on div "Faites un choix" at bounding box center [359, 65] width 43 height 6
drag, startPoint x: 357, startPoint y: 81, endPoint x: 377, endPoint y: 79, distance: 21.0
click at [361, 81] on span "ME RH FF -E50512005129" at bounding box center [356, 83] width 37 height 6
click at [408, 70] on div at bounding box center [411, 65] width 49 height 15
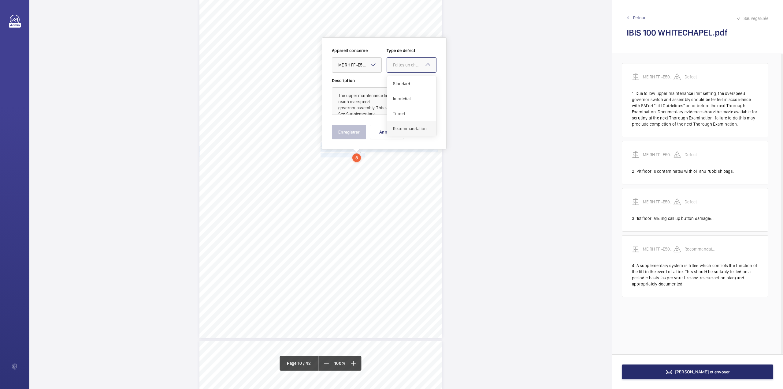
click at [399, 130] on span "Recommandation" at bounding box center [411, 128] width 37 height 6
click at [346, 130] on button "Enregistrer" at bounding box center [349, 132] width 34 height 15
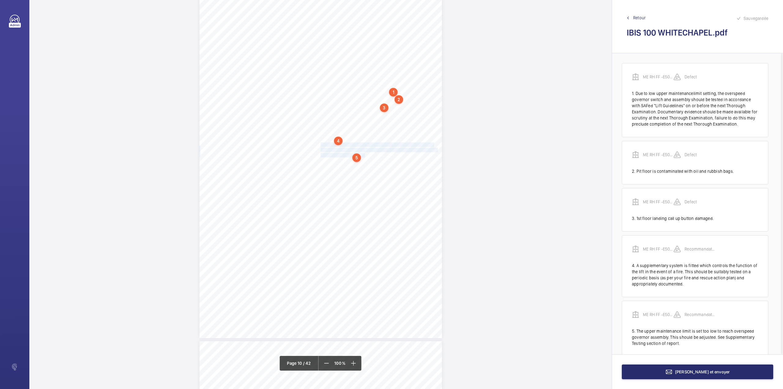
scroll to position [13, 0]
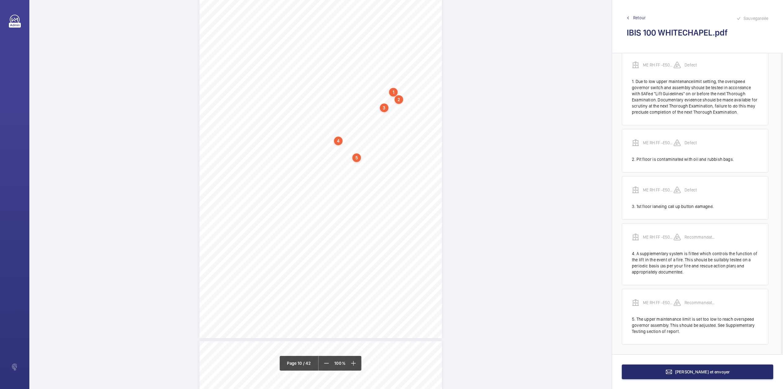
click at [320, 161] on div "Lift Report Lifting Operations & Lifting Equipment Regulation 1998 Provision & …" at bounding box center [321, 165] width 243 height 343
click at [342, 136] on button "Annuler" at bounding box center [347, 131] width 34 height 15
drag, startPoint x: 320, startPoint y: 153, endPoint x: 392, endPoint y: 154, distance: 72.5
click at [392, 154] on span "See Supplementary Testing section of report." at bounding box center [361, 154] width 80 height 4
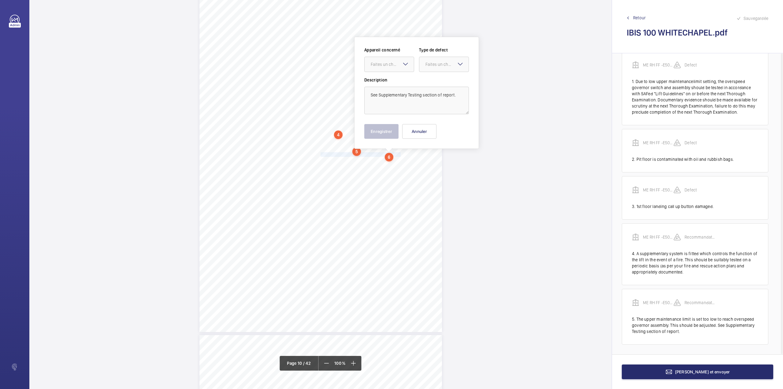
scroll to position [3139, 0]
click at [395, 67] on div "Faites un choix" at bounding box center [392, 65] width 43 height 6
click at [395, 76] on ng-dropdown-panel "ME RH FF -E50512005129" at bounding box center [390, 83] width 50 height 15
drag, startPoint x: 397, startPoint y: 84, endPoint x: 415, endPoint y: 75, distance: 20.4
click at [401, 84] on span "ME RH FF -E50512005129" at bounding box center [389, 83] width 37 height 6
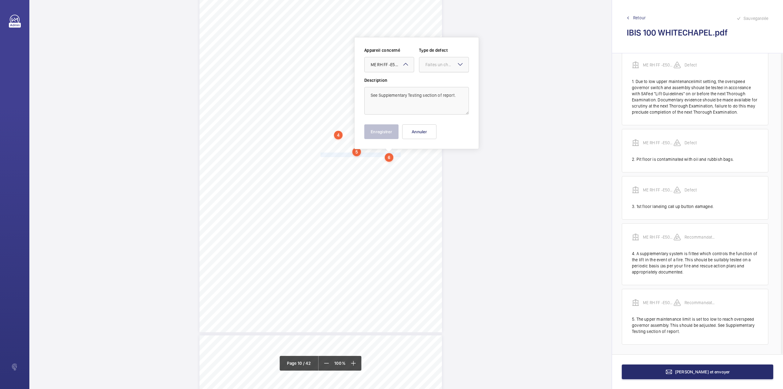
click at [426, 65] on div "Faites un choix" at bounding box center [447, 65] width 43 height 6
drag, startPoint x: 443, startPoint y: 119, endPoint x: 441, endPoint y: 129, distance: 9.6
click at [441, 129] on div "Standard Immédiat Timed Recommandation" at bounding box center [444, 106] width 49 height 60
click at [441, 129] on span "Recommandation" at bounding box center [444, 128] width 37 height 6
click at [393, 135] on button "Enregistrer" at bounding box center [382, 131] width 34 height 15
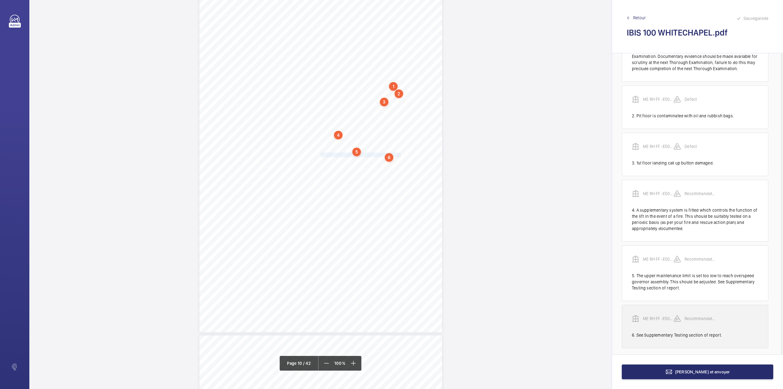
scroll to position [60, 0]
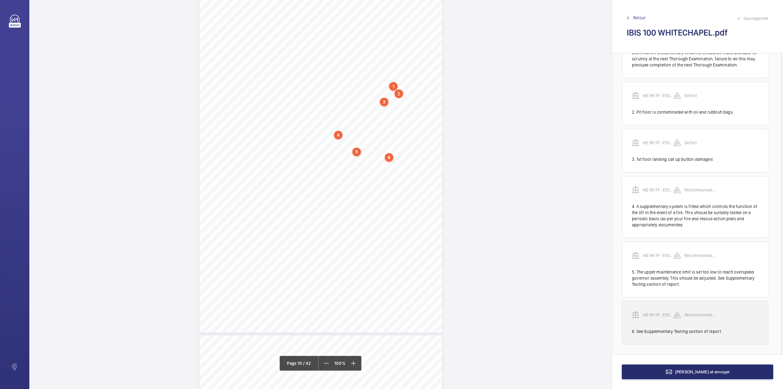
click at [654, 309] on wm-front-transcription-audit-report-line "ME RH FF -E50512005129 Recommandation 6. See Supplementary Testing section of r…" at bounding box center [695, 322] width 147 height 43
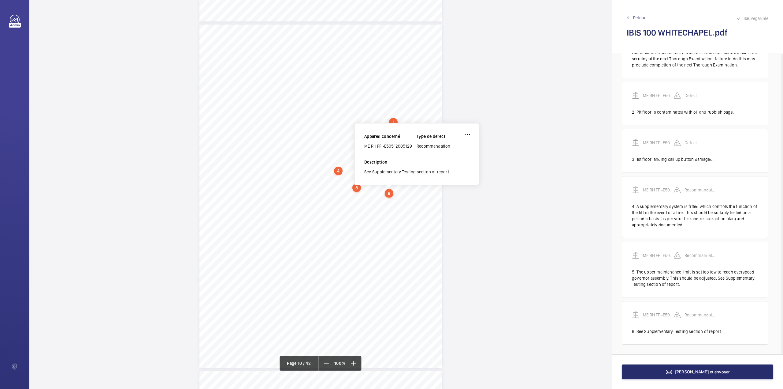
scroll to position [3102, 0]
drag, startPoint x: 365, startPoint y: 148, endPoint x: 413, endPoint y: 148, distance: 47.7
click at [413, 148] on div "ME RH FF -E50512005129" at bounding box center [391, 147] width 52 height 6
click at [667, 376] on button "Terminer et envoyer" at bounding box center [697, 371] width 151 height 15
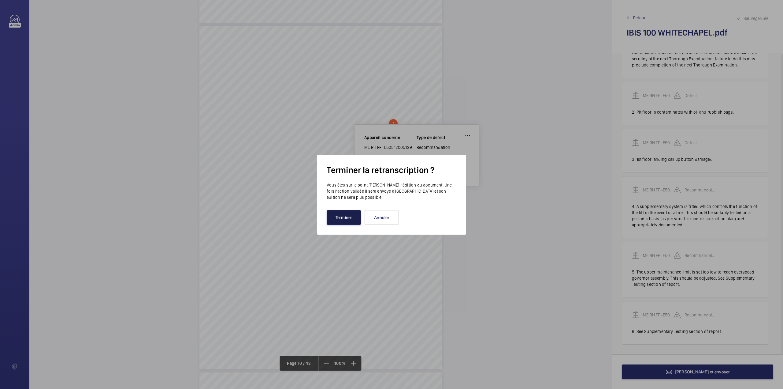
click at [336, 216] on button "Terminer" at bounding box center [344, 217] width 34 height 15
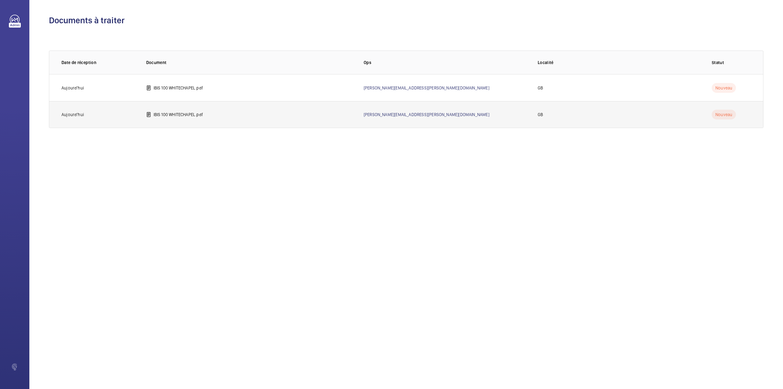
click at [162, 109] on td "IBIS 100 WHITECHAPEL.pdf" at bounding box center [245, 114] width 218 height 27
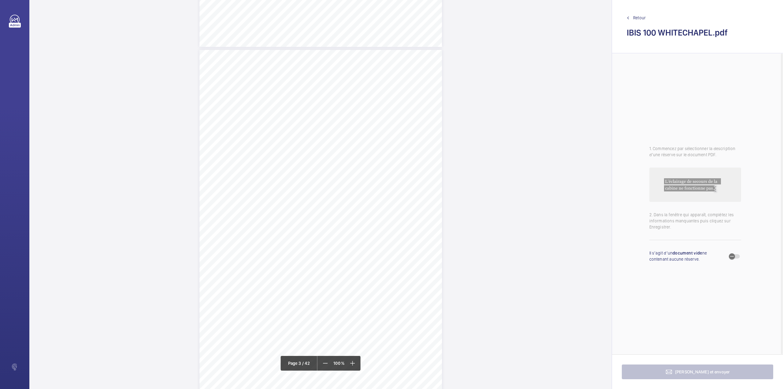
click at [425, 131] on div "Lift Report Lifting Operations & Lifting Equipment Regulation 1998 Provision & …" at bounding box center [321, 221] width 243 height 343
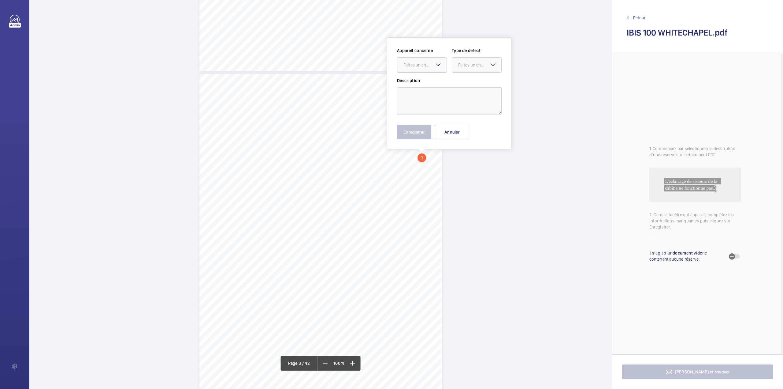
click at [429, 65] on div "Faites un choix" at bounding box center [425, 65] width 43 height 6
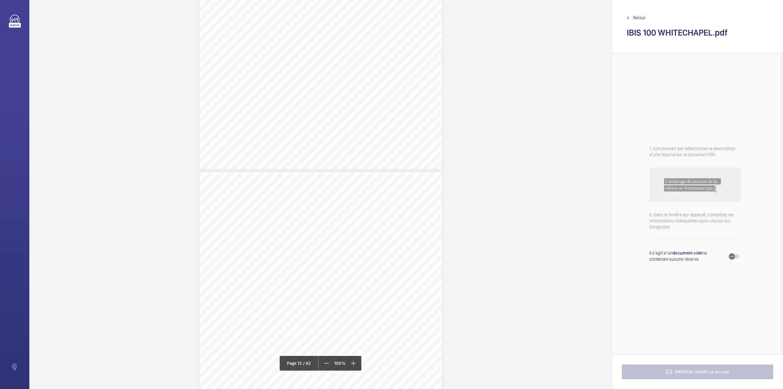
scroll to position [3648, 0]
click at [373, 173] on div "Lift Report Lifting Operations & Lifting Equipment Regulation 1998 Provision & …" at bounding box center [321, 343] width 243 height 343
click at [379, 64] on div "Faites un choix" at bounding box center [371, 65] width 43 height 6
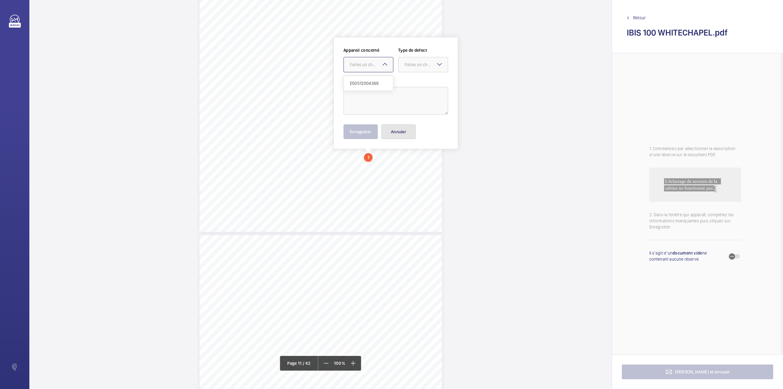
click at [396, 127] on button "Annuler" at bounding box center [399, 131] width 34 height 15
drag, startPoint x: 320, startPoint y: 211, endPoint x: 371, endPoint y: 212, distance: 51.1
click at [371, 212] on span "Various shaft lights inoperative." at bounding box center [349, 211] width 56 height 4
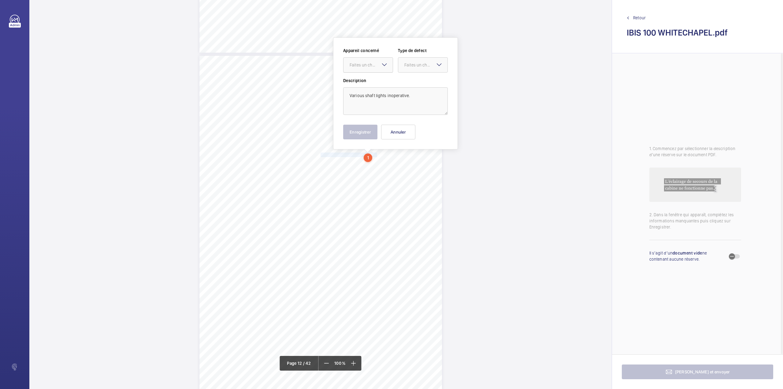
click at [376, 64] on div "Faites un choix" at bounding box center [371, 65] width 43 height 6
click at [378, 76] on div "E50512004368" at bounding box center [368, 83] width 49 height 15
click at [410, 66] on div "Faites un choix" at bounding box center [426, 65] width 43 height 6
click at [411, 79] on div "Standard" at bounding box center [422, 83] width 49 height 15
drag, startPoint x: 367, startPoint y: 135, endPoint x: 343, endPoint y: 155, distance: 31.7
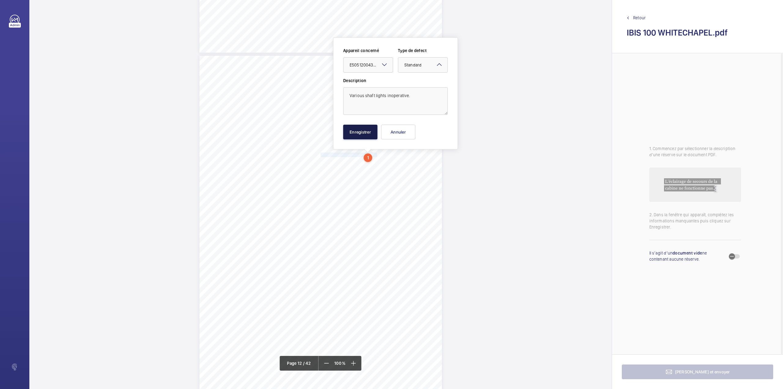
click at [366, 135] on button "Enregistrer" at bounding box center [360, 132] width 34 height 15
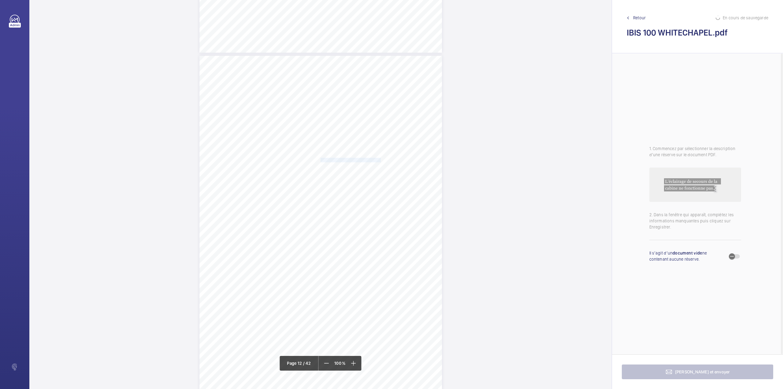
drag, startPoint x: 320, startPoint y: 161, endPoint x: 375, endPoint y: 159, distance: 54.5
click at [375, 159] on span "Control panel top lock ineffective." at bounding box center [351, 160] width 60 height 4
drag, startPoint x: 371, startPoint y: 65, endPoint x: 370, endPoint y: 75, distance: 10.1
click at [370, 68] on div "Faites un choix" at bounding box center [371, 65] width 49 height 6
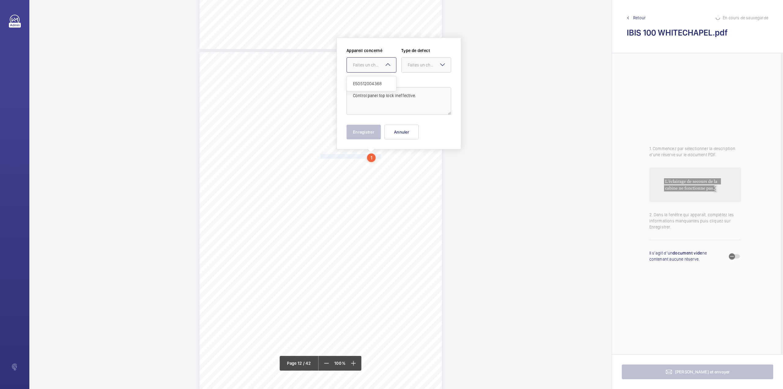
click at [380, 82] on span "E50512004368" at bounding box center [371, 83] width 37 height 6
click at [403, 70] on div at bounding box center [426, 65] width 49 height 15
click at [414, 80] on div "Standard" at bounding box center [426, 83] width 49 height 15
click at [370, 134] on button "Enregistrer" at bounding box center [364, 132] width 34 height 15
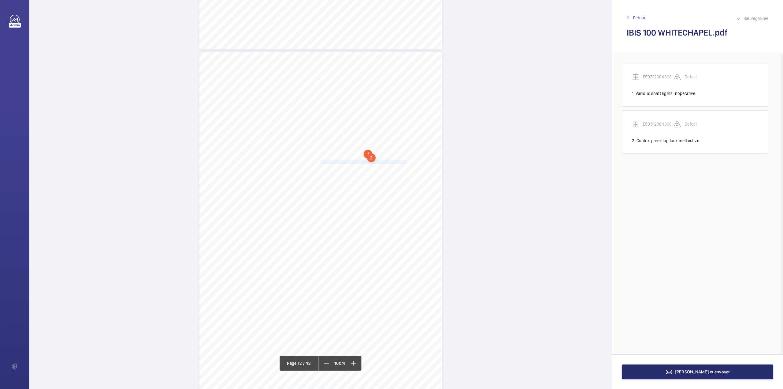
drag, startPoint x: 320, startPoint y: 160, endPoint x: 399, endPoint y: 162, distance: 79.0
click at [399, 162] on span "Level -1 landing threshold presents a trip hazard." at bounding box center [365, 162] width 88 height 4
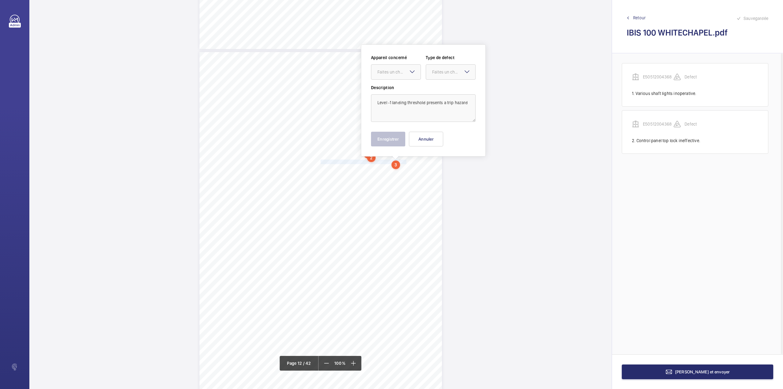
scroll to position [3776, 0]
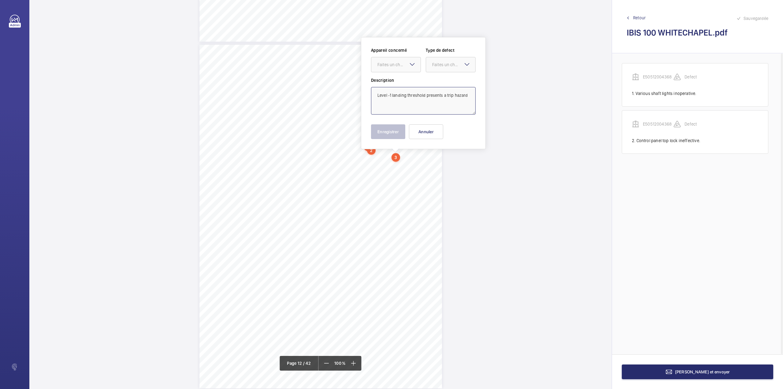
click at [469, 97] on textarea "Level -1 landing threshold presents a trip hazard" at bounding box center [423, 101] width 105 height 28
click at [408, 65] on div "Faites un choix" at bounding box center [399, 65] width 43 height 6
drag, startPoint x: 408, startPoint y: 80, endPoint x: 421, endPoint y: 78, distance: 13.0
click at [413, 79] on div "E50512004368" at bounding box center [396, 83] width 49 height 15
drag, startPoint x: 435, startPoint y: 69, endPoint x: 435, endPoint y: 83, distance: 13.8
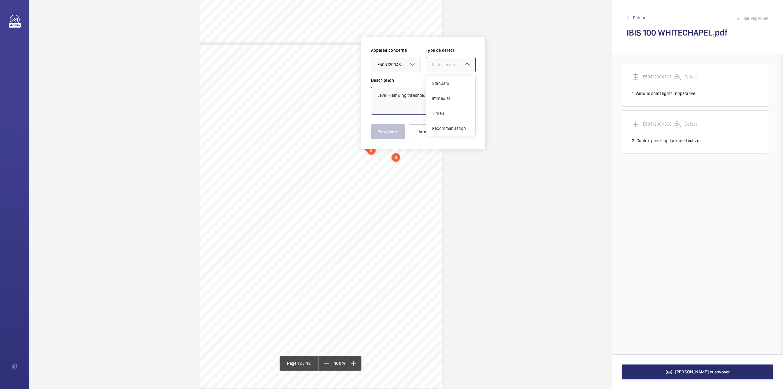
click at [435, 70] on div at bounding box center [450, 64] width 49 height 15
click at [435, 83] on span "Standard" at bounding box center [450, 83] width 37 height 6
type textarea "Level -1 landing threshold presents a trip hazard."
click at [391, 134] on button "Enregistrer" at bounding box center [388, 131] width 34 height 15
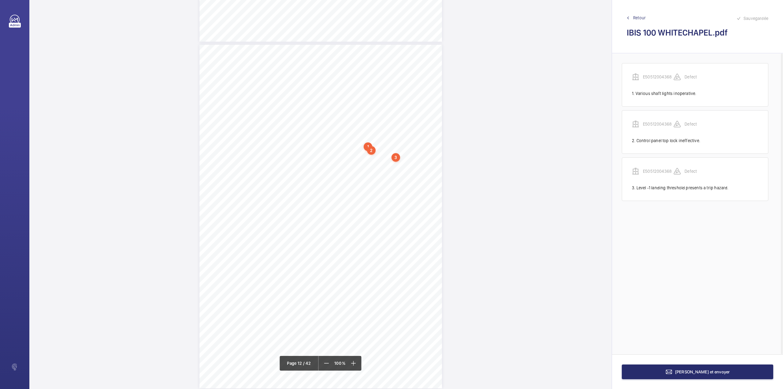
drag, startPoint x: 652, startPoint y: 169, endPoint x: 584, endPoint y: 153, distance: 69.4
click at [652, 168] on p "E50512004368" at bounding box center [658, 171] width 31 height 6
drag, startPoint x: 371, startPoint y: 148, endPoint x: 399, endPoint y: 146, distance: 28.0
click at [399, 146] on div "E50512004368" at bounding box center [397, 147] width 52 height 6
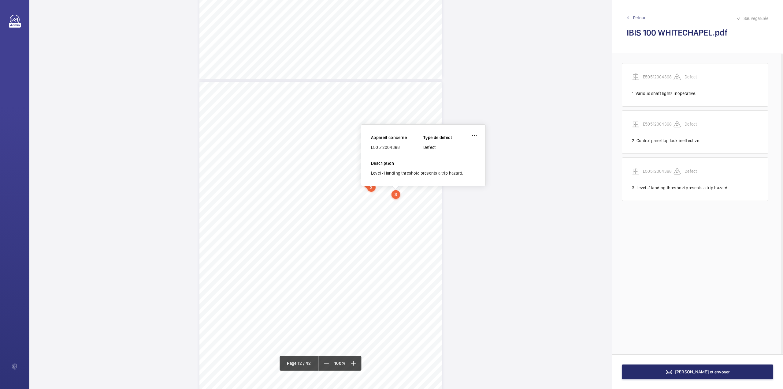
click at [399, 146] on div "E50512004368" at bounding box center [397, 147] width 52 height 6
drag, startPoint x: 372, startPoint y: 147, endPoint x: 401, endPoint y: 148, distance: 28.8
click at [401, 148] on div "E50512004368" at bounding box center [397, 147] width 52 height 6
copy div "E50512004368"
click at [708, 374] on button "Terminer et envoyer" at bounding box center [697, 371] width 151 height 15
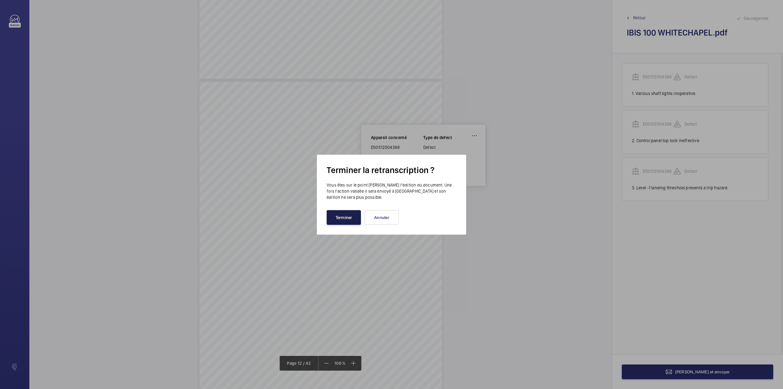
click at [338, 221] on button "Terminer" at bounding box center [344, 217] width 34 height 15
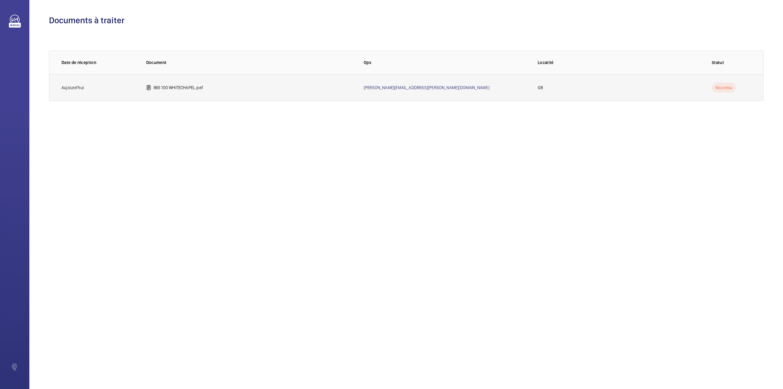
click at [184, 88] on p "IBIS 100 WHITECHAPEL.pdf" at bounding box center [179, 87] width 50 height 6
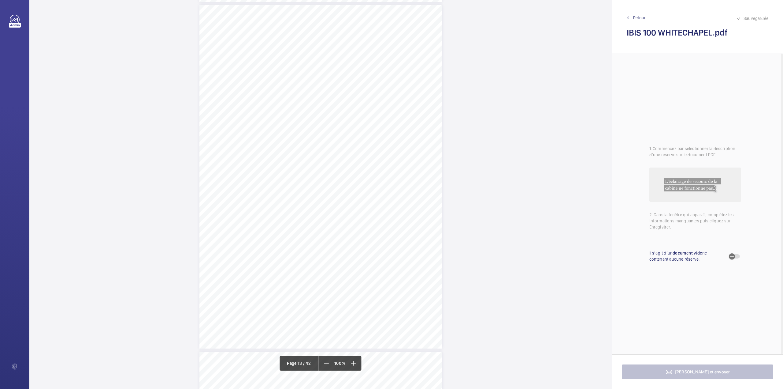
scroll to position [4407, 0]
drag, startPoint x: 320, startPoint y: 203, endPoint x: 339, endPoint y: 210, distance: 20.9
click at [339, 210] on div "Lift Report Lifting Operations & Lifting Equipment Regulation 1998 Provision & …" at bounding box center [321, 278] width 243 height 343
click at [337, 66] on div "Faites un choix" at bounding box center [339, 65] width 43 height 6
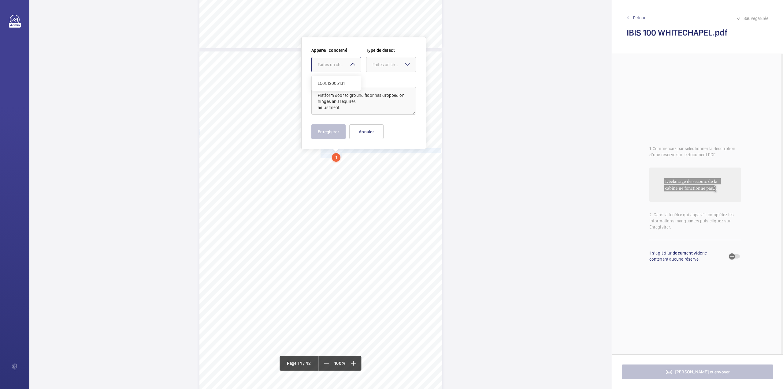
click at [338, 80] on div "E50512005131" at bounding box center [336, 83] width 49 height 15
click at [374, 69] on div at bounding box center [391, 64] width 49 height 15
click at [374, 84] on span "Standard" at bounding box center [391, 83] width 37 height 6
drag, startPoint x: 332, startPoint y: 130, endPoint x: 332, endPoint y: 145, distance: 15.0
click at [332, 130] on button "Enregistrer" at bounding box center [329, 131] width 34 height 15
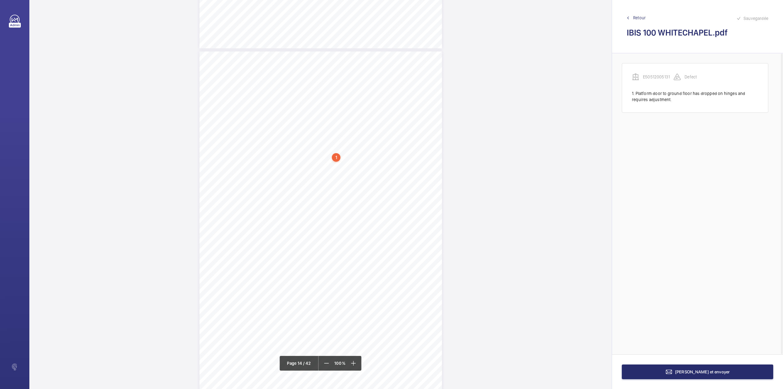
click at [320, 173] on div "Lift Report Lifting Operations & Lifting Equipment Regulation 1998 Provision & …" at bounding box center [321, 222] width 243 height 343
click at [338, 131] on button "Annuler" at bounding box center [347, 131] width 34 height 15
drag, startPoint x: 320, startPoint y: 156, endPoint x: 428, endPoint y: 157, distance: 108.4
click at [428, 157] on span "The safe working load should be displayed in persons as well as kg." at bounding box center [380, 157] width 119 height 4
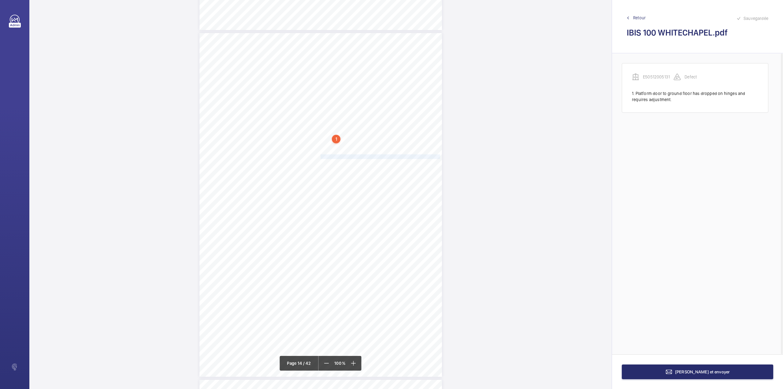
scroll to position [4483, 0]
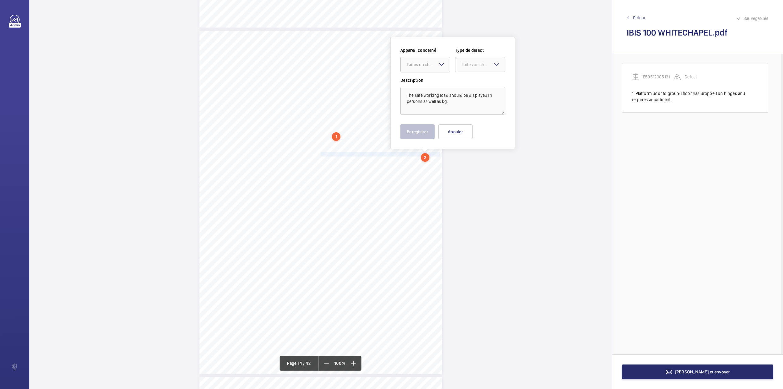
drag, startPoint x: 418, startPoint y: 64, endPoint x: 418, endPoint y: 67, distance: 3.7
click at [419, 65] on div "Faites un choix" at bounding box center [428, 65] width 43 height 6
drag, startPoint x: 416, startPoint y: 82, endPoint x: 447, endPoint y: 77, distance: 31.6
click at [438, 79] on div "E50512005131" at bounding box center [425, 83] width 49 height 15
drag, startPoint x: 464, startPoint y: 69, endPoint x: 465, endPoint y: 89, distance: 19.9
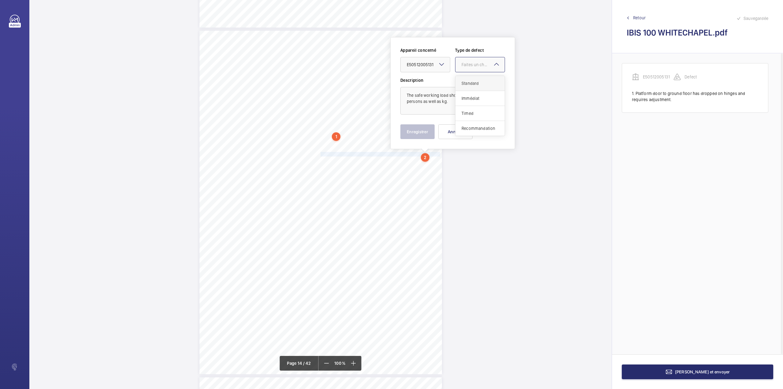
click at [464, 69] on div at bounding box center [480, 64] width 49 height 15
click at [465, 123] on div "Recommandation" at bounding box center [480, 128] width 49 height 15
click at [418, 129] on button "Enregistrer" at bounding box center [418, 131] width 34 height 15
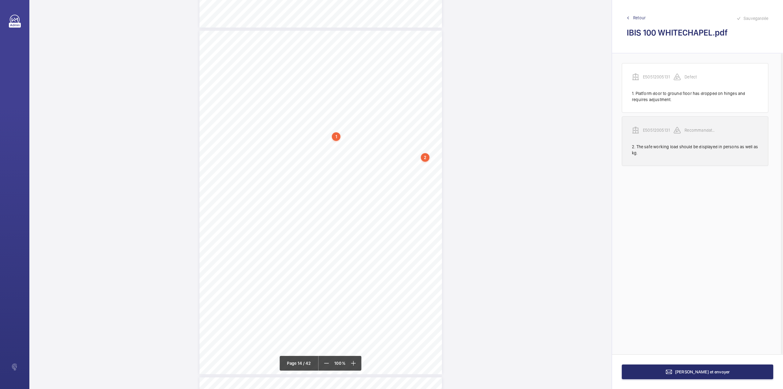
click at [649, 130] on p "E50512005131" at bounding box center [658, 130] width 31 height 6
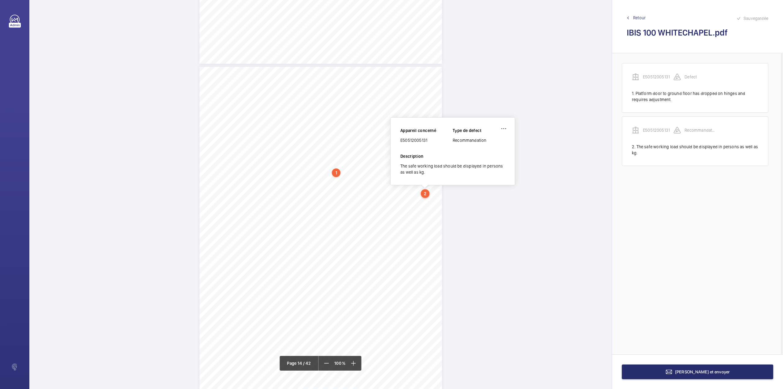
scroll to position [4446, 0]
drag, startPoint x: 401, startPoint y: 141, endPoint x: 431, endPoint y: 141, distance: 30.3
click at [431, 141] on div "E50512005131" at bounding box center [427, 141] width 52 height 6
copy div "E50512005131"
click at [680, 368] on button "Terminer et envoyer" at bounding box center [697, 371] width 151 height 15
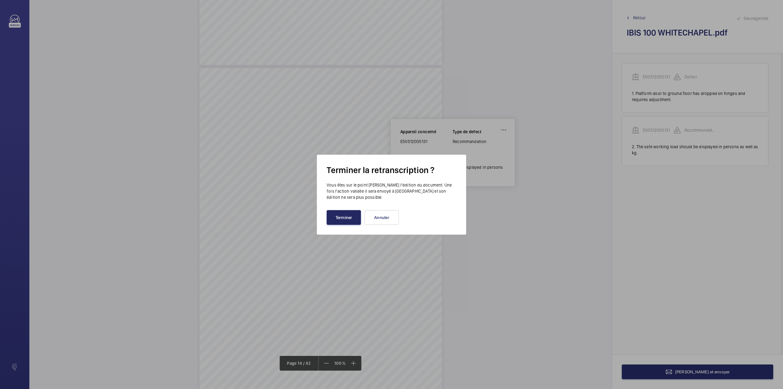
click at [346, 212] on button "Terminer" at bounding box center [344, 217] width 34 height 15
